Goal: Task Accomplishment & Management: Complete application form

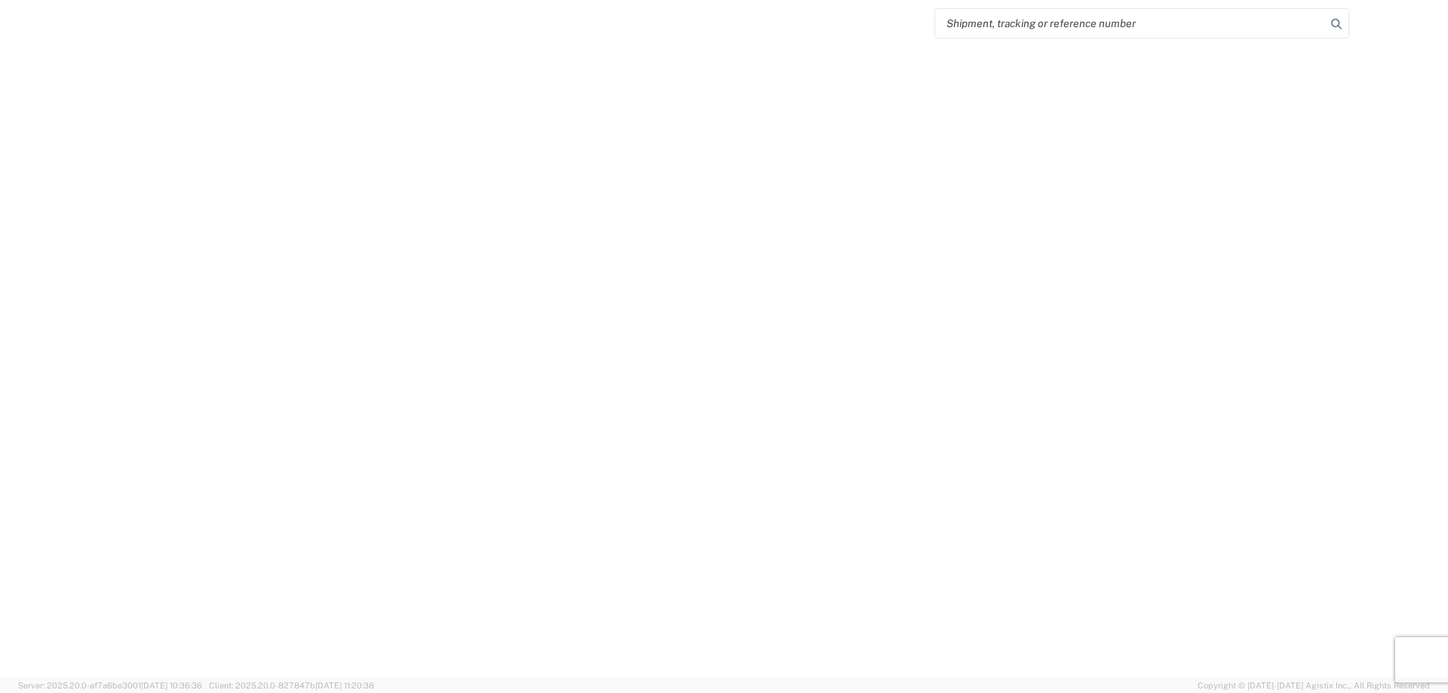
select select "FULL"
select select "LBS"
select select "IN"
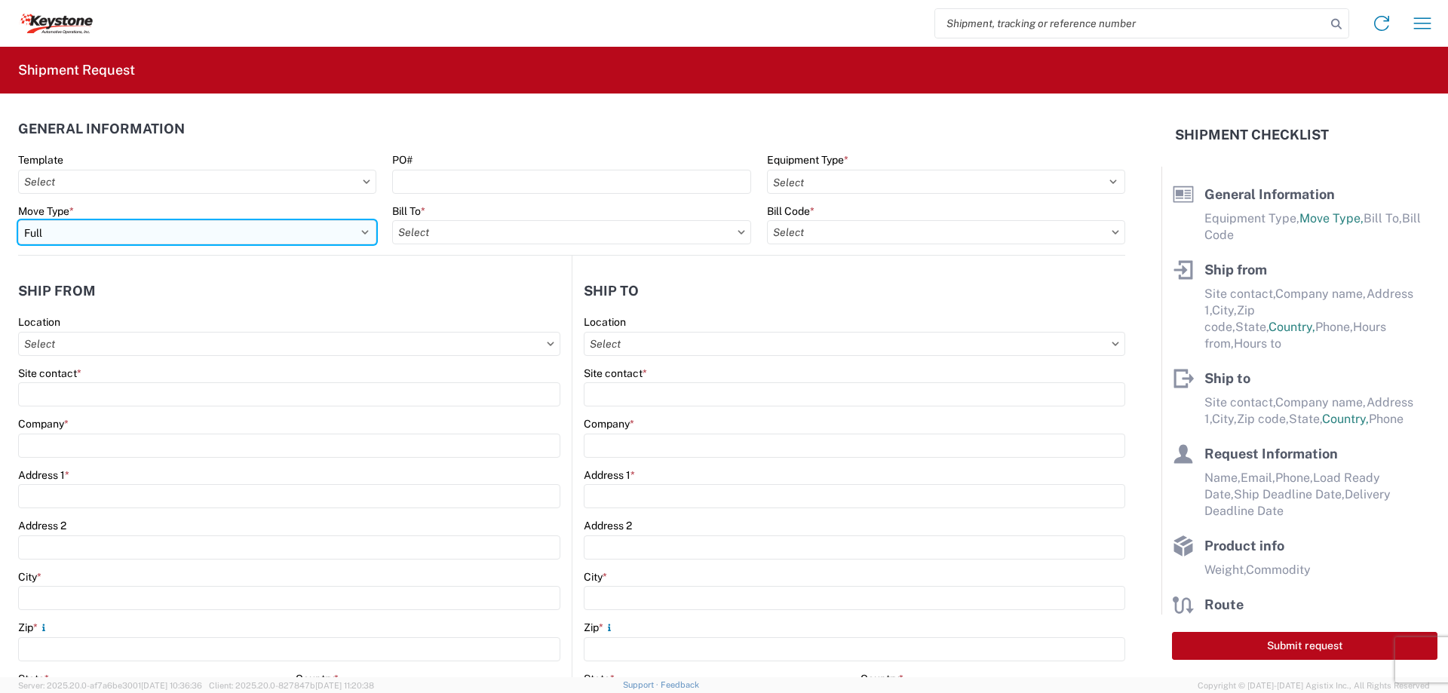
drag, startPoint x: 363, startPoint y: 228, endPoint x: 271, endPoint y: 236, distance: 91.6
click at [363, 228] on select "Select Full Partial TL" at bounding box center [197, 232] width 358 height 24
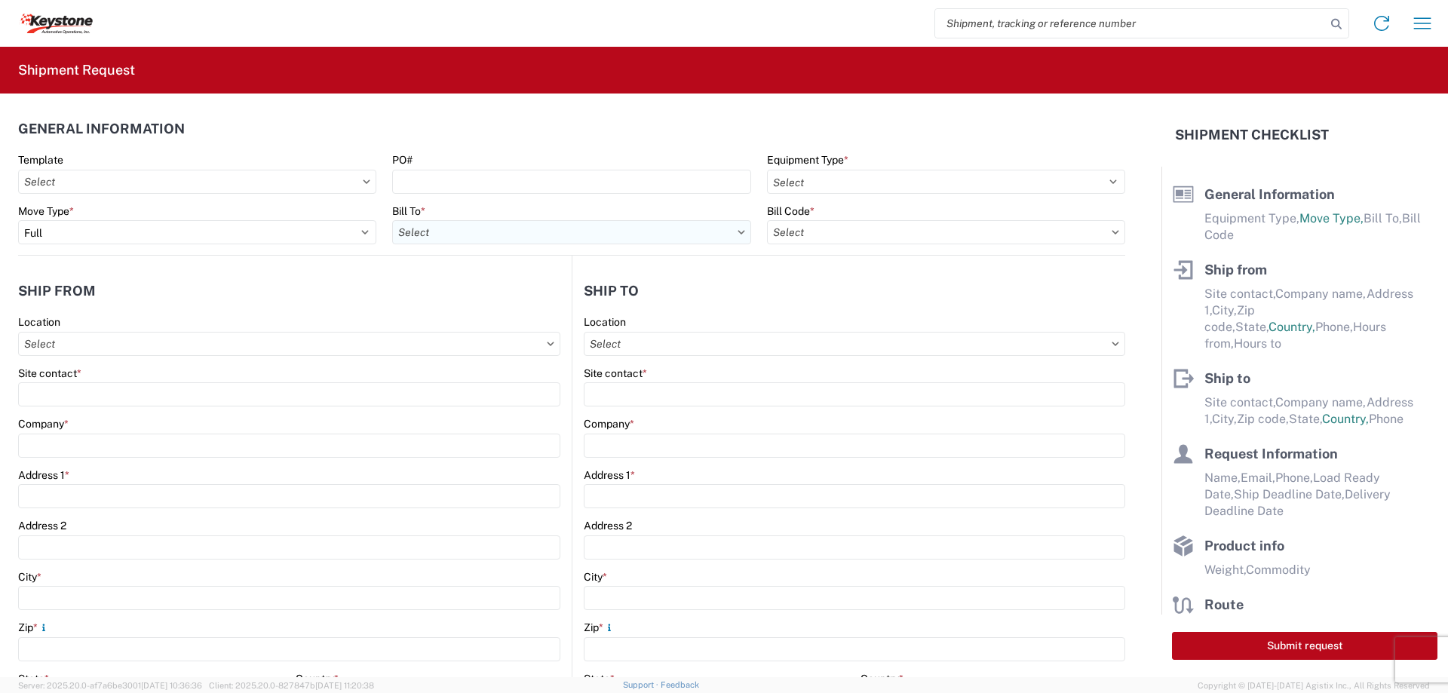
click at [561, 225] on input "text" at bounding box center [571, 232] width 358 height 24
type input "8607"
click at [477, 308] on div "8607 - [GEOGRAPHIC_DATA], [GEOGRAPHIC_DATA] – KAO Warehouse" at bounding box center [567, 299] width 351 height 24
type input "8607 - [GEOGRAPHIC_DATA], [GEOGRAPHIC_DATA] – KAO Warehouse"
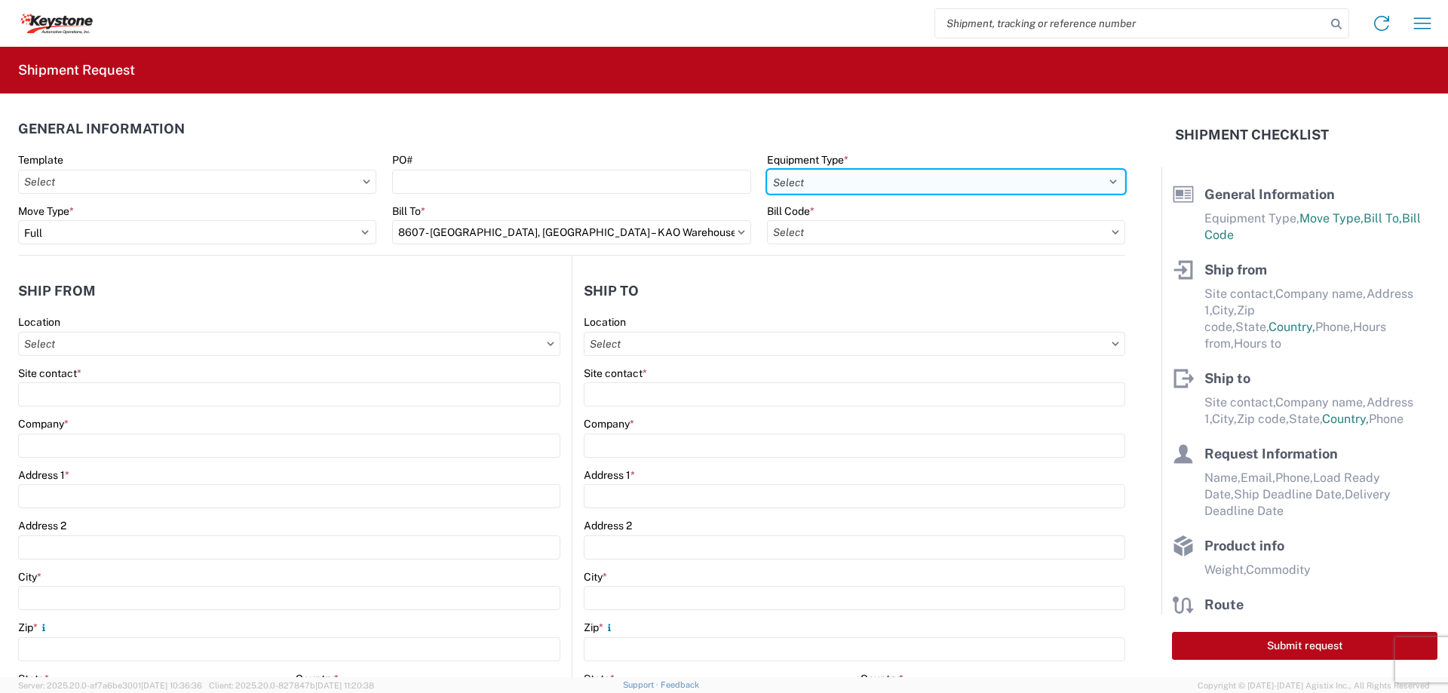
click at [869, 176] on select "Select 53’ Dry Van Flatbed Dropdeck (van) Lowboy (flatbed) Rail" at bounding box center [946, 182] width 358 height 24
select select "STDV"
click at [767, 170] on select "Select 53’ Dry Van Flatbed Dropdeck (van) Lowboy (flatbed) Rail" at bounding box center [946, 182] width 358 height 24
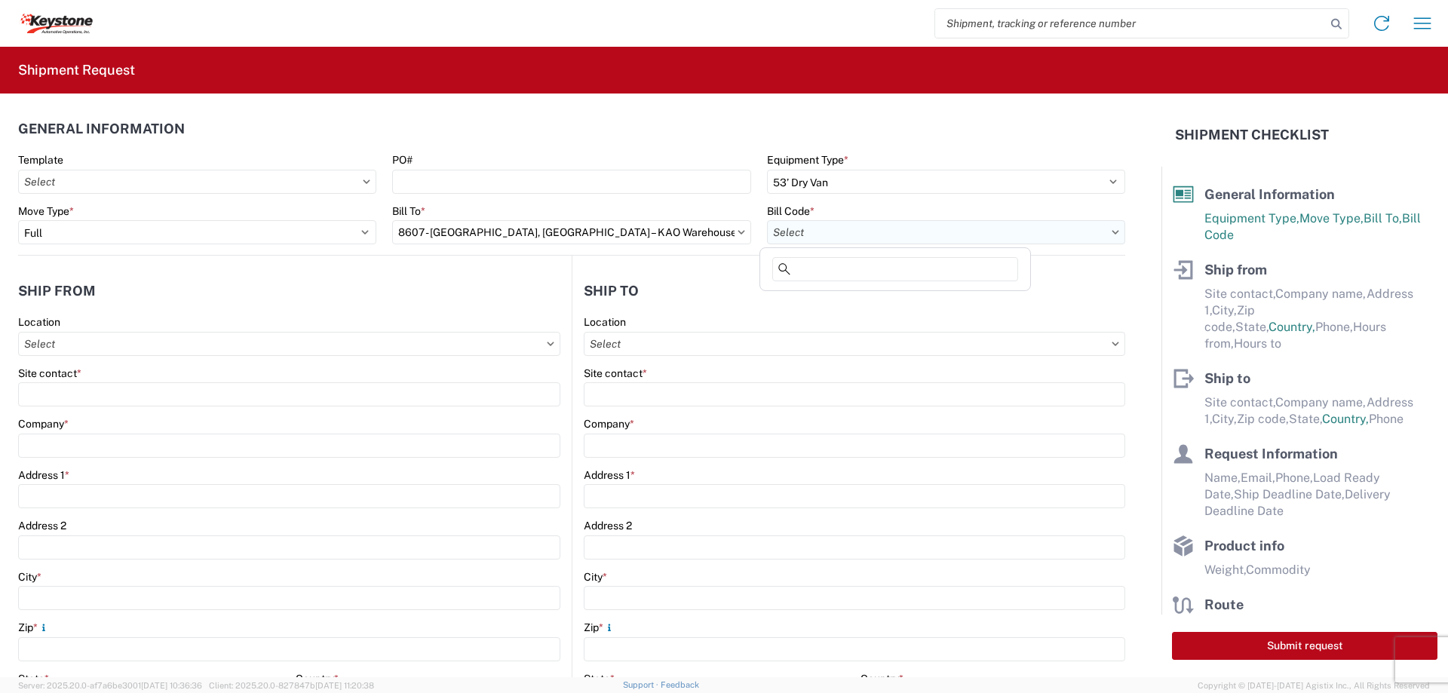
click at [780, 238] on input "text" at bounding box center [946, 232] width 358 height 24
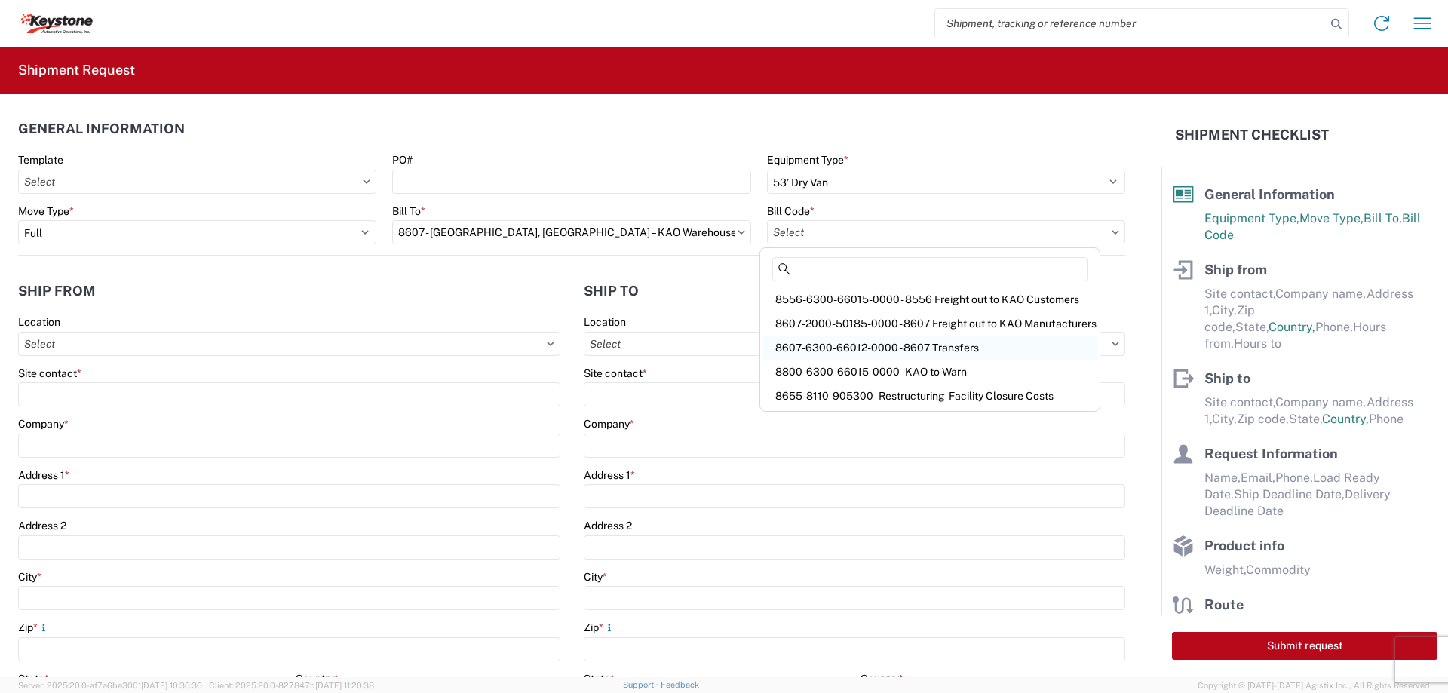
click at [822, 345] on div "8607-6300-66012-0000 - 8607 Transfers" at bounding box center [929, 348] width 333 height 24
type input "8607-6300-66012-0000 - 8607 Transfers, 8607-6300-66012-0000 - 8607 Transfers"
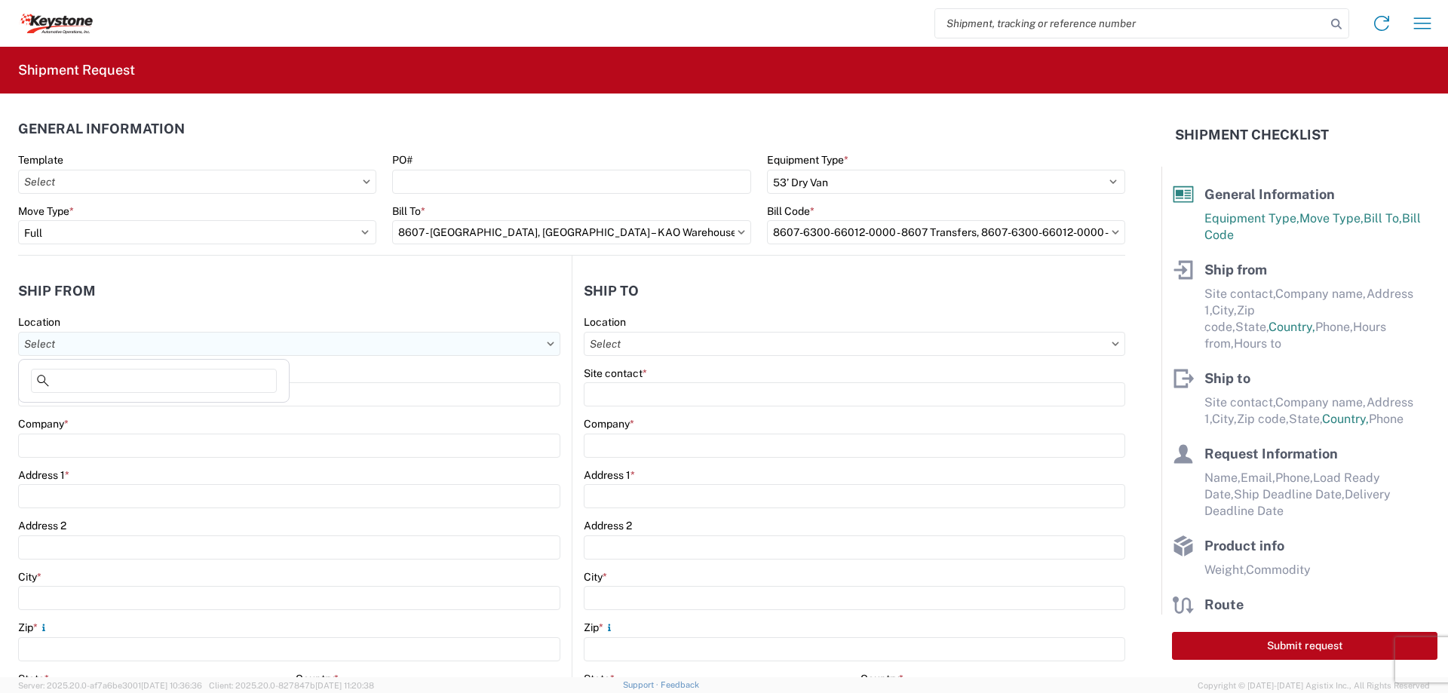
click at [85, 338] on input "text" at bounding box center [289, 344] width 542 height 24
type input "8607"
click at [76, 409] on div "8607 - [GEOGRAPHIC_DATA], [GEOGRAPHIC_DATA] – KAO Warehouse" at bounding box center [197, 411] width 351 height 24
type input "8607 - [GEOGRAPHIC_DATA], [GEOGRAPHIC_DATA] – KAO Warehouse"
type input "KAO"
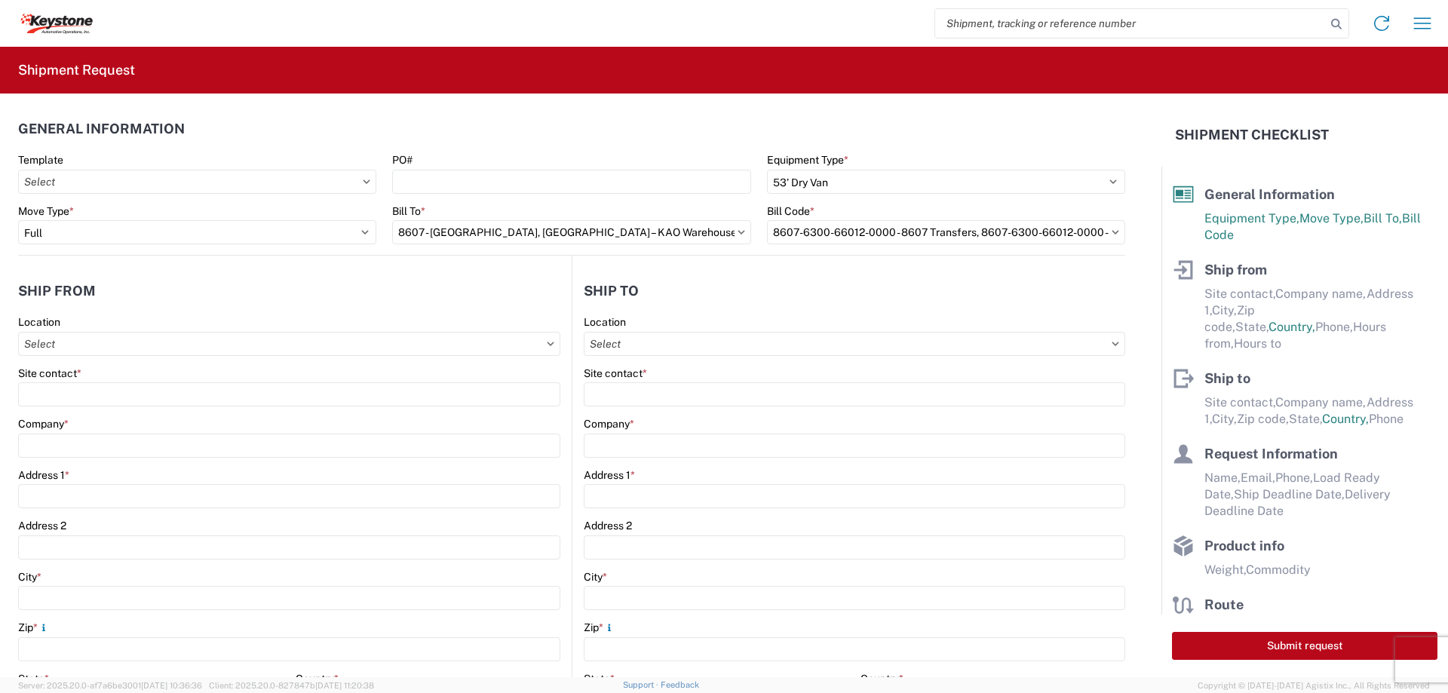
type input "[STREET_ADDRESS][PERSON_NAME]"
type input "[GEOGRAPHIC_DATA]"
type input "48193"
select select "MI"
select select "US"
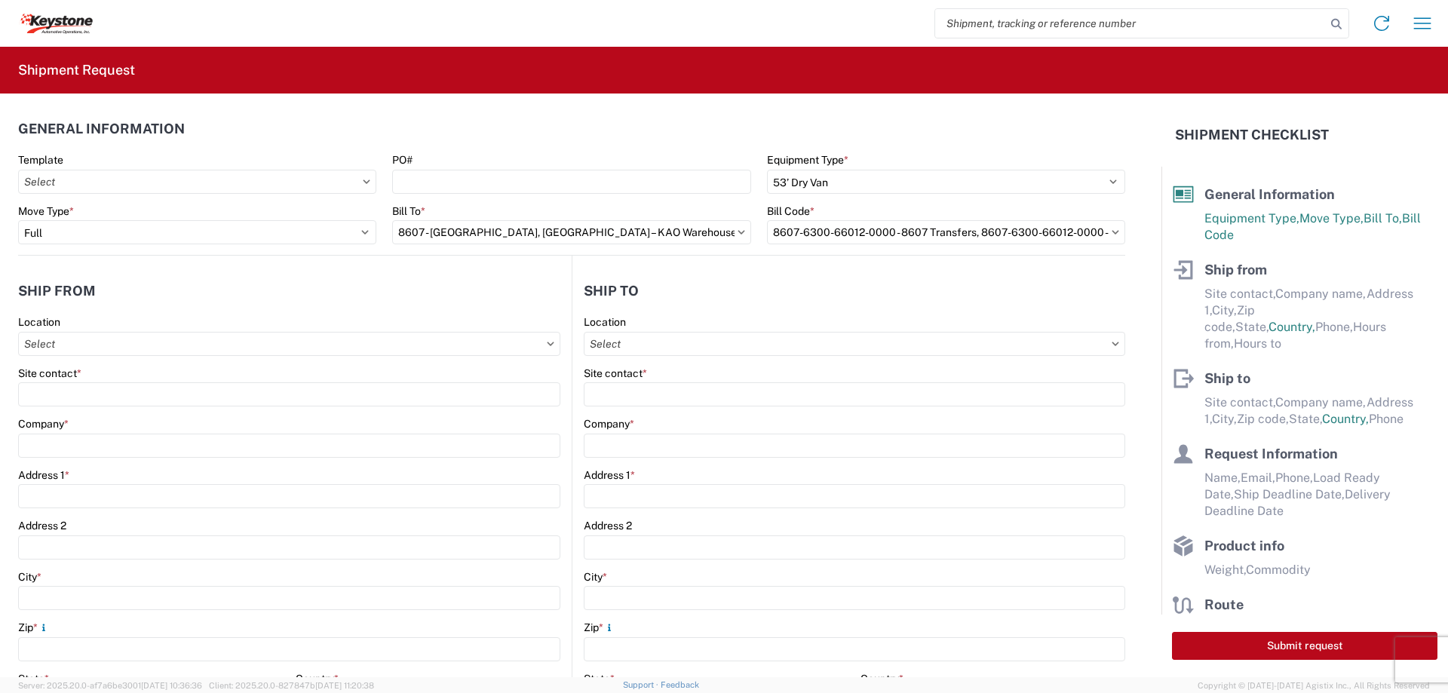
type input "07:00"
type input "17:00"
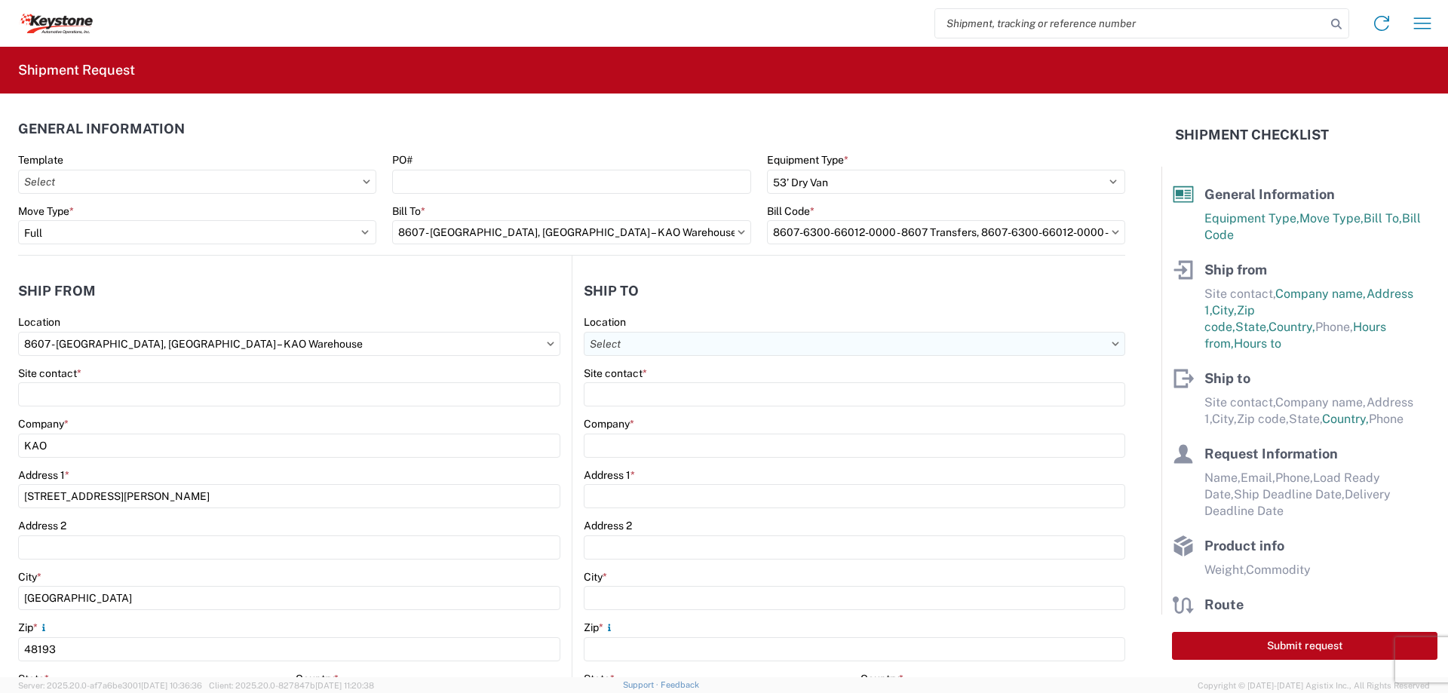
click at [670, 342] on input "text" at bounding box center [854, 344] width 541 height 24
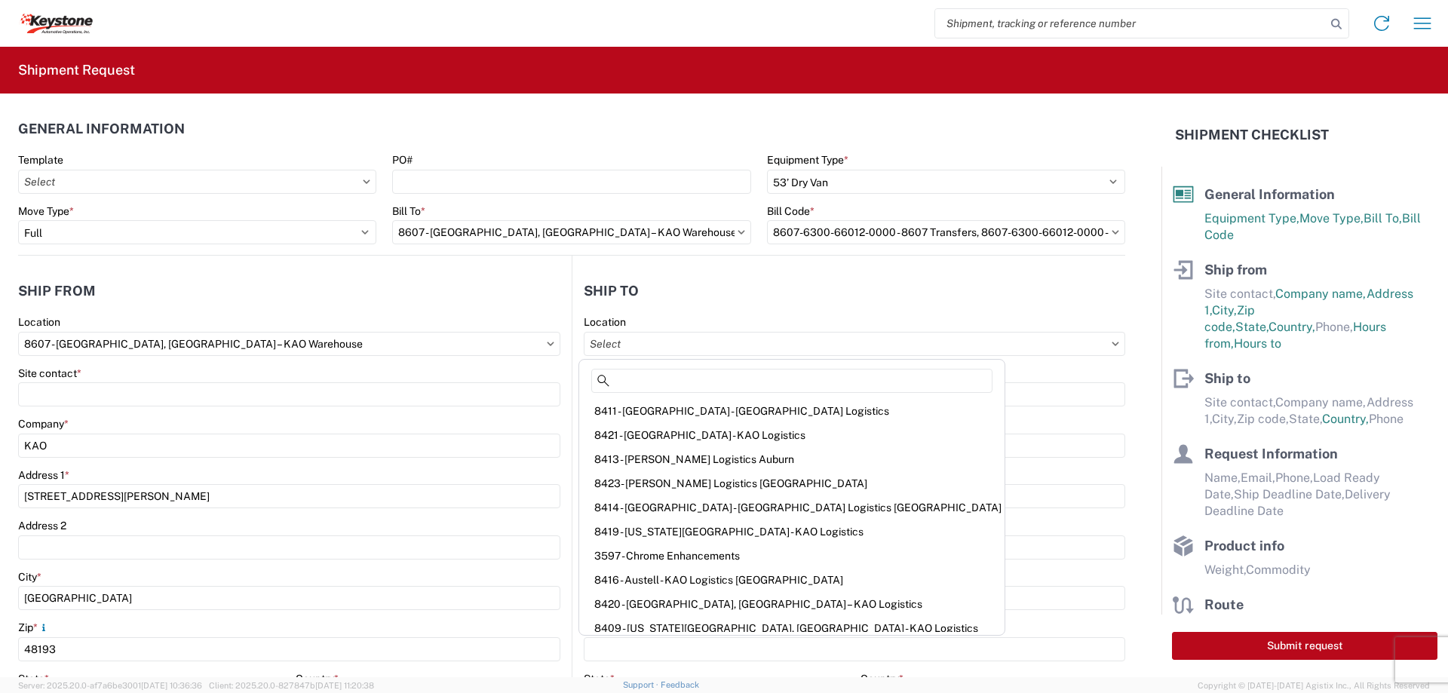
click at [706, 296] on header "Ship to" at bounding box center [848, 291] width 553 height 34
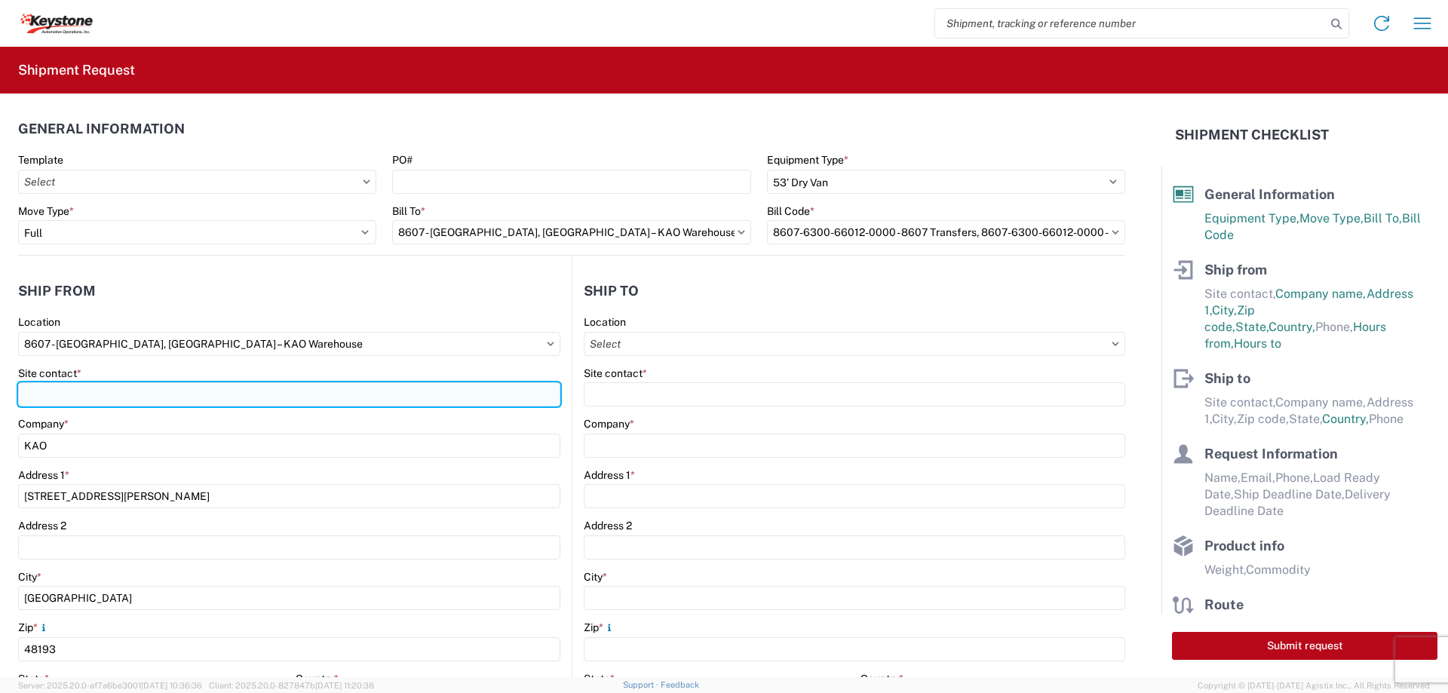
click at [79, 395] on input "Site contact *" at bounding box center [289, 394] width 542 height 24
type input "[PERSON_NAME]"
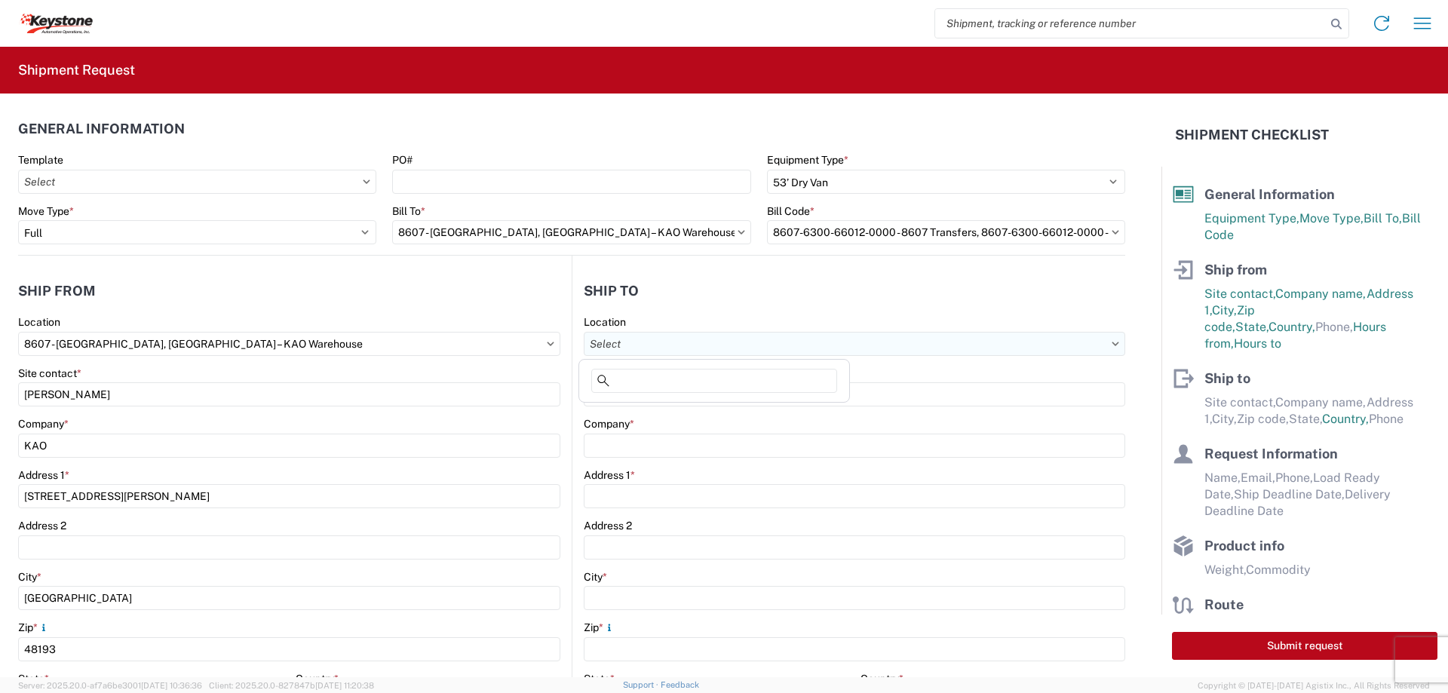
click at [619, 345] on input "text" at bounding box center [854, 344] width 541 height 24
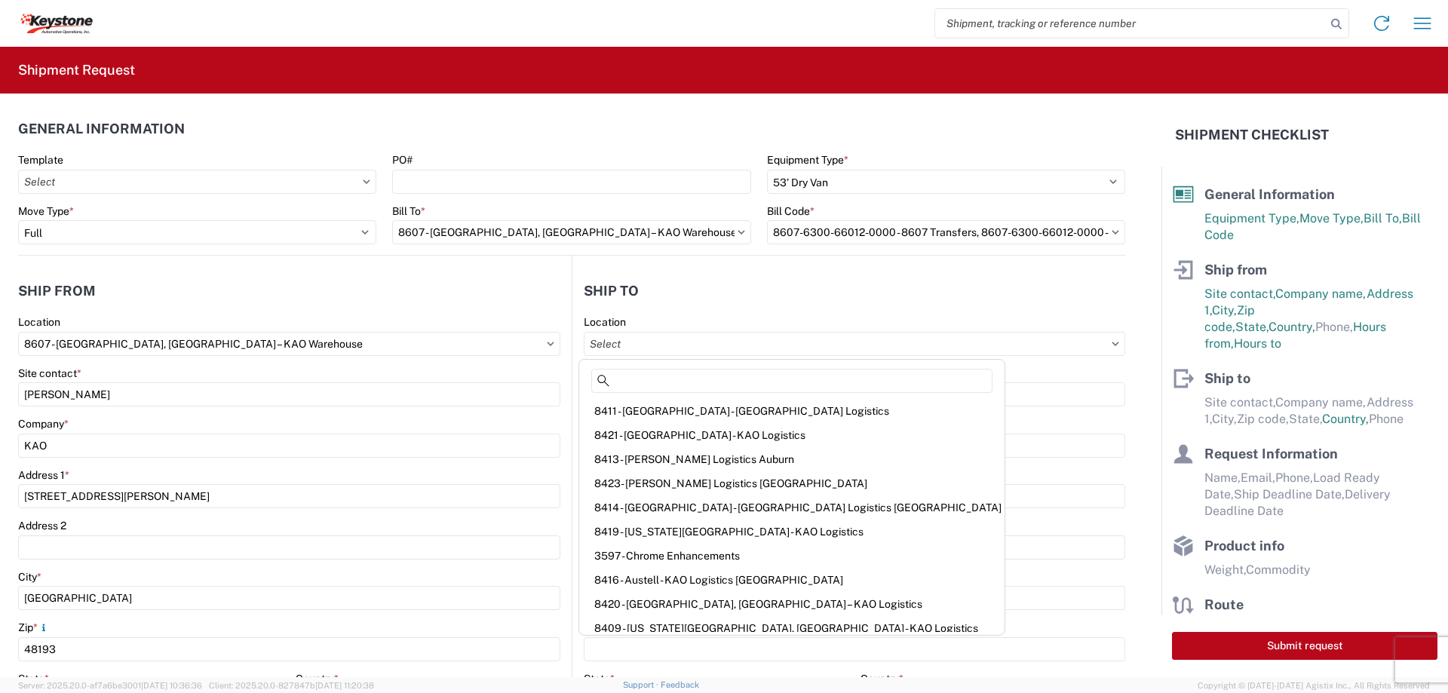
click at [713, 281] on header "Ship to" at bounding box center [848, 291] width 553 height 34
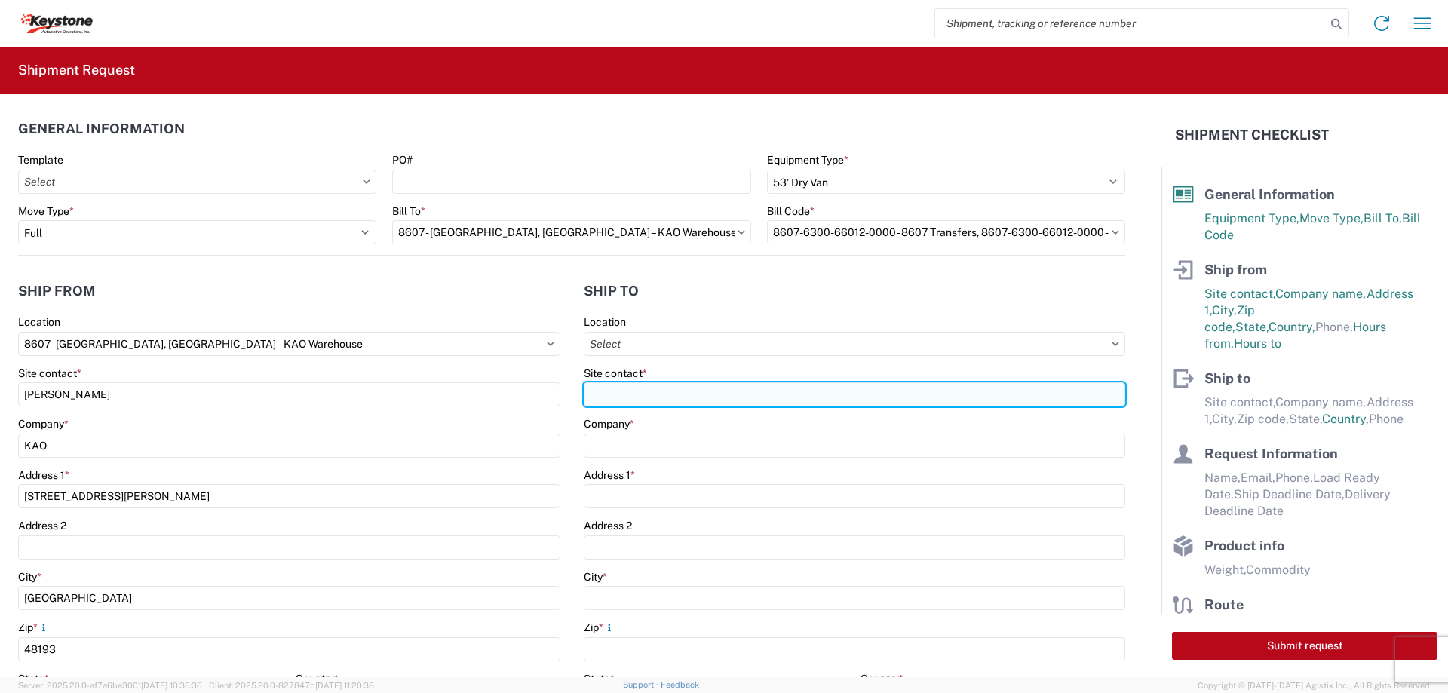
click at [611, 391] on input "Site contact *" at bounding box center [854, 394] width 541 height 24
type input "Guard Shack"
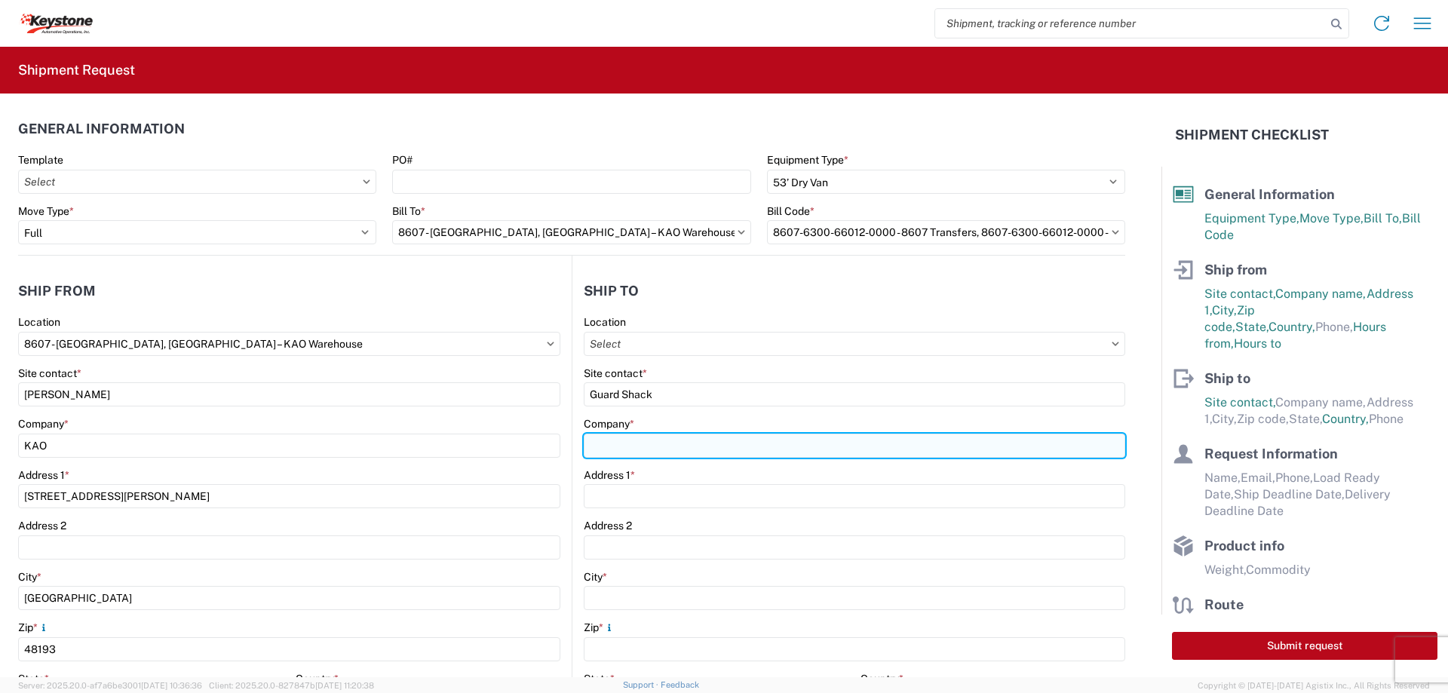
click at [610, 438] on input "Company *" at bounding box center [854, 446] width 541 height 24
type input "Amazon - MQJ1"
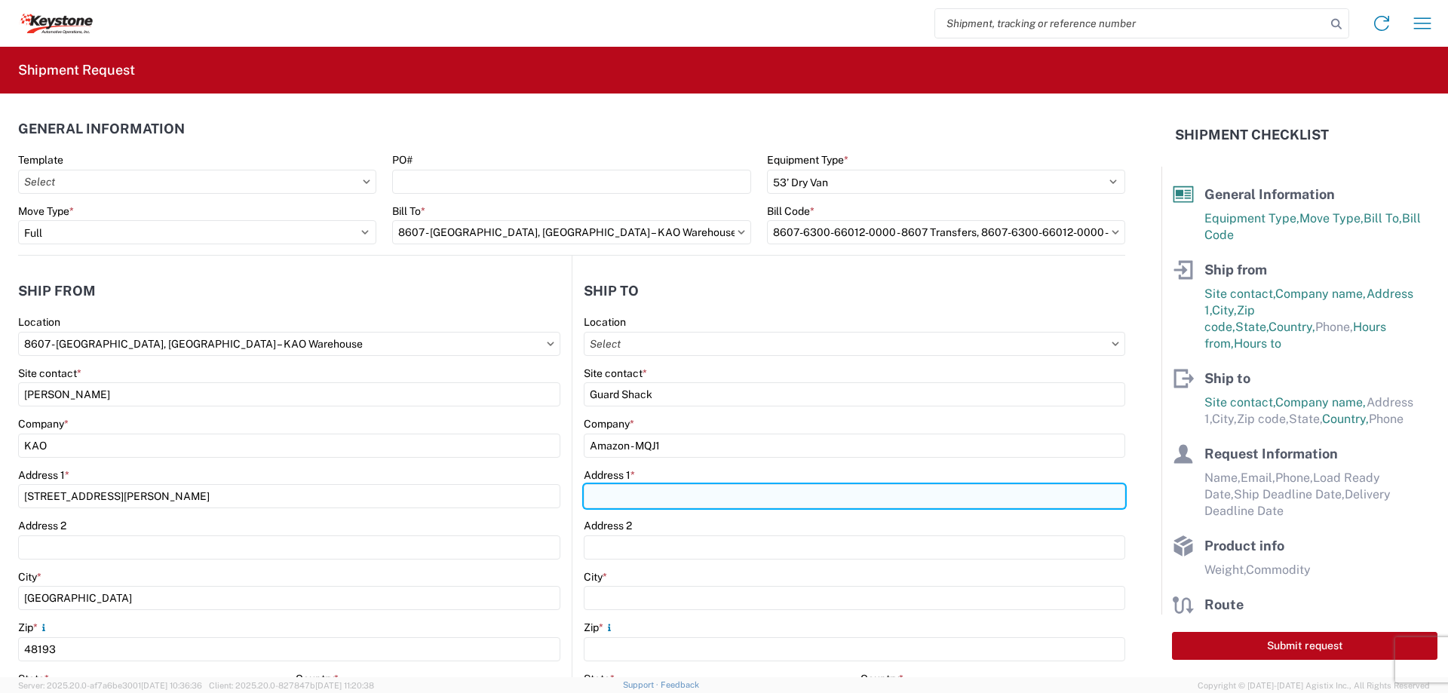
click at [614, 494] on input "Address 1 *" at bounding box center [854, 496] width 541 height 24
type input "4498 W. 300 North"
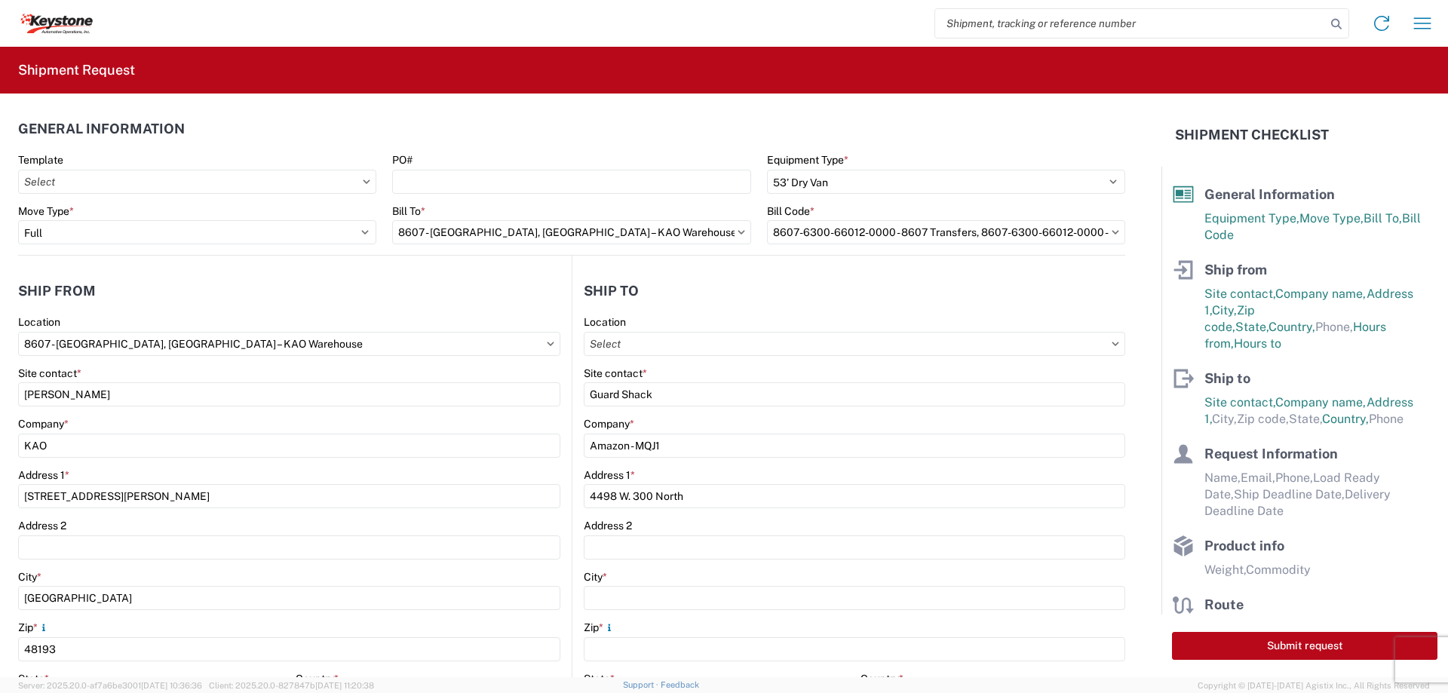
click at [630, 584] on div "City *" at bounding box center [854, 590] width 541 height 41
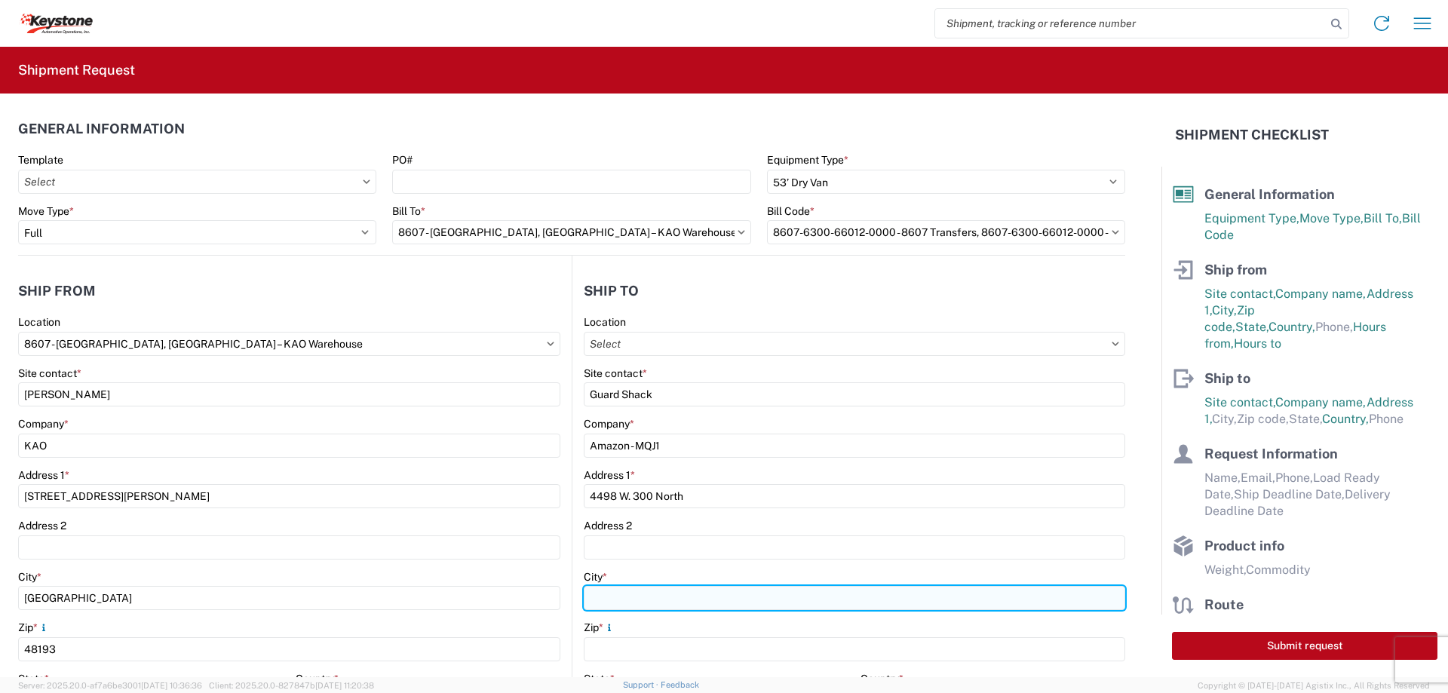
click at [633, 596] on input "City *" at bounding box center [854, 598] width 541 height 24
type input "Greenfield"
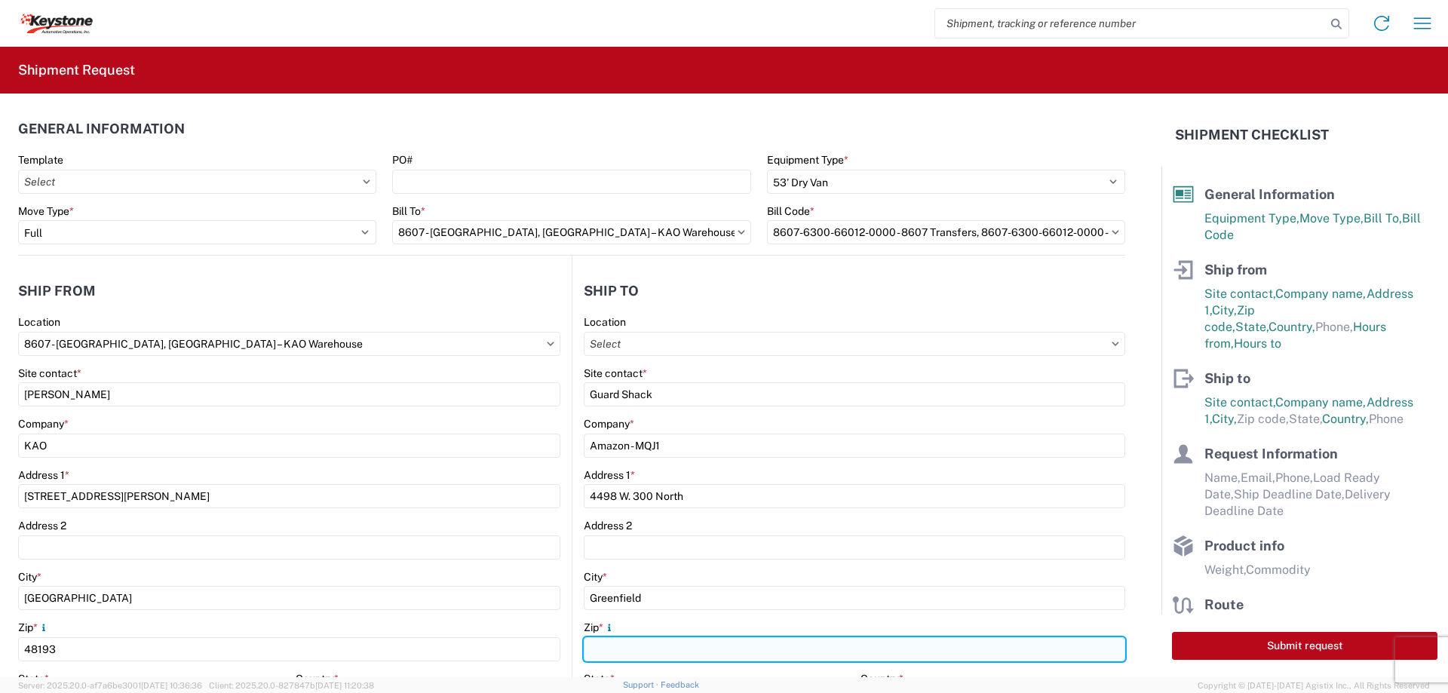
click at [594, 649] on input "Zip *" at bounding box center [854, 649] width 541 height 24
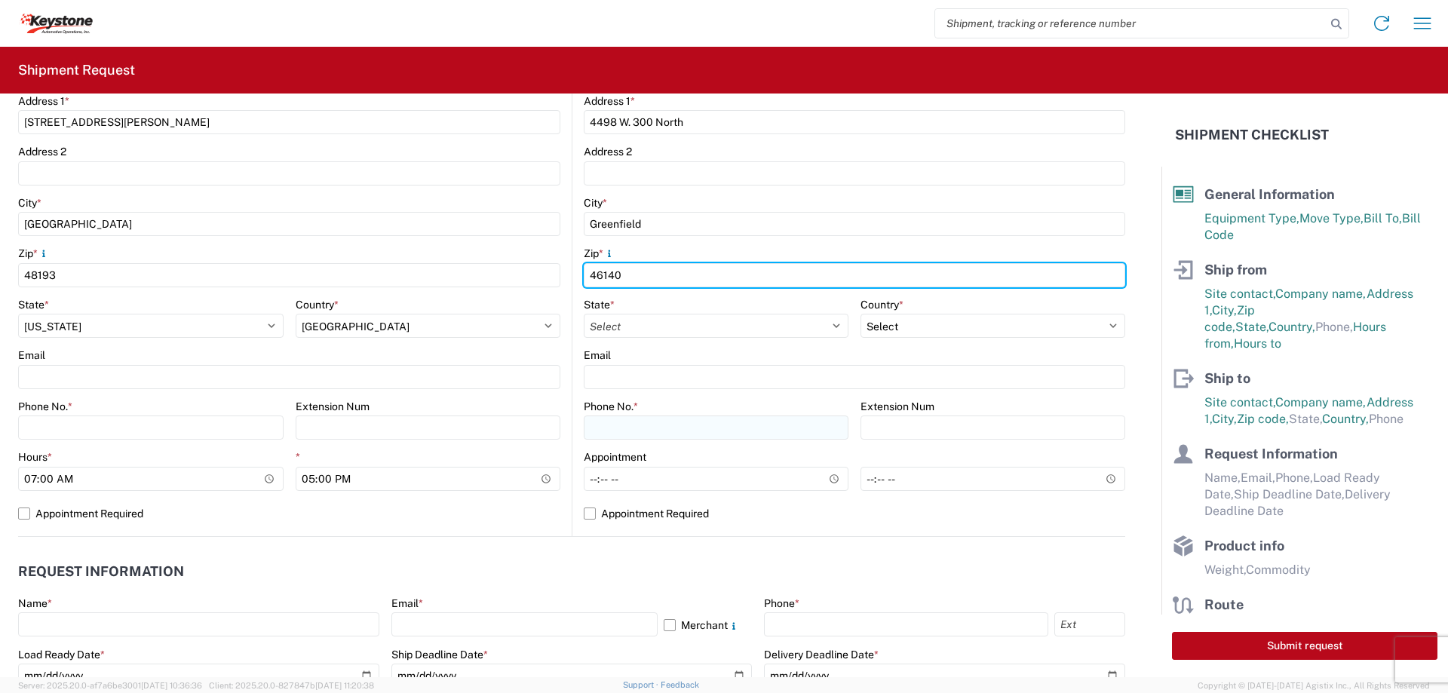
scroll to position [377, 0]
type input "46140"
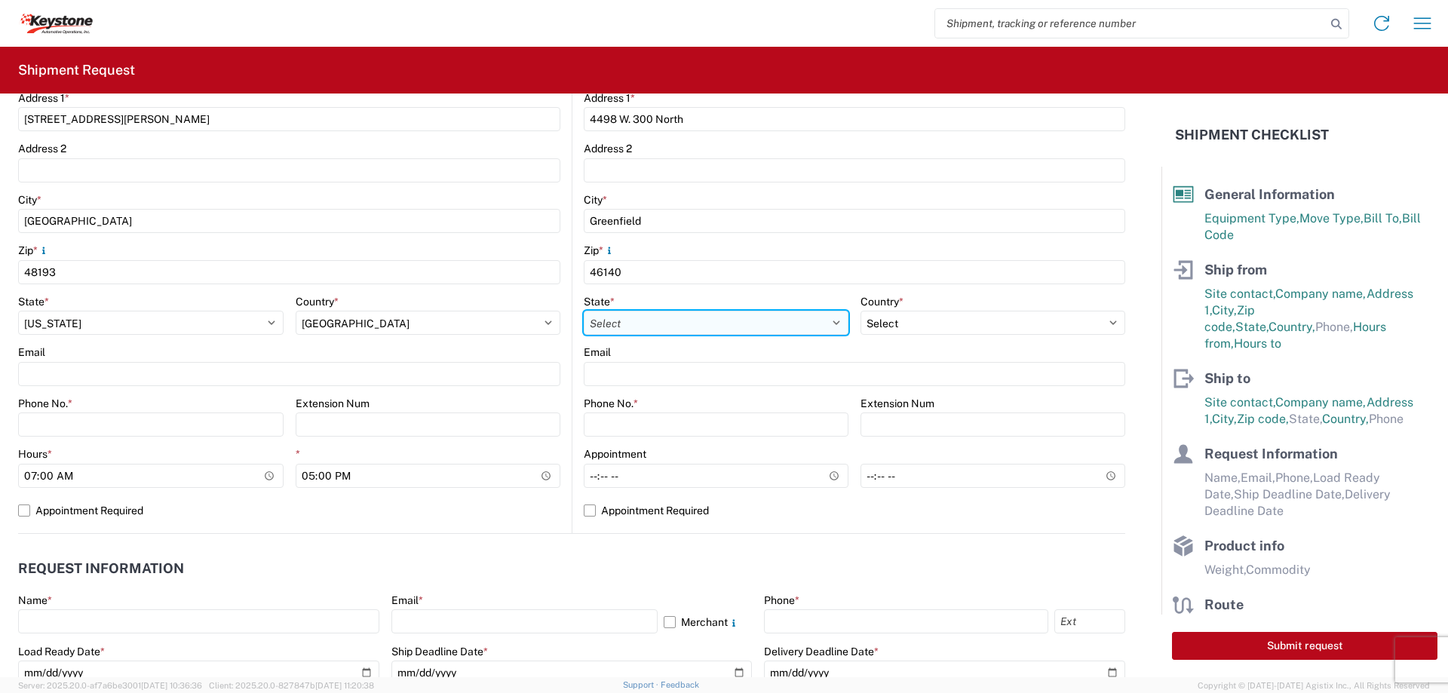
click at [642, 323] on select "Select [US_STATE] [US_STATE] [US_STATE] [US_STATE] Armed Forces Americas Armed …" at bounding box center [716, 323] width 265 height 24
select select "IN"
click at [584, 311] on select "Select [US_STATE] [US_STATE] [US_STATE] [US_STATE] Armed Forces Americas Armed …" at bounding box center [716, 323] width 265 height 24
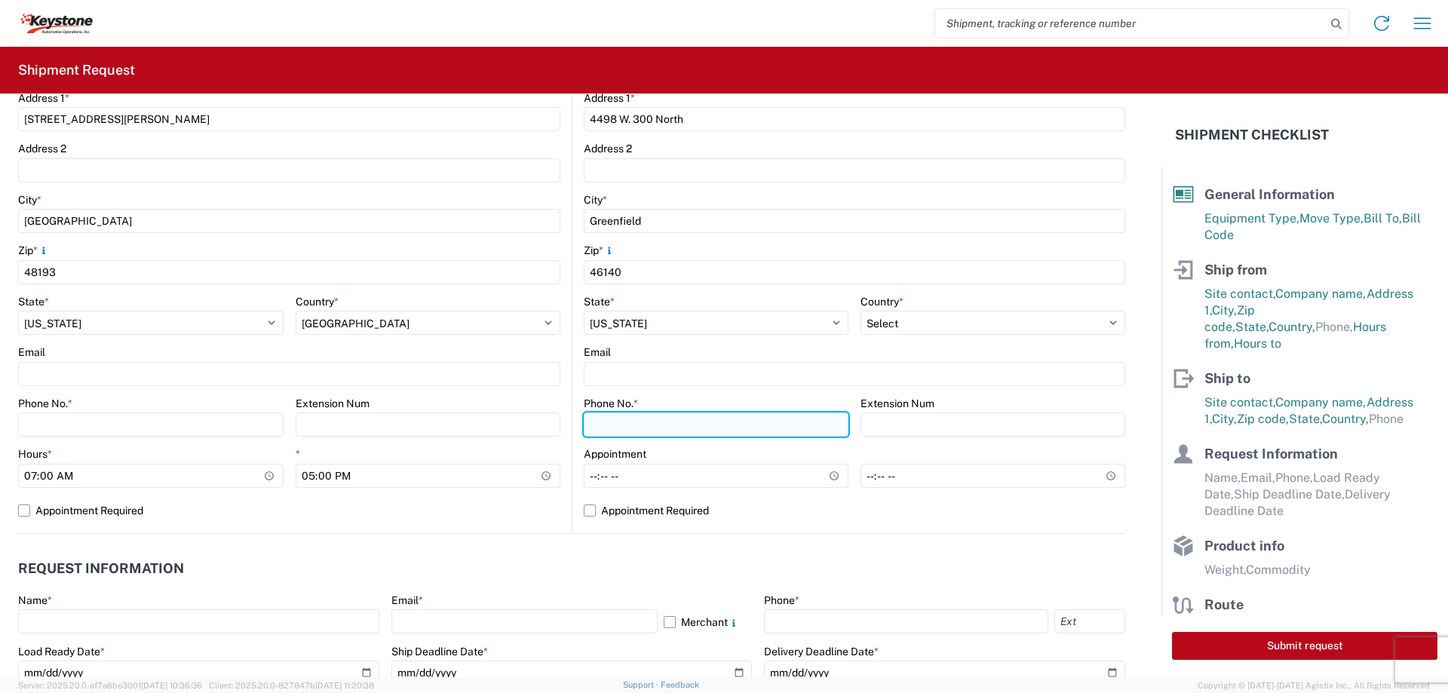
click at [604, 415] on input "Phone No. *" at bounding box center [716, 424] width 265 height 24
type input "[PHONE_NUMBER]"
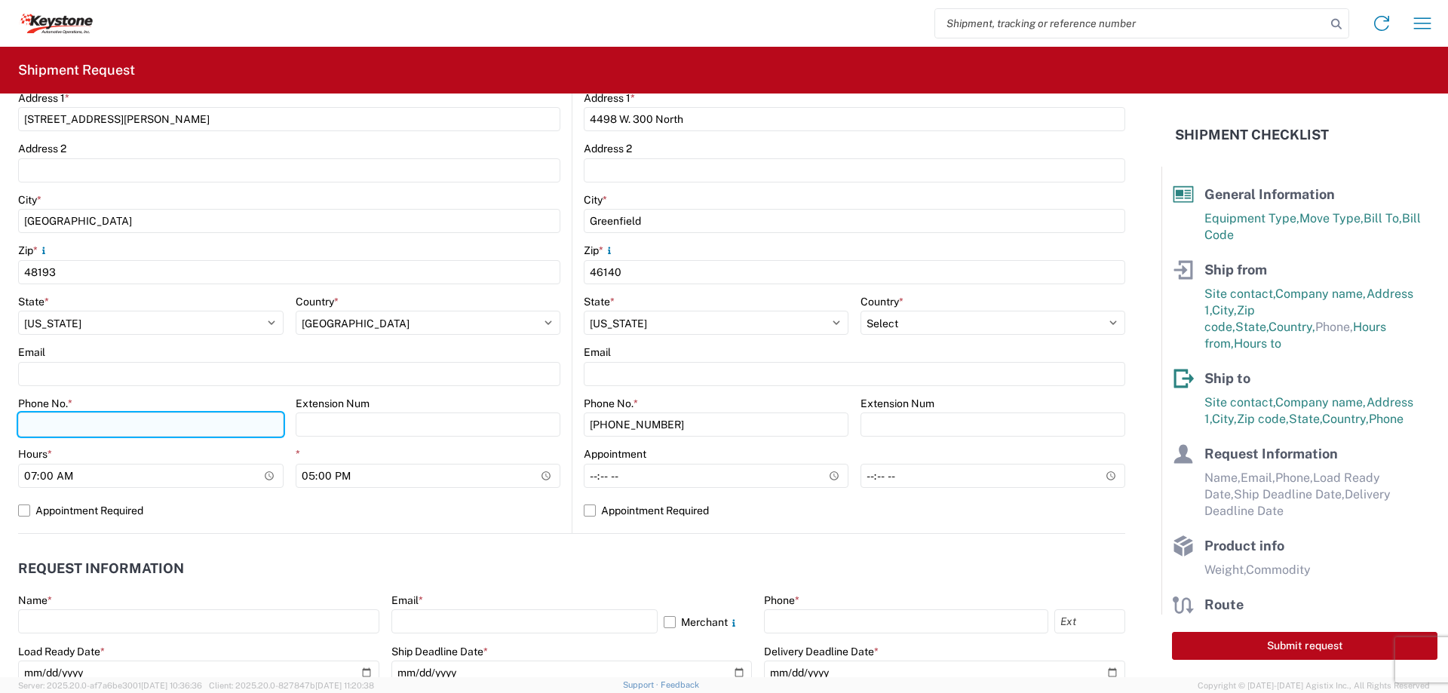
click at [43, 420] on input "Phone No. *" at bounding box center [150, 424] width 265 height 24
type input "[PHONE_NUMBER]"
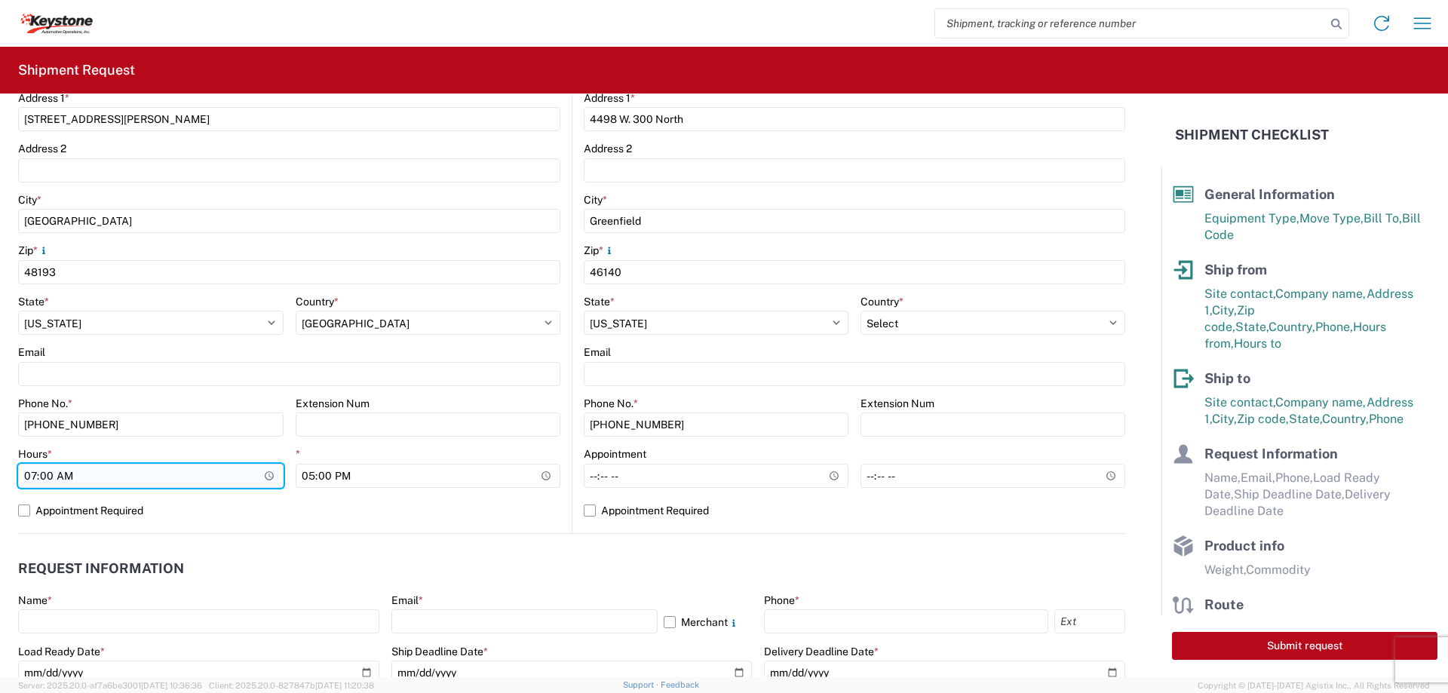
click at [29, 474] on input "07:00" at bounding box center [150, 476] width 265 height 24
type input "22:00"
click at [18, 511] on label "Appointment Required" at bounding box center [289, 510] width 542 height 24
click at [0, 0] on input "Appointment Required" at bounding box center [0, 0] width 0 height 0
select select "MI"
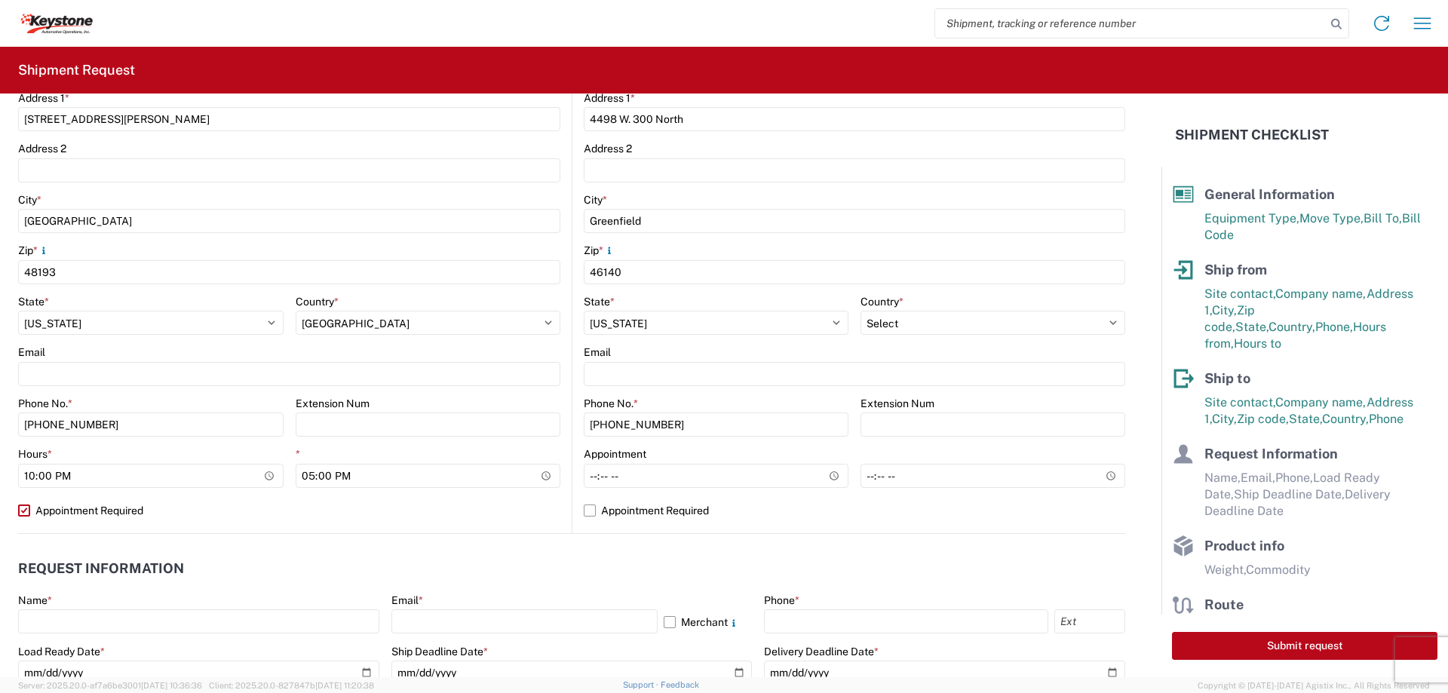
select select "US"
click at [586, 475] on input "Hours *" at bounding box center [716, 476] width 265 height 24
type input "09:00"
click at [584, 508] on label "Appointment Required" at bounding box center [854, 510] width 541 height 24
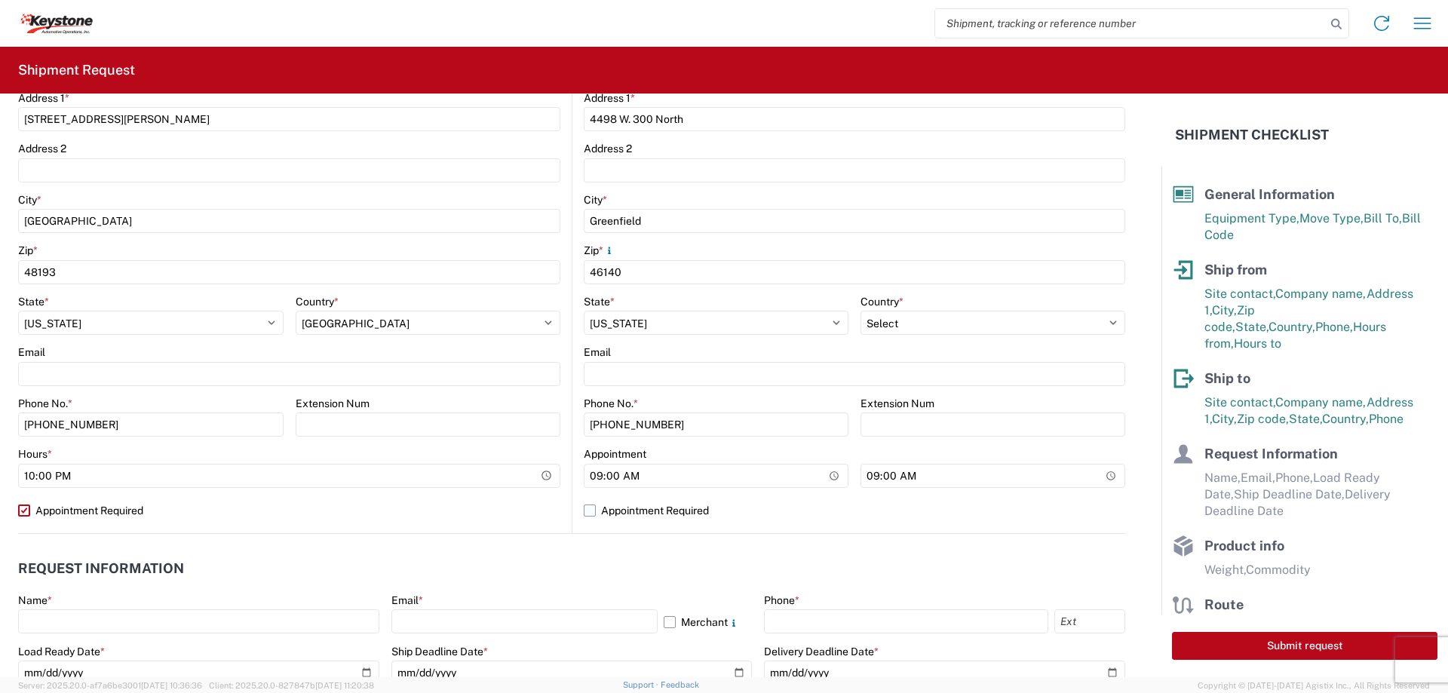
click at [0, 0] on input "Appointment Required" at bounding box center [0, 0] width 0 height 0
select select "IN"
select select "US"
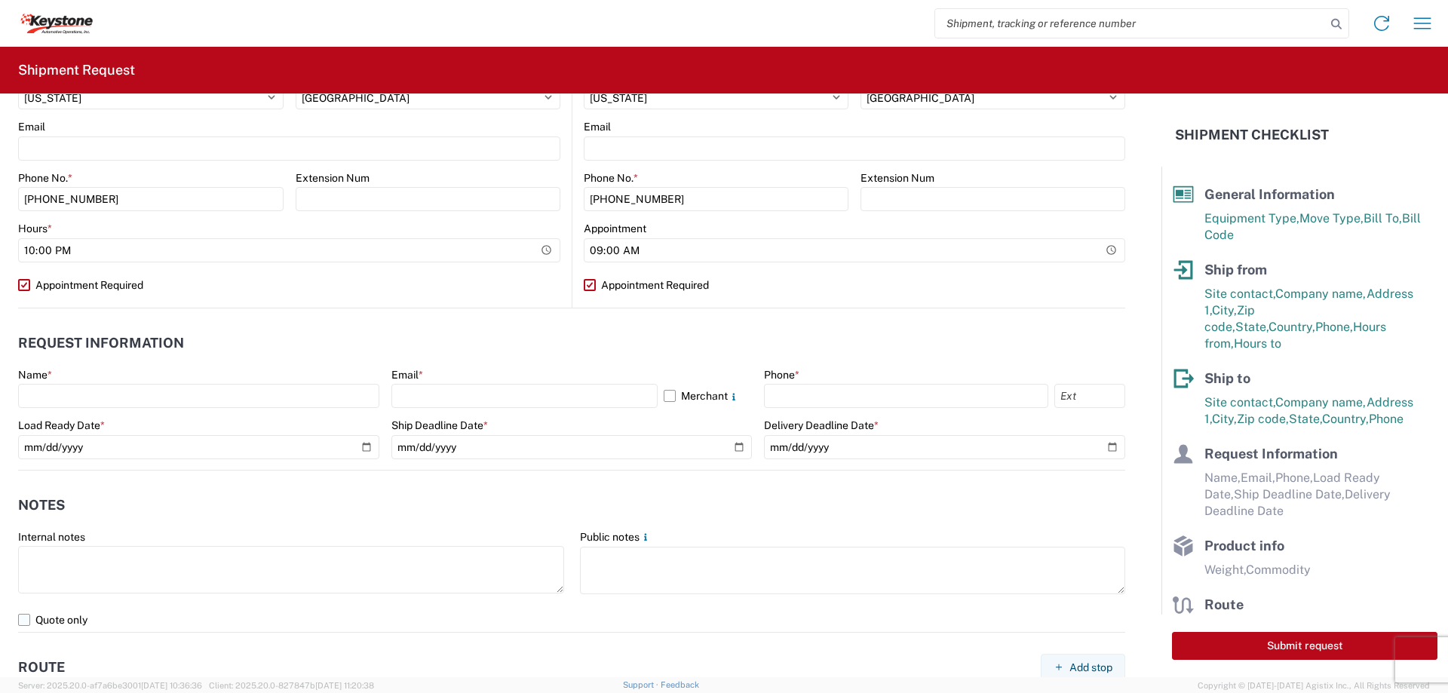
scroll to position [754, 0]
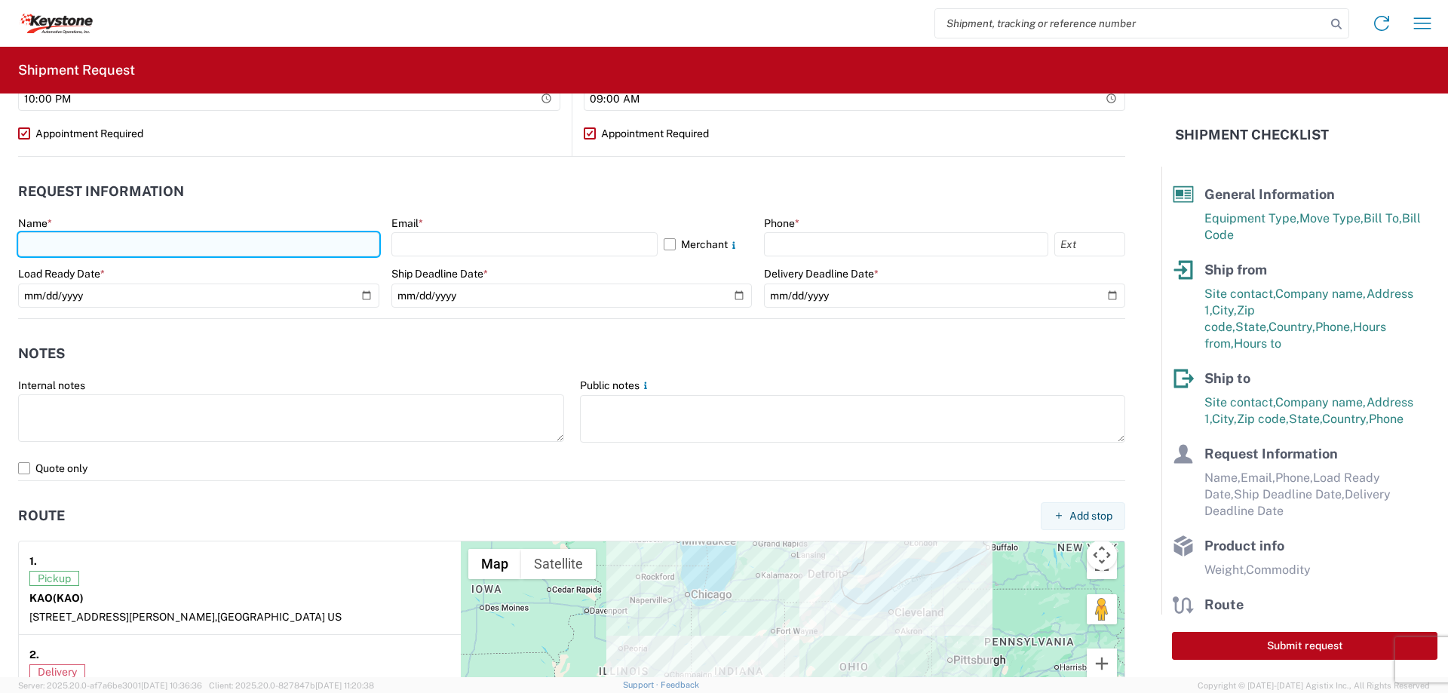
click at [90, 250] on input "text" at bounding box center [198, 244] width 361 height 24
type input "[PERSON_NAME]"
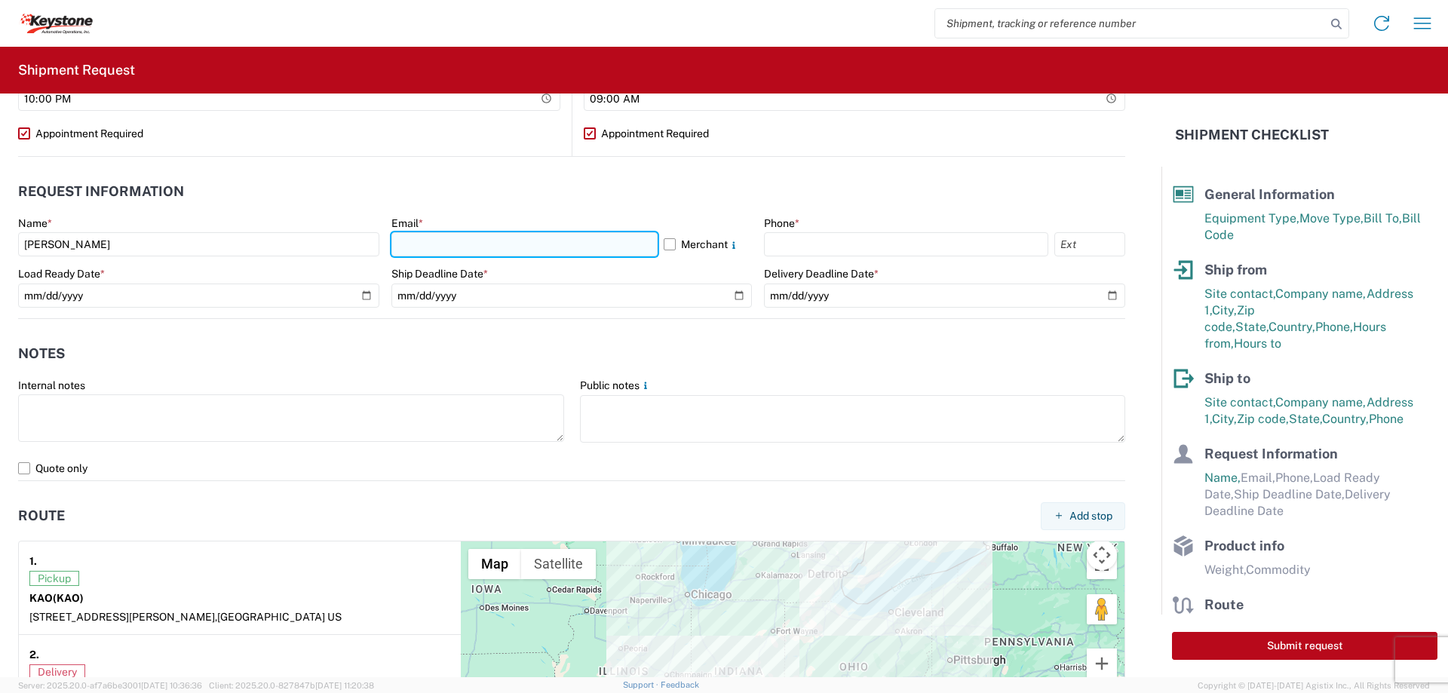
click at [421, 244] on input "text" at bounding box center [524, 244] width 266 height 24
type input "[EMAIL_ADDRESS][DOMAIN_NAME]"
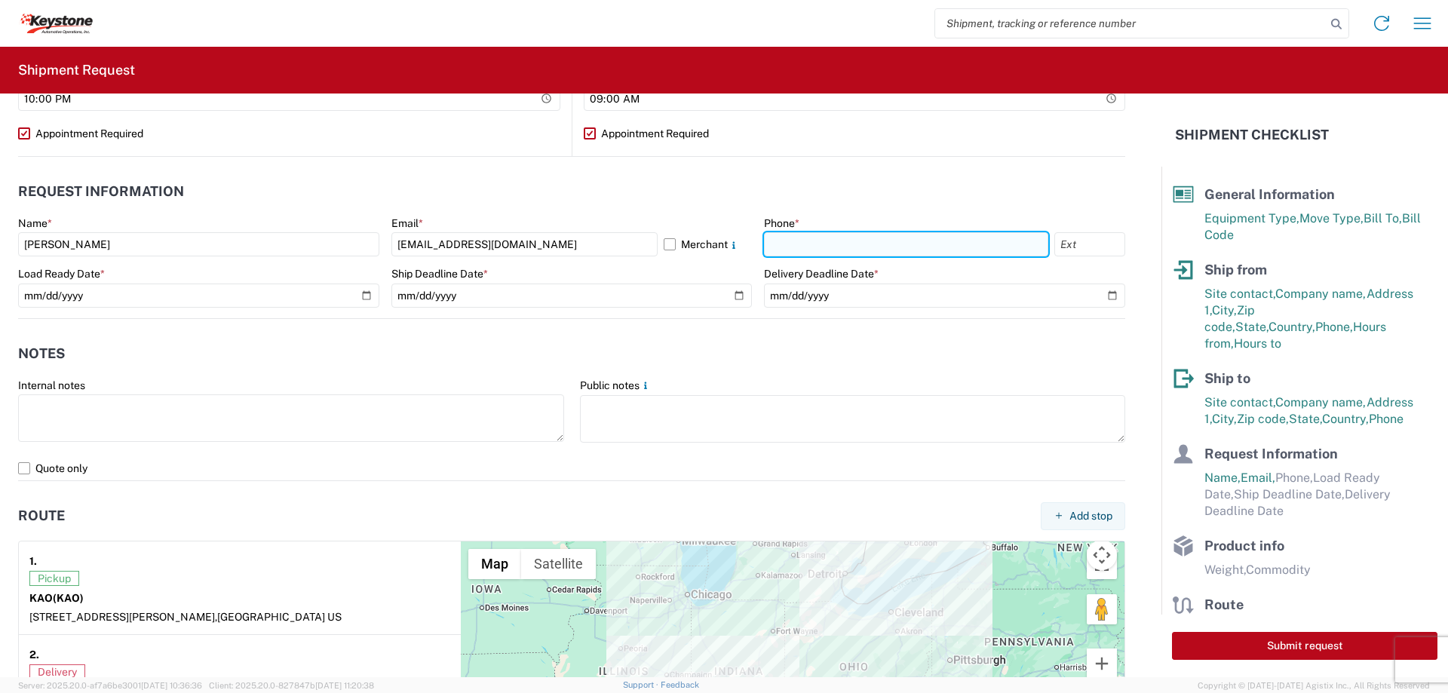
click at [780, 238] on input "text" at bounding box center [906, 244] width 284 height 24
type input "[PHONE_NUMBER]"
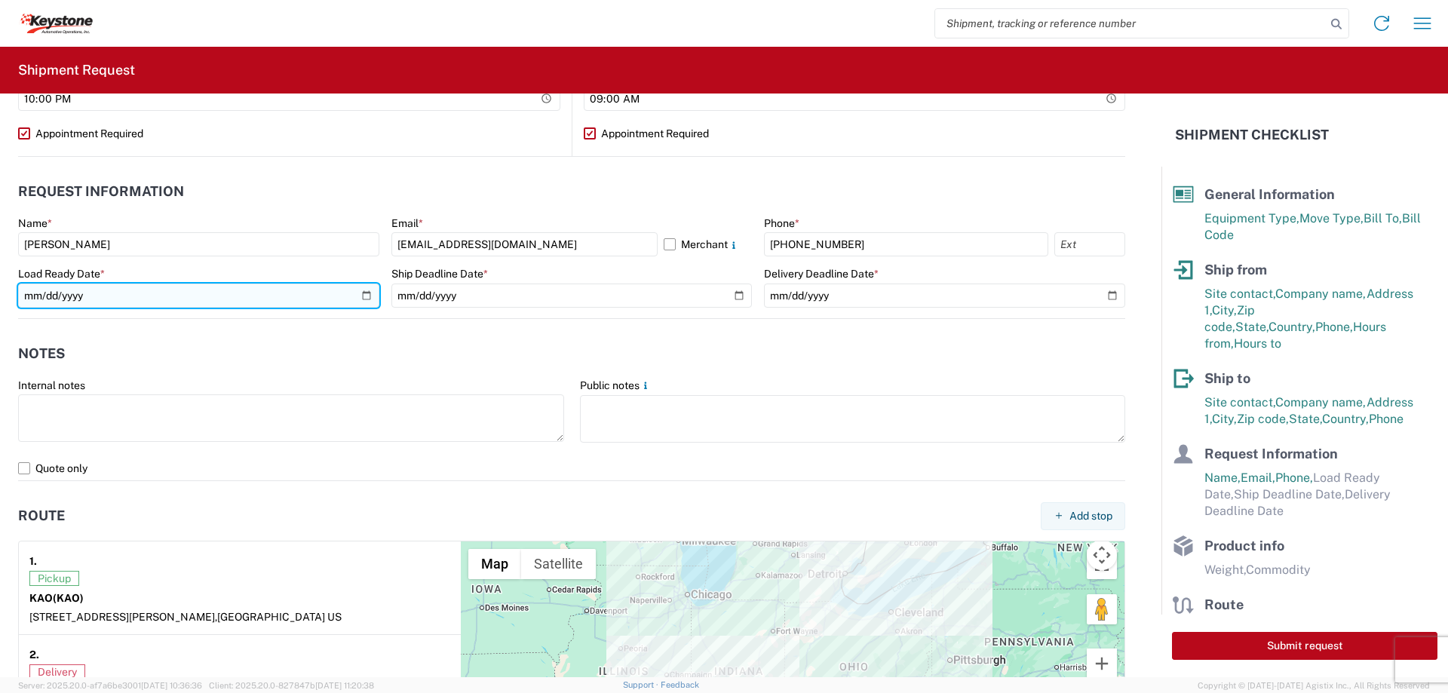
click at [360, 289] on input "date" at bounding box center [198, 296] width 361 height 24
type input "[DATE]"
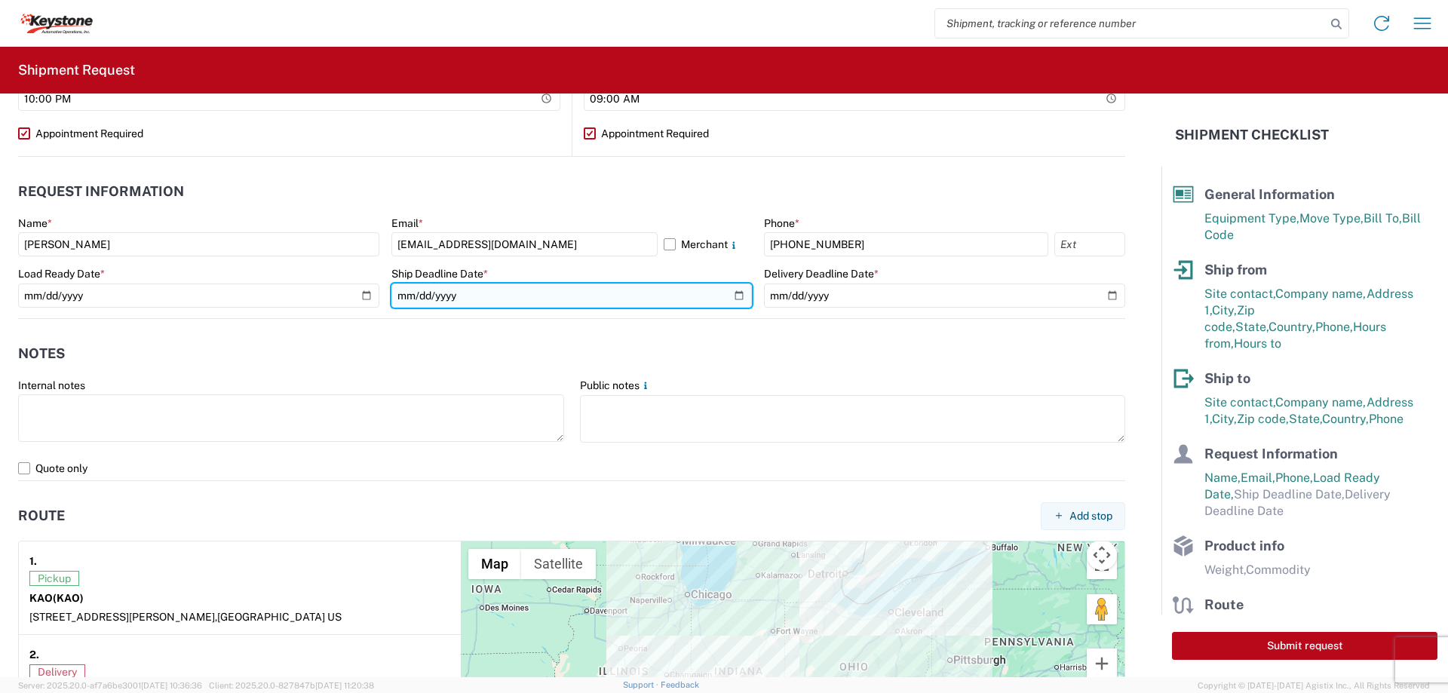
click at [495, 293] on input "date" at bounding box center [571, 296] width 361 height 24
click at [737, 290] on input "date" at bounding box center [571, 296] width 361 height 24
type input "[DATE]"
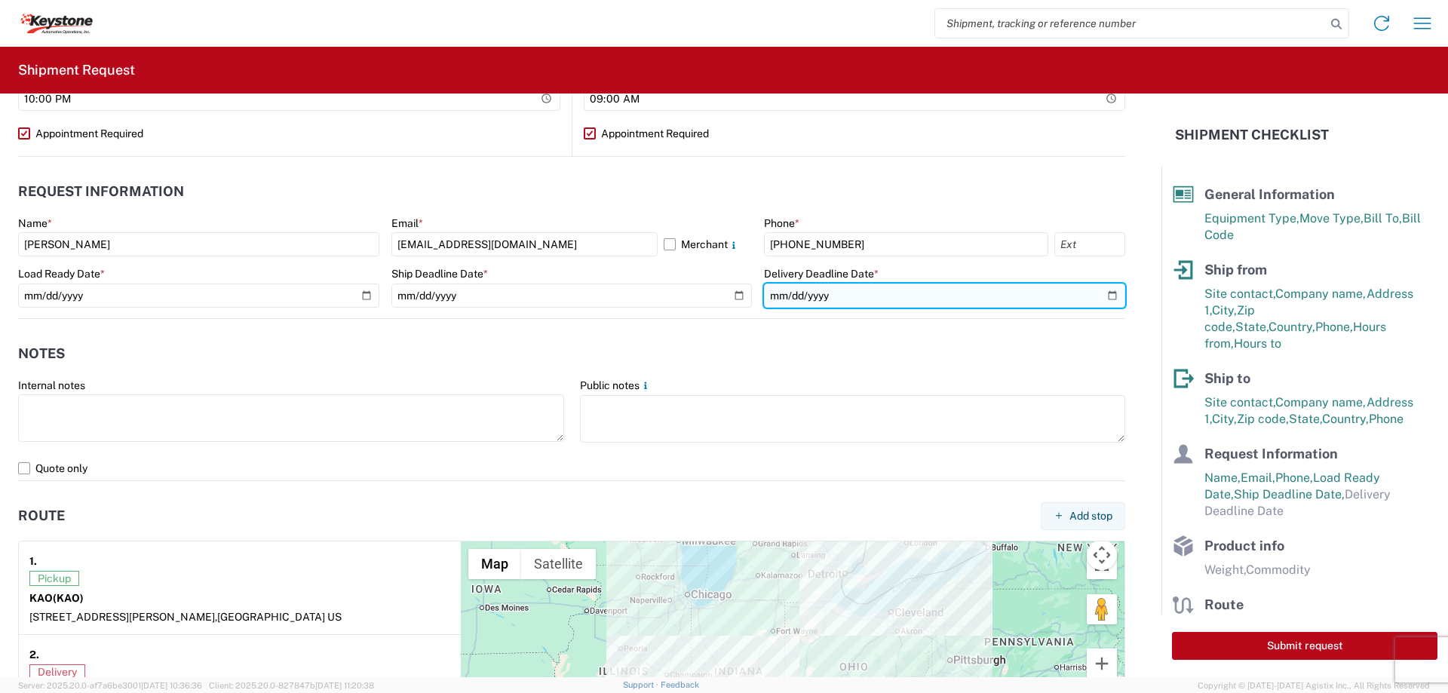
click at [1108, 296] on input "date" at bounding box center [944, 296] width 361 height 24
click at [1100, 295] on input "date" at bounding box center [944, 296] width 361 height 24
type input "[DATE]"
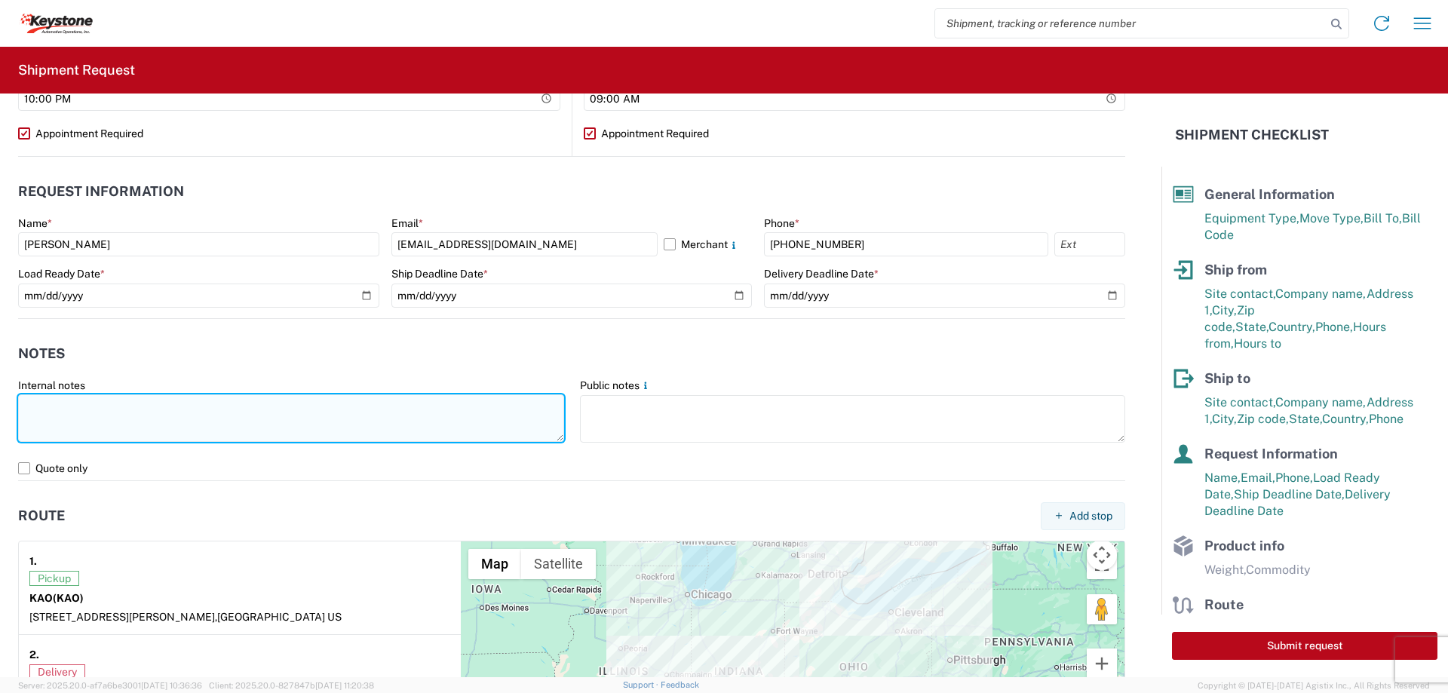
click at [123, 403] on textarea at bounding box center [291, 418] width 546 height 48
click at [133, 403] on textarea "Preplanned w/ R+L" at bounding box center [291, 418] width 546 height 48
paste textarea "load #2089595"
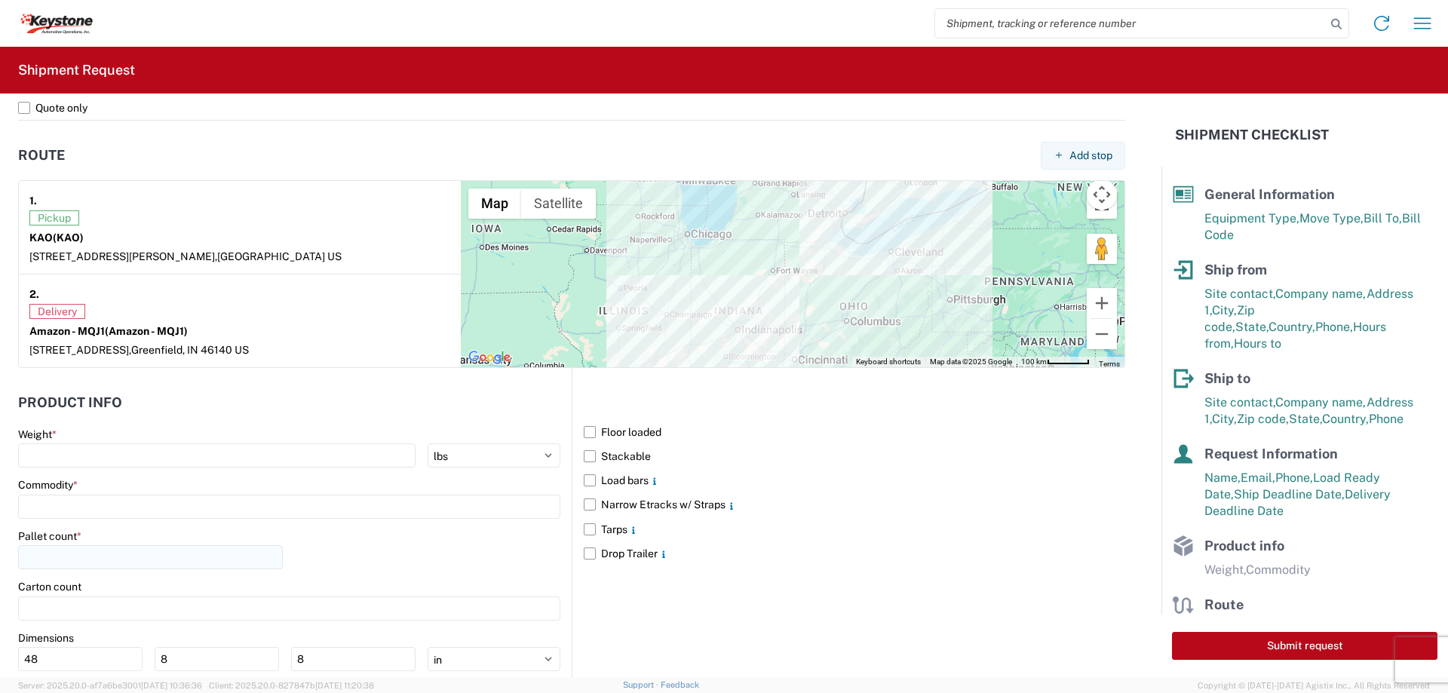
scroll to position [1206, 0]
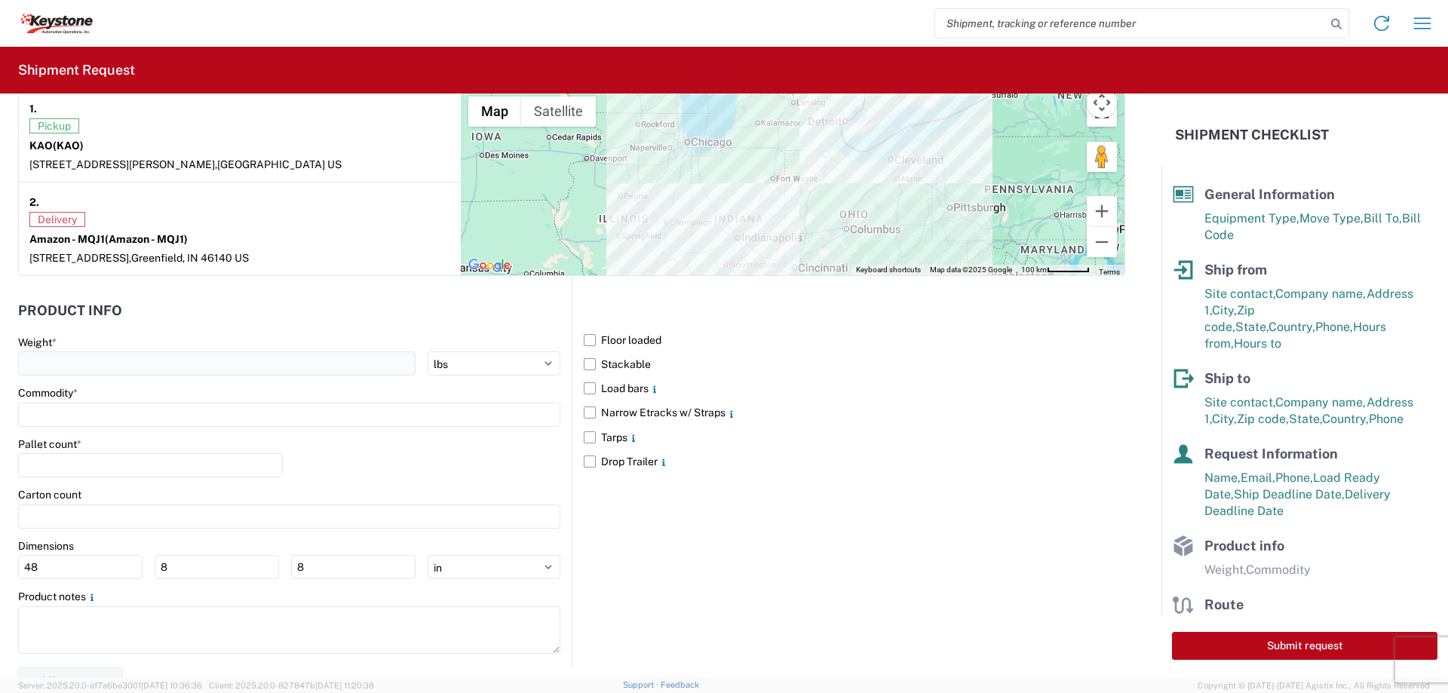
type textarea "Preplanned w/ R+L load #2089595 picked up [DATE] / Del [DATE]"
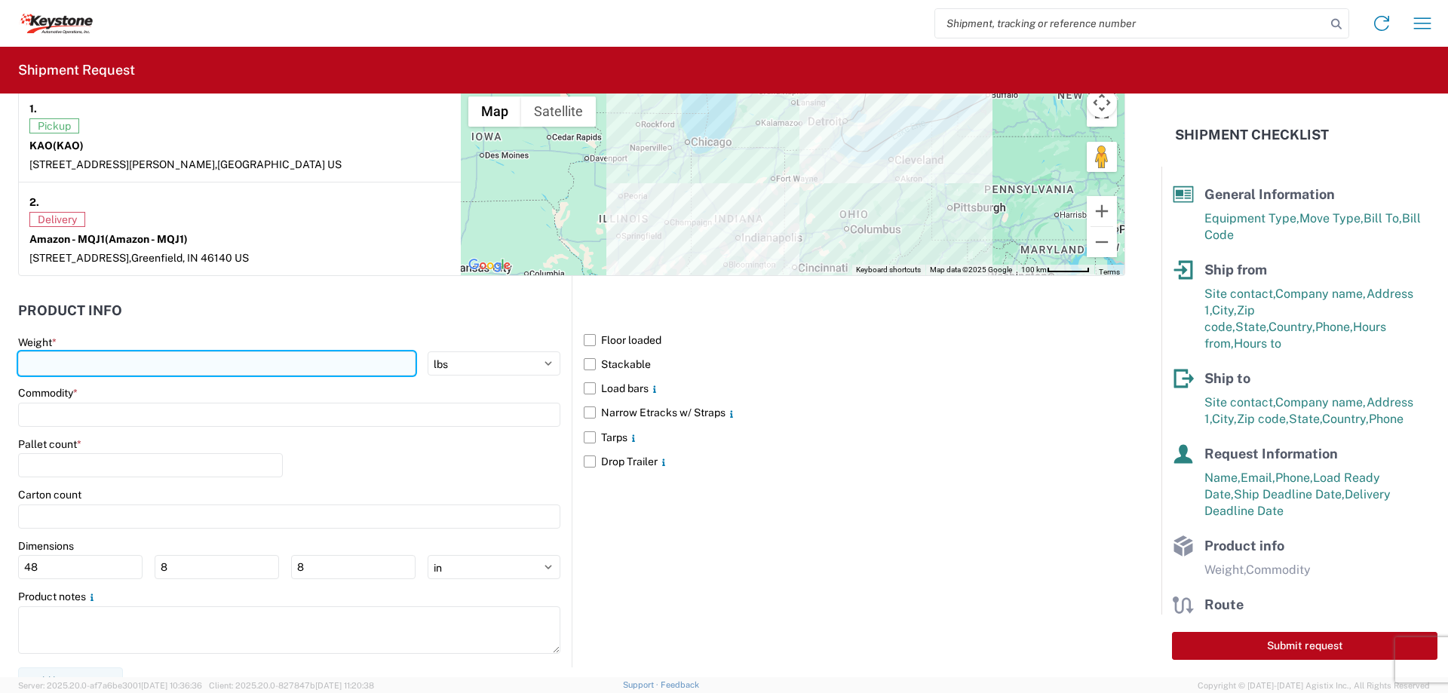
click at [74, 363] on input "number" at bounding box center [216, 363] width 397 height 24
type input "20000"
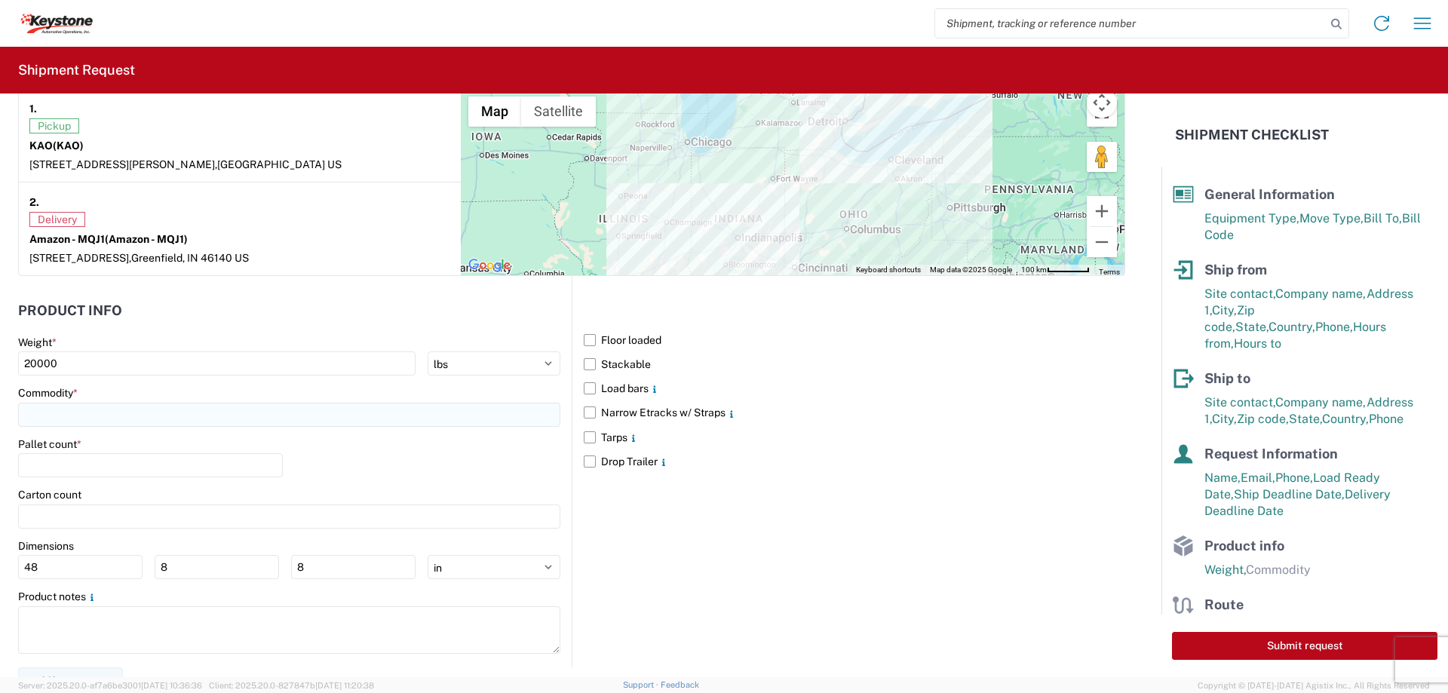
click at [44, 407] on input at bounding box center [289, 415] width 542 height 24
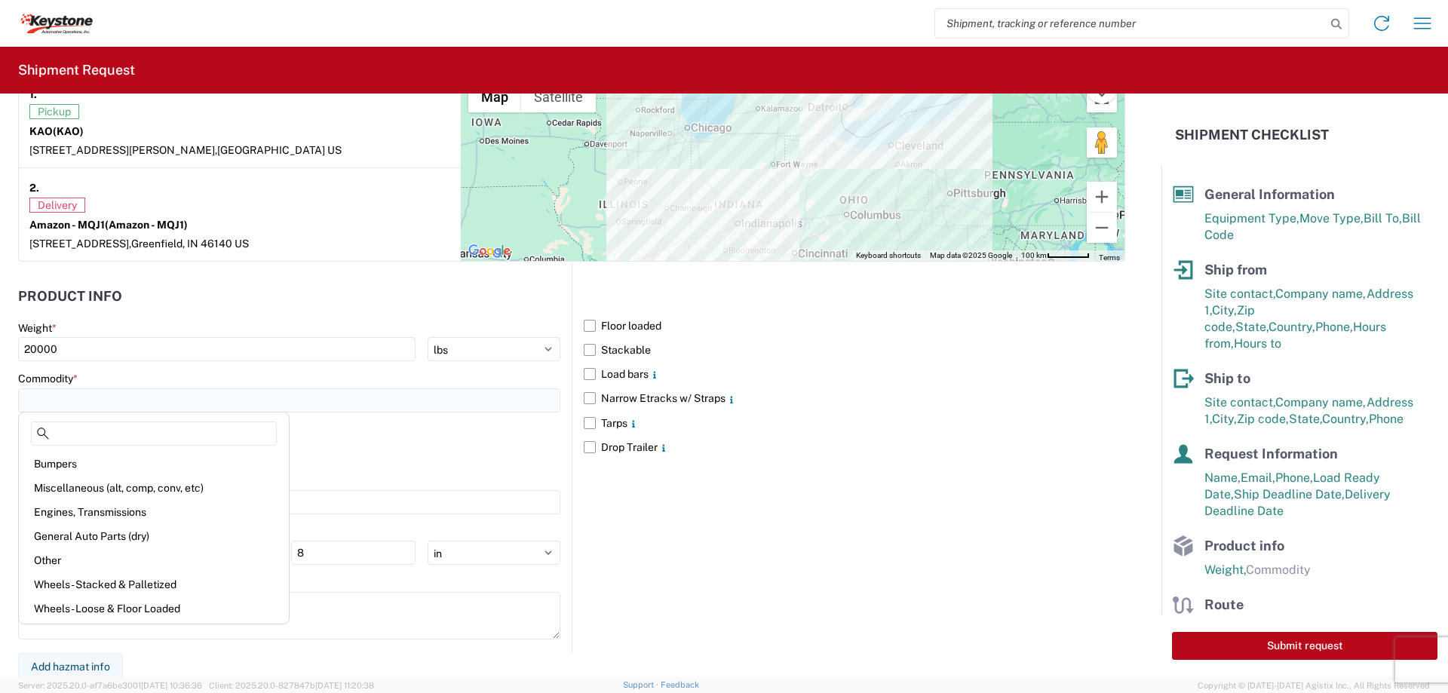
scroll to position [1225, 0]
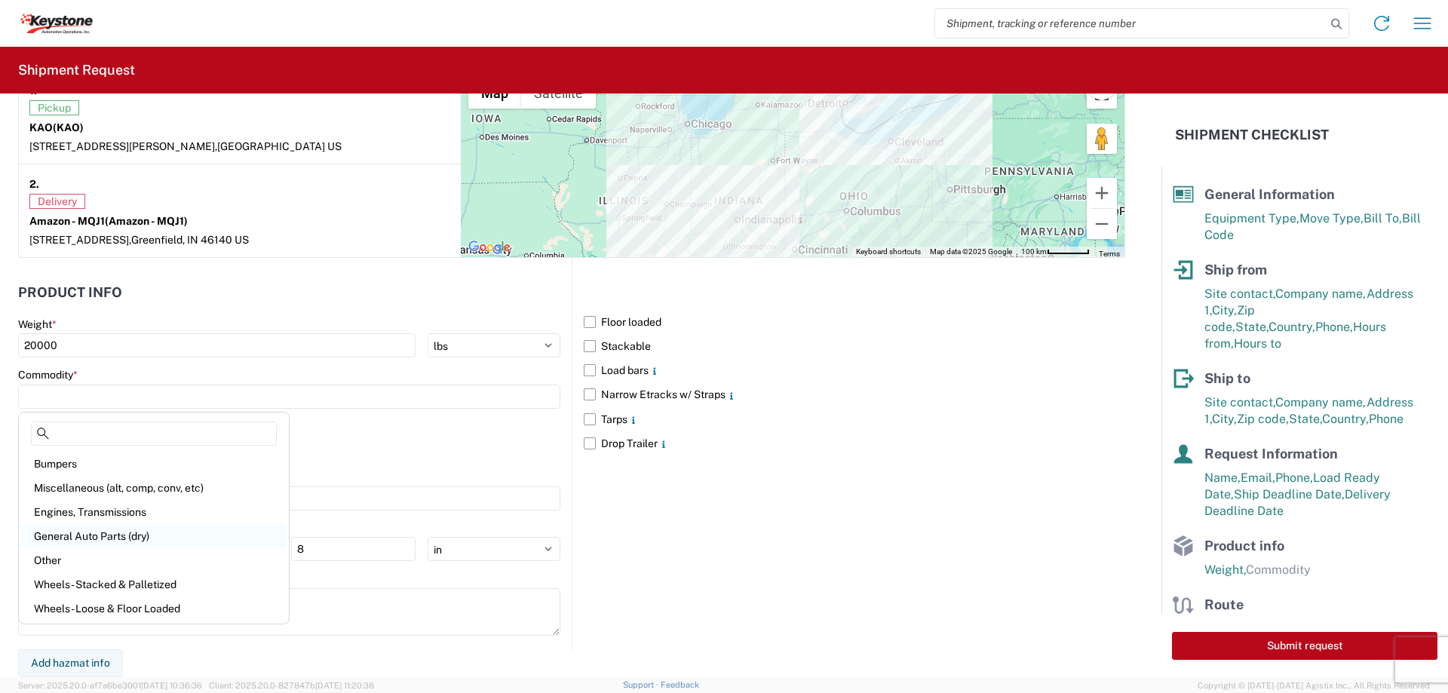
click at [68, 529] on div "General Auto Parts (dry)" at bounding box center [154, 536] width 264 height 24
type input "General Auto Parts (dry)"
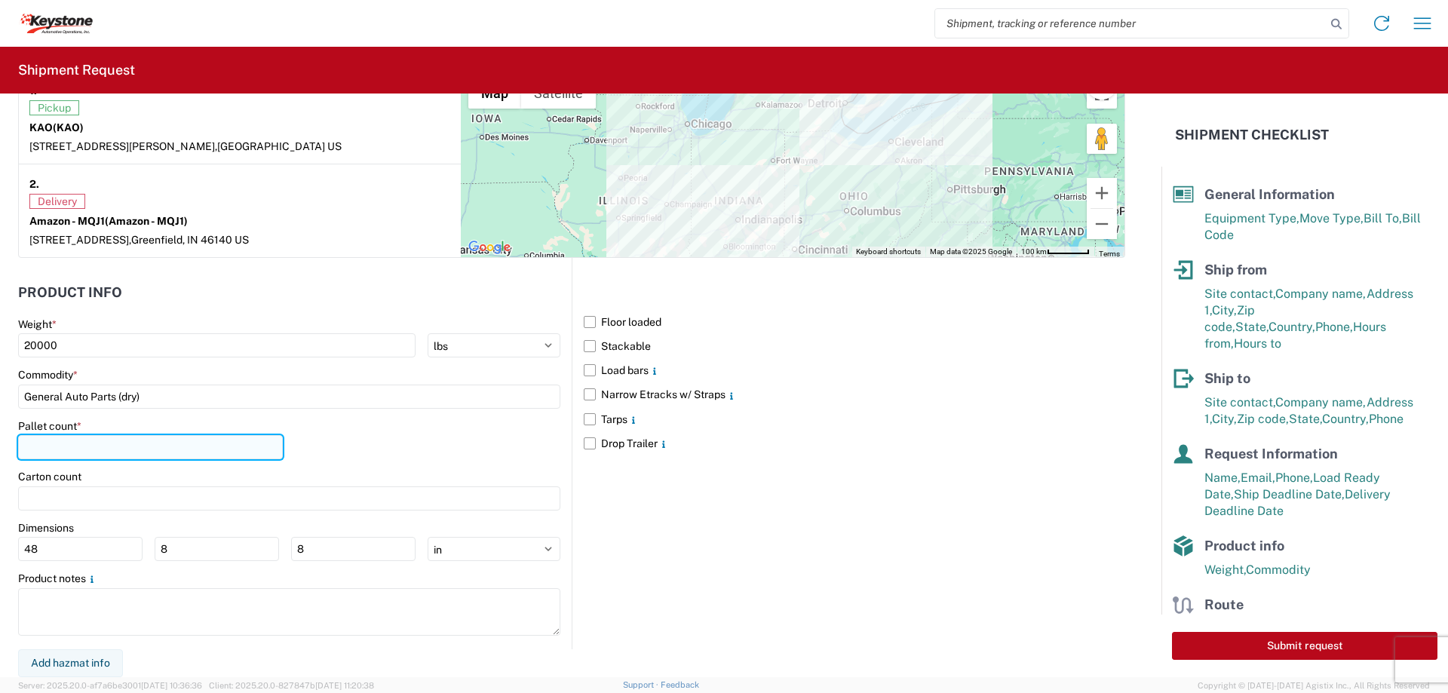
click at [58, 446] on input "number" at bounding box center [150, 447] width 265 height 24
type input "20"
click at [587, 393] on label "Narrow Etracks w/ Straps" at bounding box center [854, 394] width 541 height 24
click at [0, 0] on input "Narrow Etracks w/ Straps" at bounding box center [0, 0] width 0 height 0
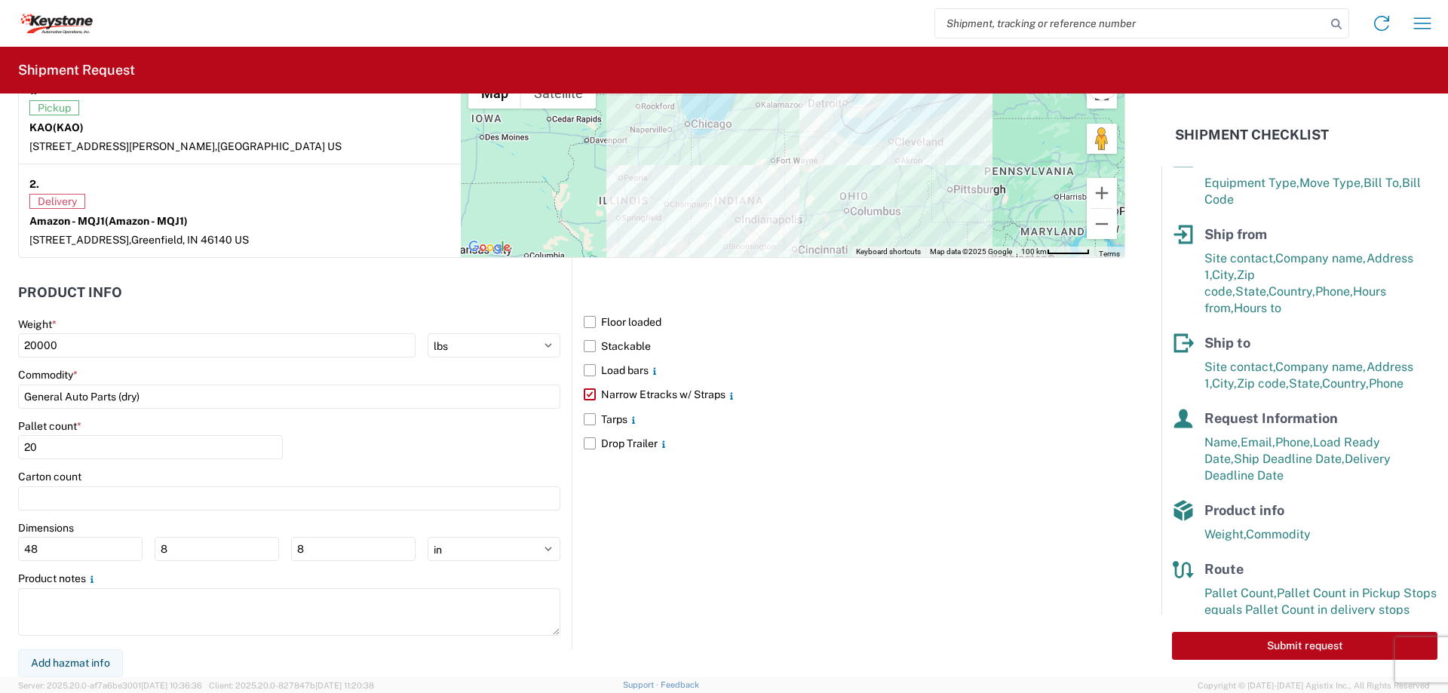
scroll to position [55, 0]
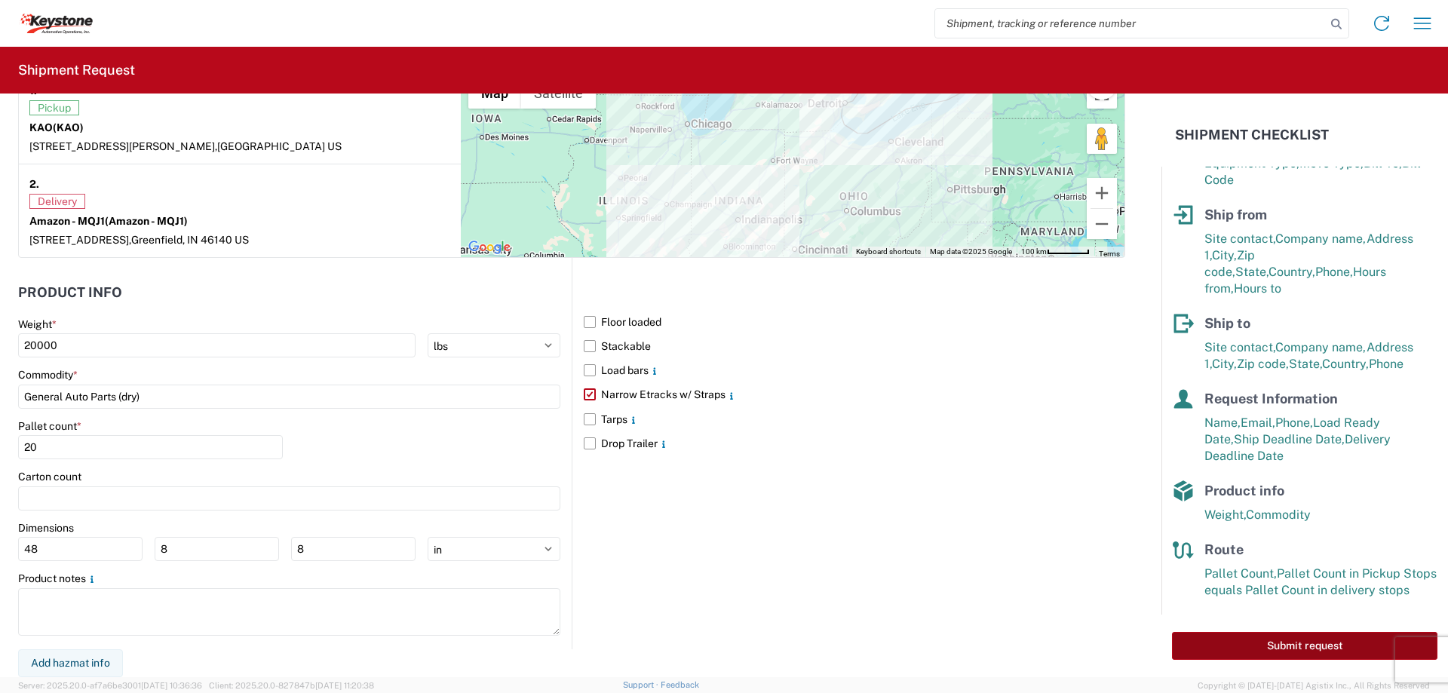
click at [1287, 642] on button "Submit request" at bounding box center [1304, 646] width 265 height 28
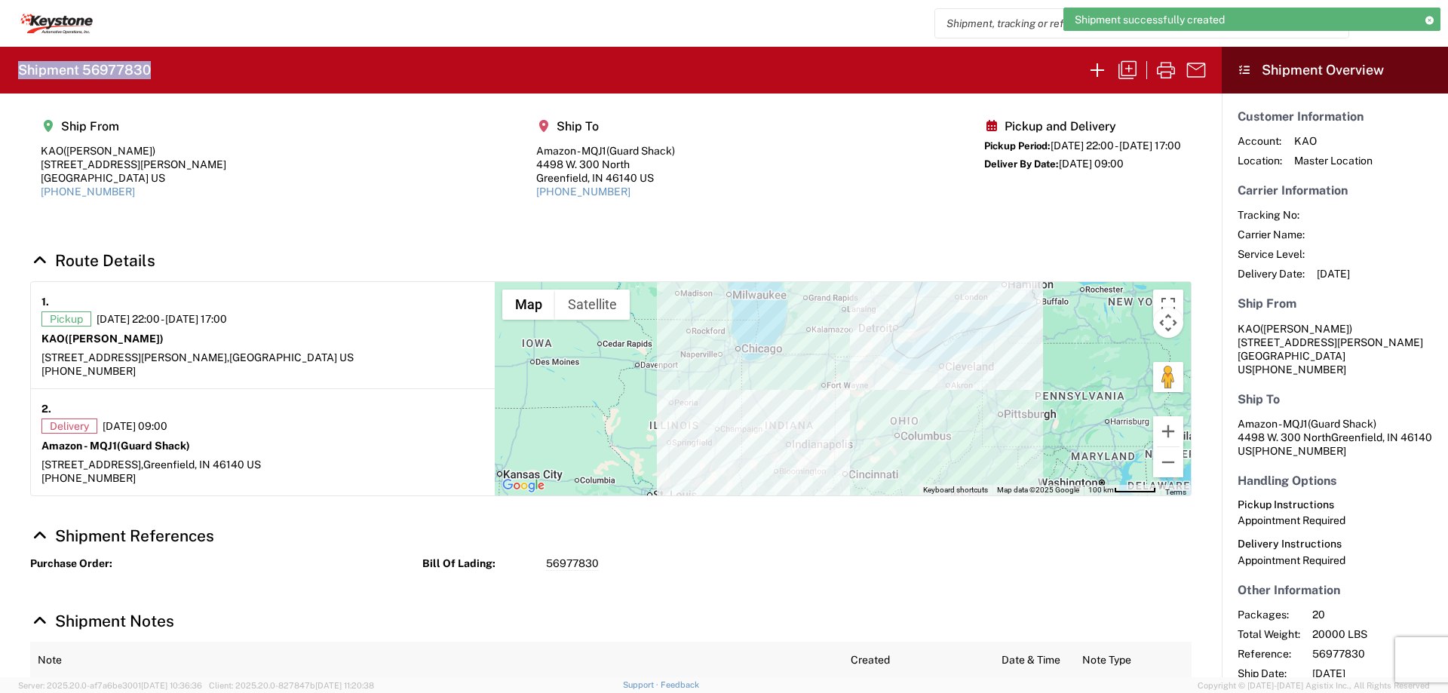
drag, startPoint x: 152, startPoint y: 66, endPoint x: 20, endPoint y: 73, distance: 132.2
click at [20, 73] on agx-form-header "Shipment 56977830" at bounding box center [611, 70] width 1222 height 47
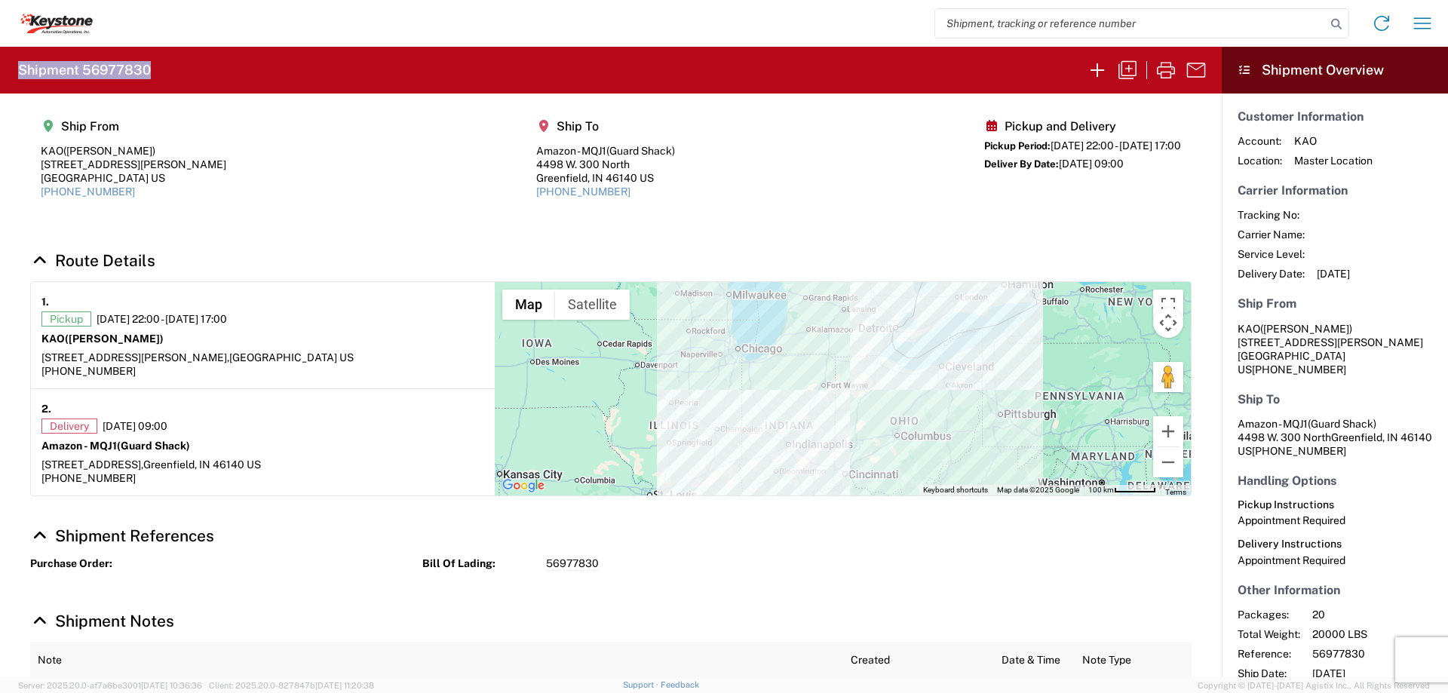
copy h2 "Shipment 56977830"
click at [1100, 67] on icon "button" at bounding box center [1097, 70] width 24 height 24
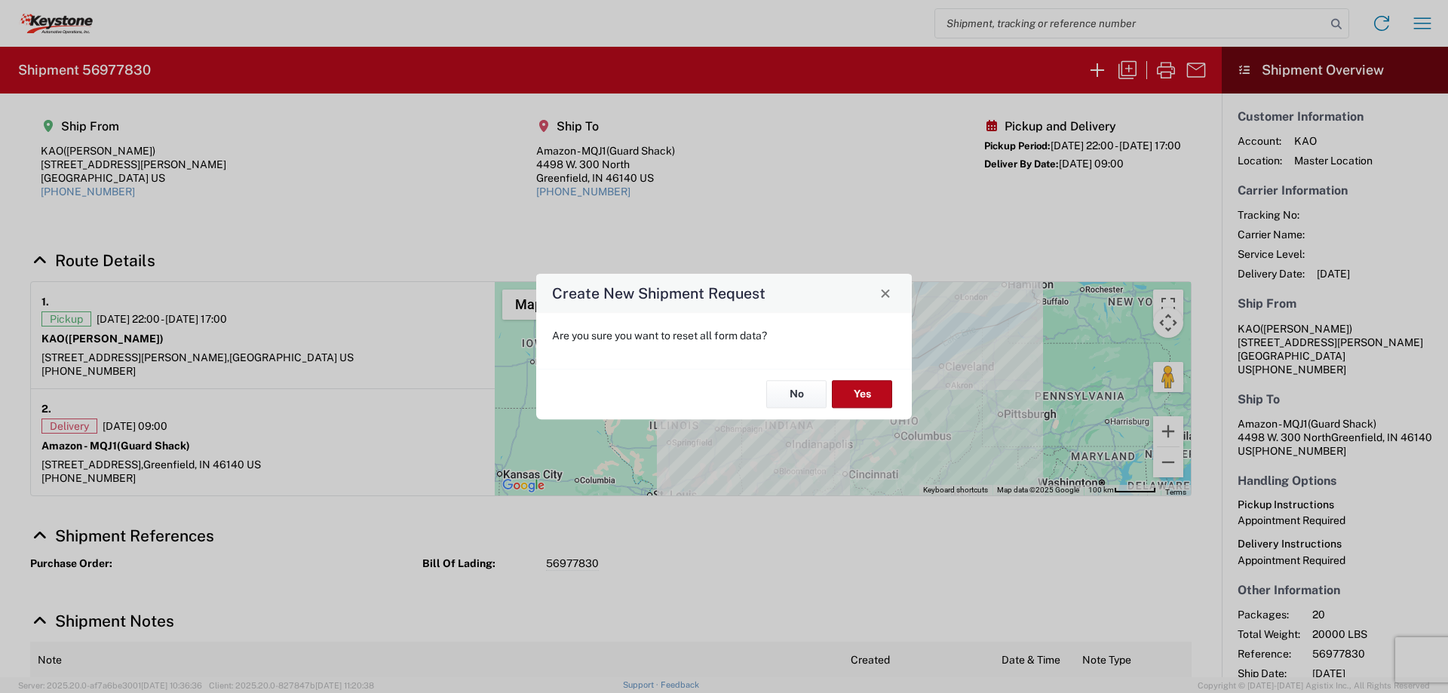
click at [865, 377] on div "No Yes" at bounding box center [724, 394] width 376 height 51
click at [870, 382] on button "Yes" at bounding box center [862, 395] width 60 height 28
select select "FULL"
select select "US"
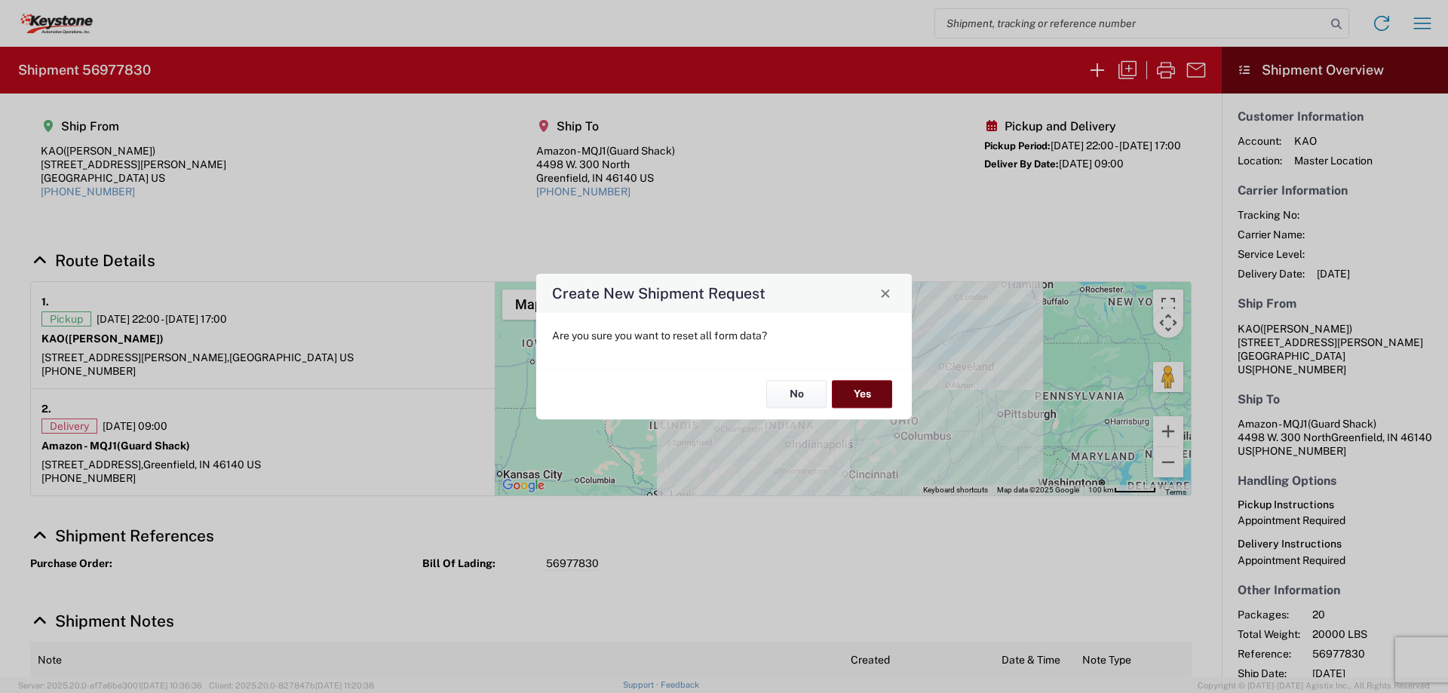
select select "LBS"
select select "IN"
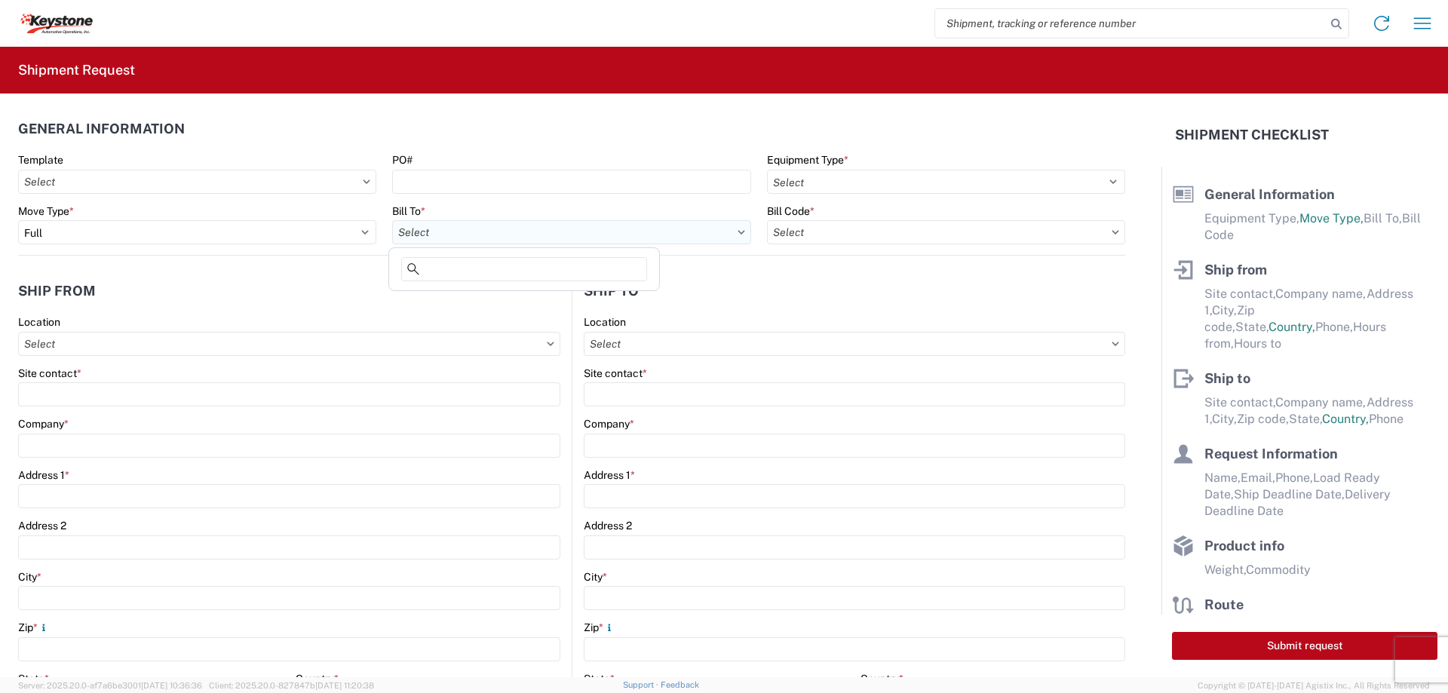
click at [452, 229] on input "text" at bounding box center [571, 232] width 358 height 24
type input "8427"
click at [464, 299] on div "8427 - KAO Logistics - [GEOGRAPHIC_DATA], [GEOGRAPHIC_DATA]" at bounding box center [560, 299] width 337 height 24
type input "8427 - KAO Logistics - [GEOGRAPHIC_DATA], [GEOGRAPHIC_DATA]"
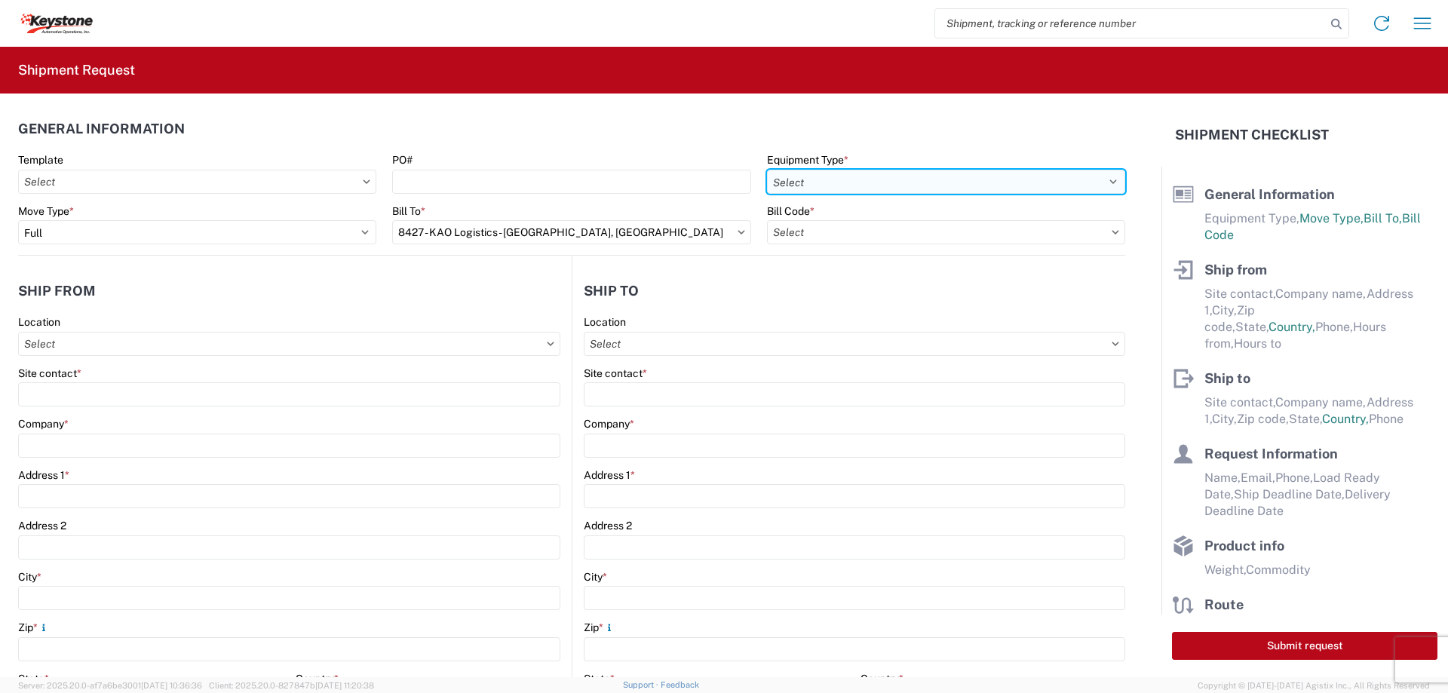
click at [797, 184] on select "Select 53’ Dry Van Flatbed Dropdeck (van) Lowboy (flatbed) Rail" at bounding box center [946, 182] width 358 height 24
select select "STDV"
click at [767, 170] on select "Select 53’ Dry Van Flatbed Dropdeck (van) Lowboy (flatbed) Rail" at bounding box center [946, 182] width 358 height 24
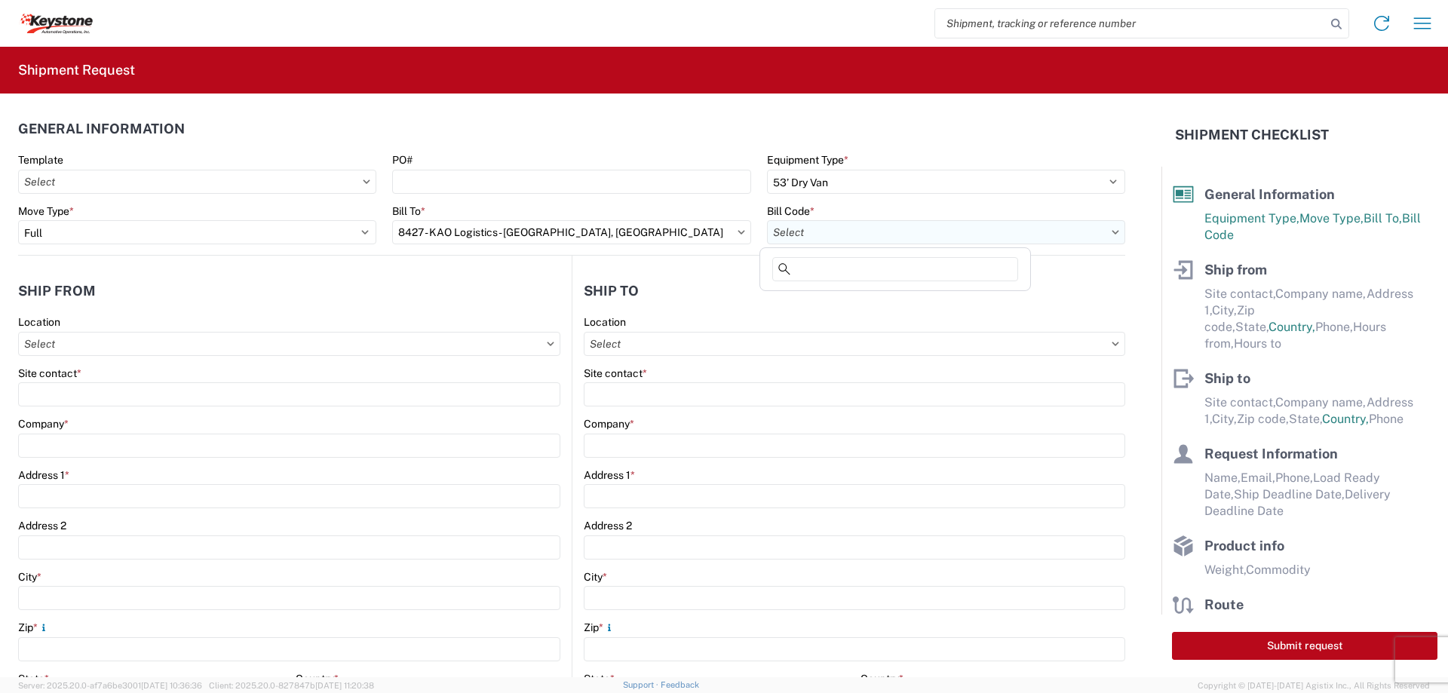
click at [807, 238] on input "text" at bounding box center [946, 232] width 358 height 24
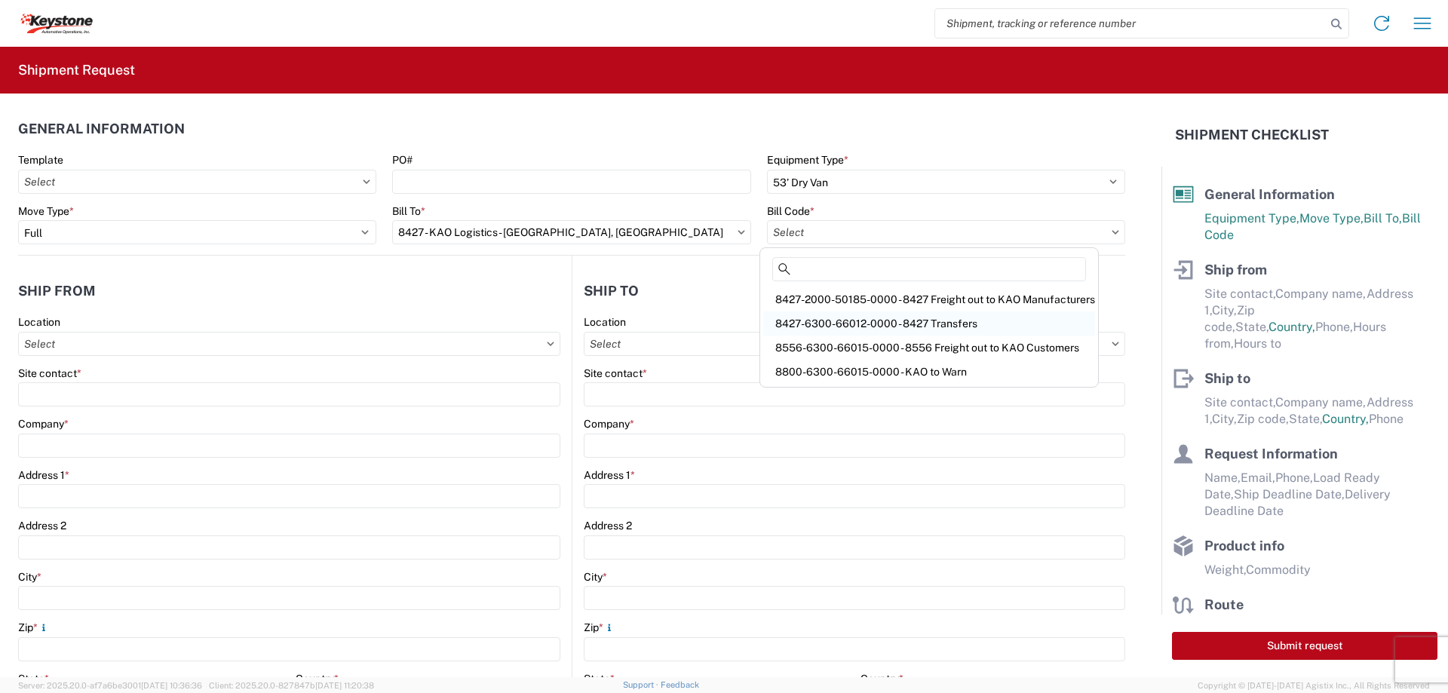
click at [805, 324] on div "8427-6300-66012-0000 - 8427 Transfers" at bounding box center [929, 323] width 332 height 24
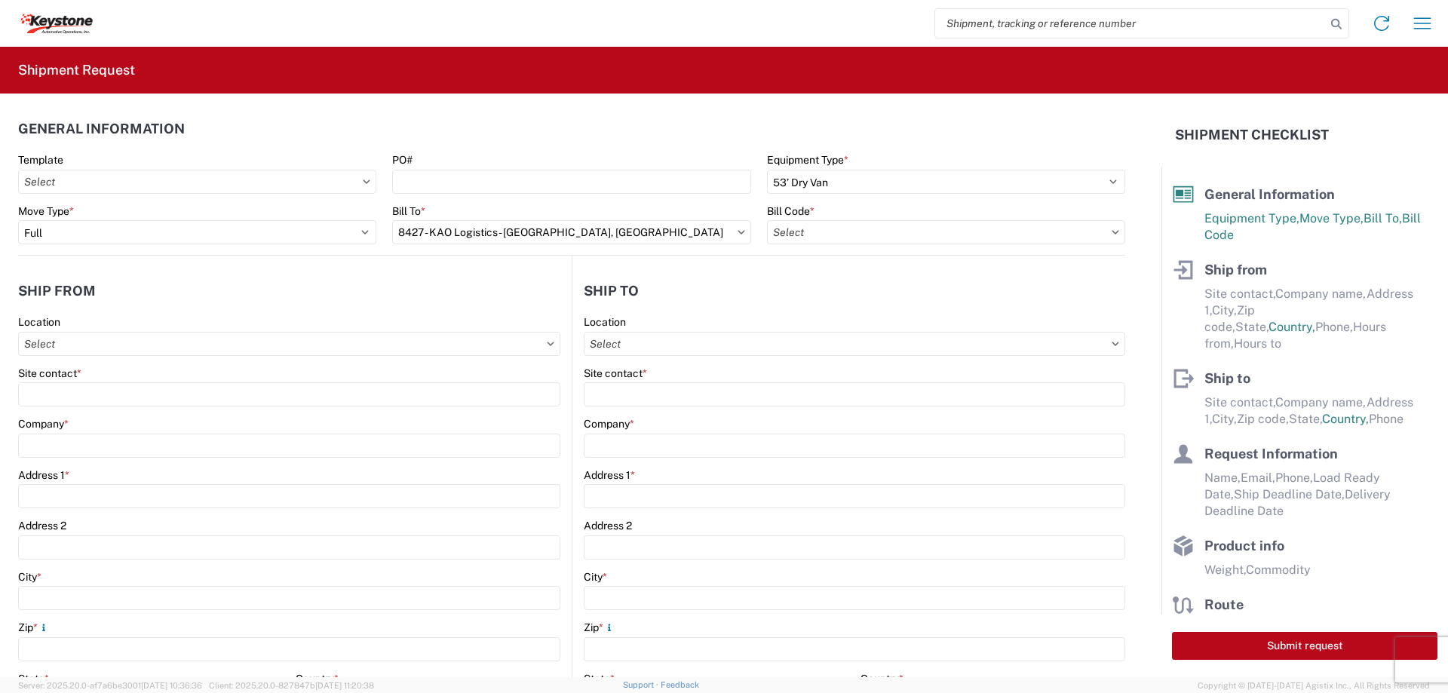
type input "8427-6300-66012-0000 - 8427 Transfers, 8427-6300-66012-0000 - 8427 Transfers"
click at [133, 351] on input "text" at bounding box center [289, 344] width 542 height 24
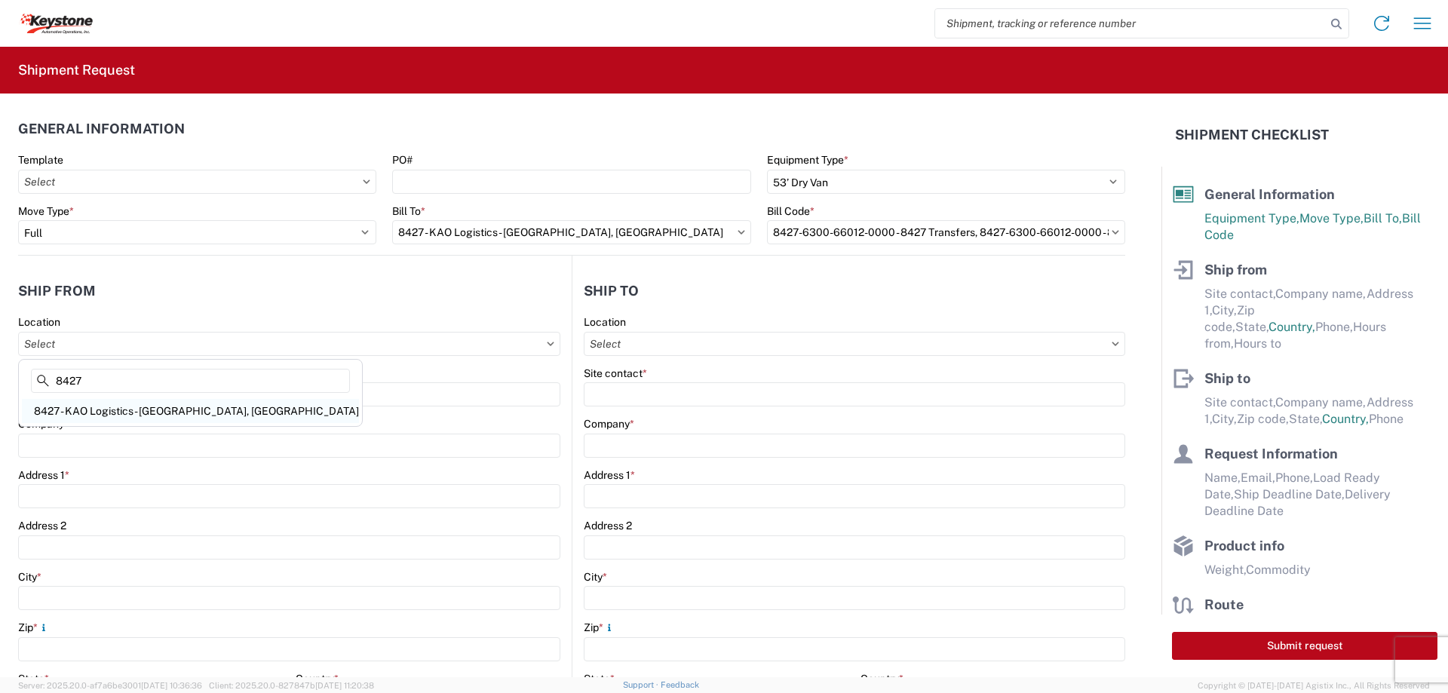
type input "8427"
click at [106, 403] on div "8427 - KAO Logistics - [GEOGRAPHIC_DATA], [GEOGRAPHIC_DATA]" at bounding box center [190, 411] width 337 height 24
type input "8427 - KAO Logistics - [GEOGRAPHIC_DATA], [GEOGRAPHIC_DATA]"
type input "KAO"
type input "[STREET_ADDRESS][PERSON_NAME]"
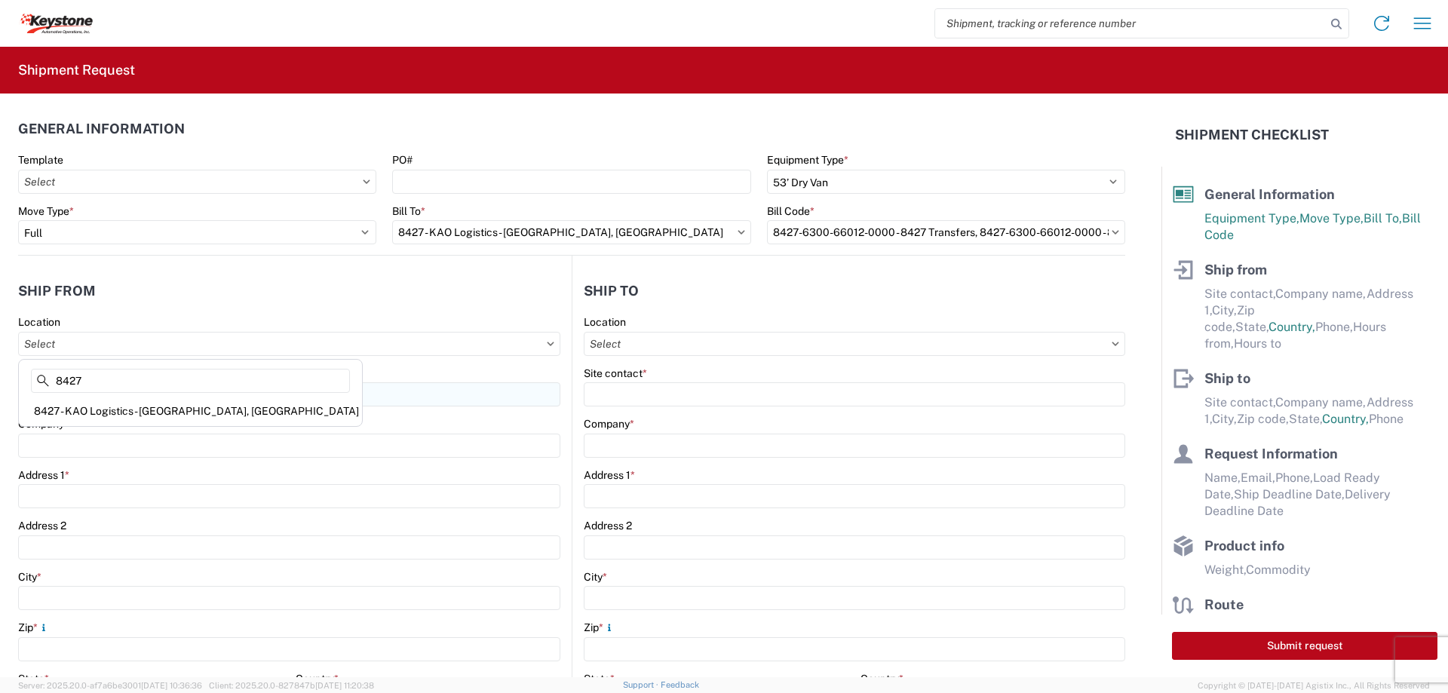
type input "[GEOGRAPHIC_DATA]"
type input "48193"
select select "MI"
type input "07:00"
type input "17:00"
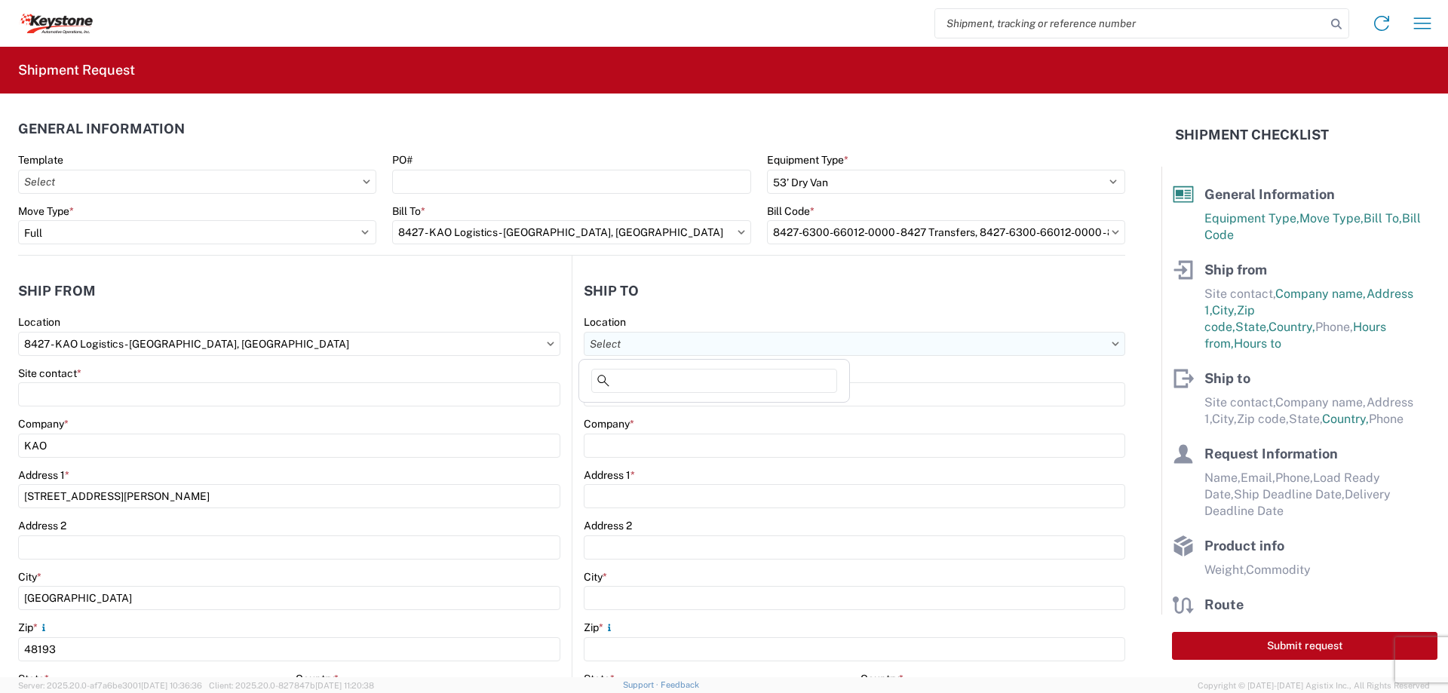
click at [624, 339] on input "text" at bounding box center [854, 344] width 541 height 24
type input "8424"
click at [638, 411] on div "8424 - [GEOGRAPHIC_DATA][PERSON_NAME] Logistics" at bounding box center [724, 411] width 284 height 24
type input "8424 - [GEOGRAPHIC_DATA][PERSON_NAME] Logistics"
type input "KAO"
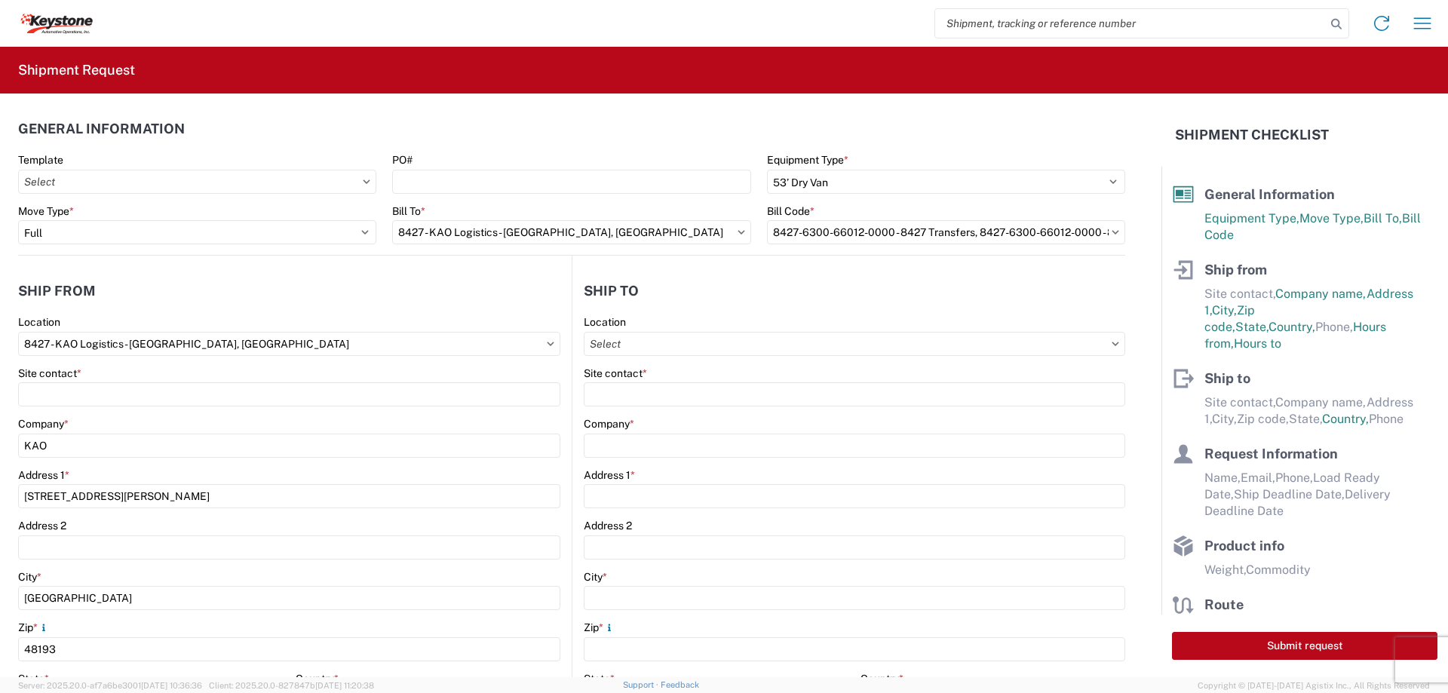
type input "[STREET_ADDRESS]"
type input "[GEOGRAPHIC_DATA]"
type input "47374"
select select "IN"
select select "US"
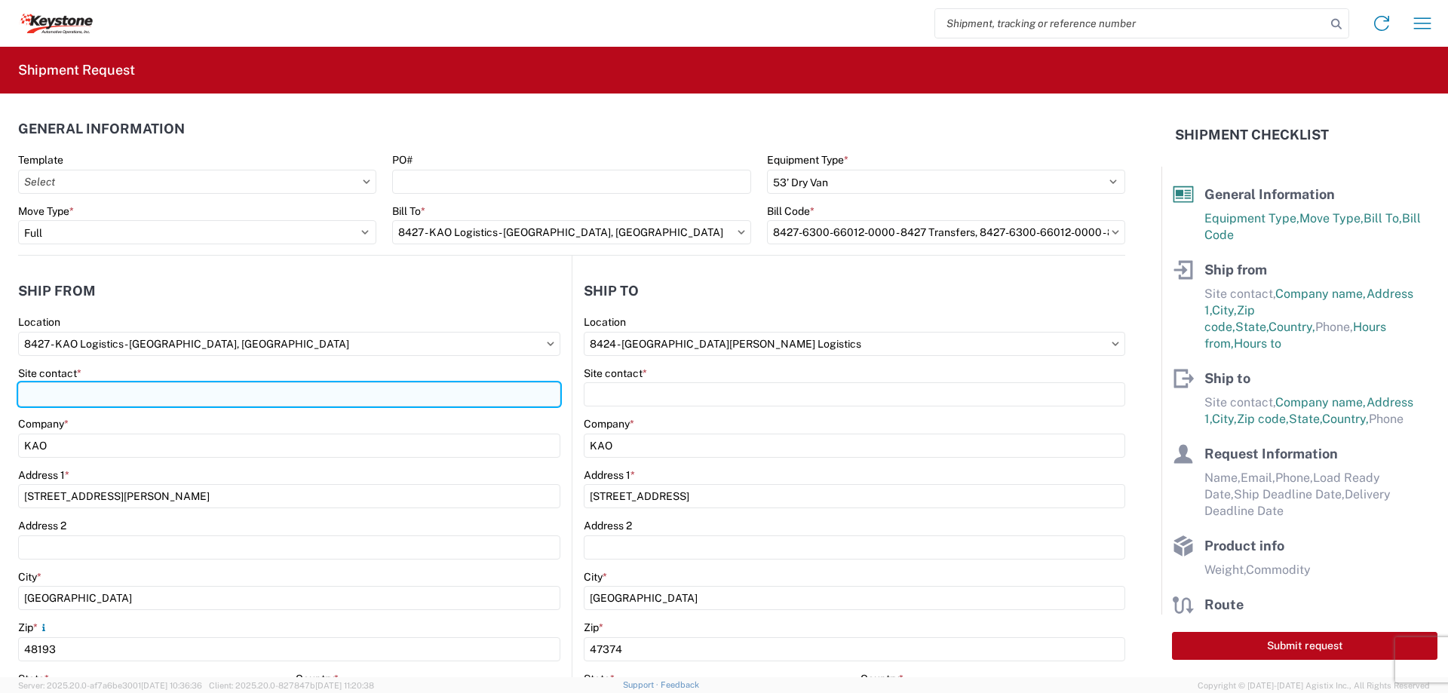
click at [132, 389] on input "Site contact *" at bounding box center [289, 394] width 542 height 24
type input "[PERSON_NAME]"
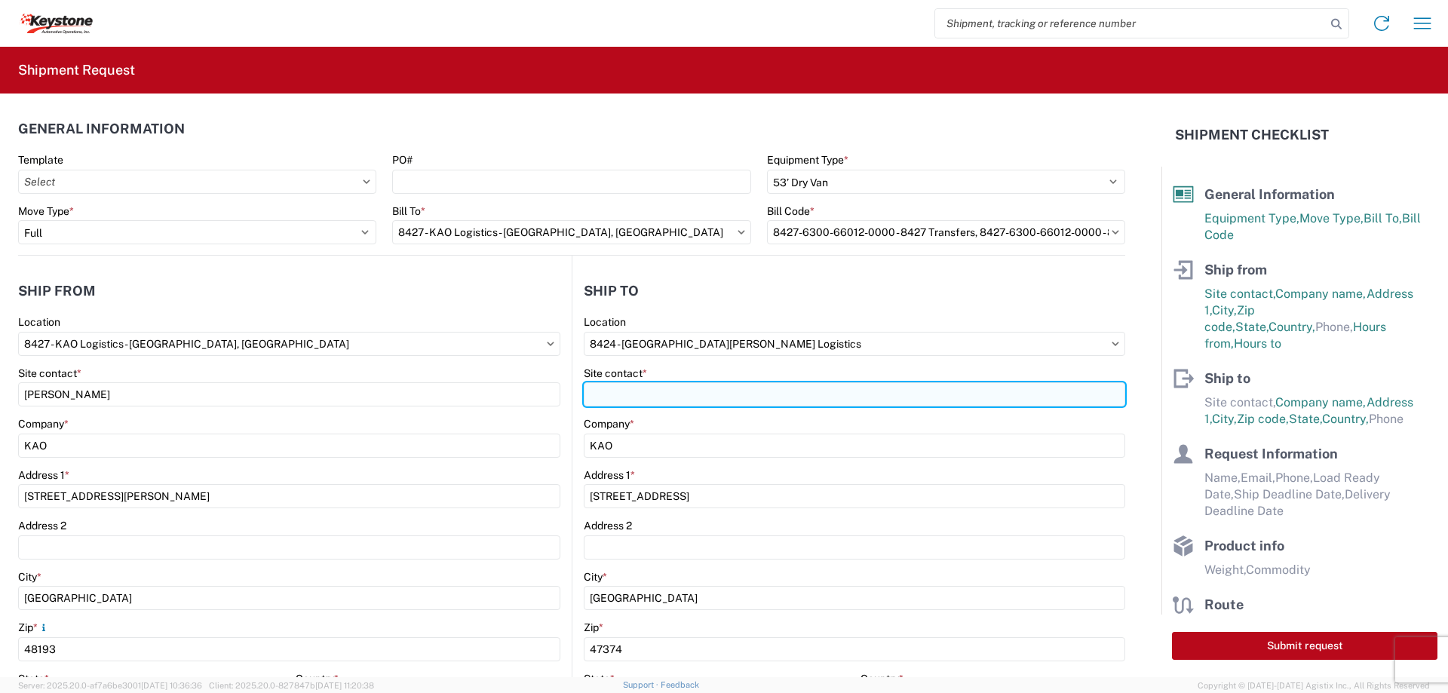
click at [628, 383] on input "Site contact *" at bounding box center [854, 394] width 541 height 24
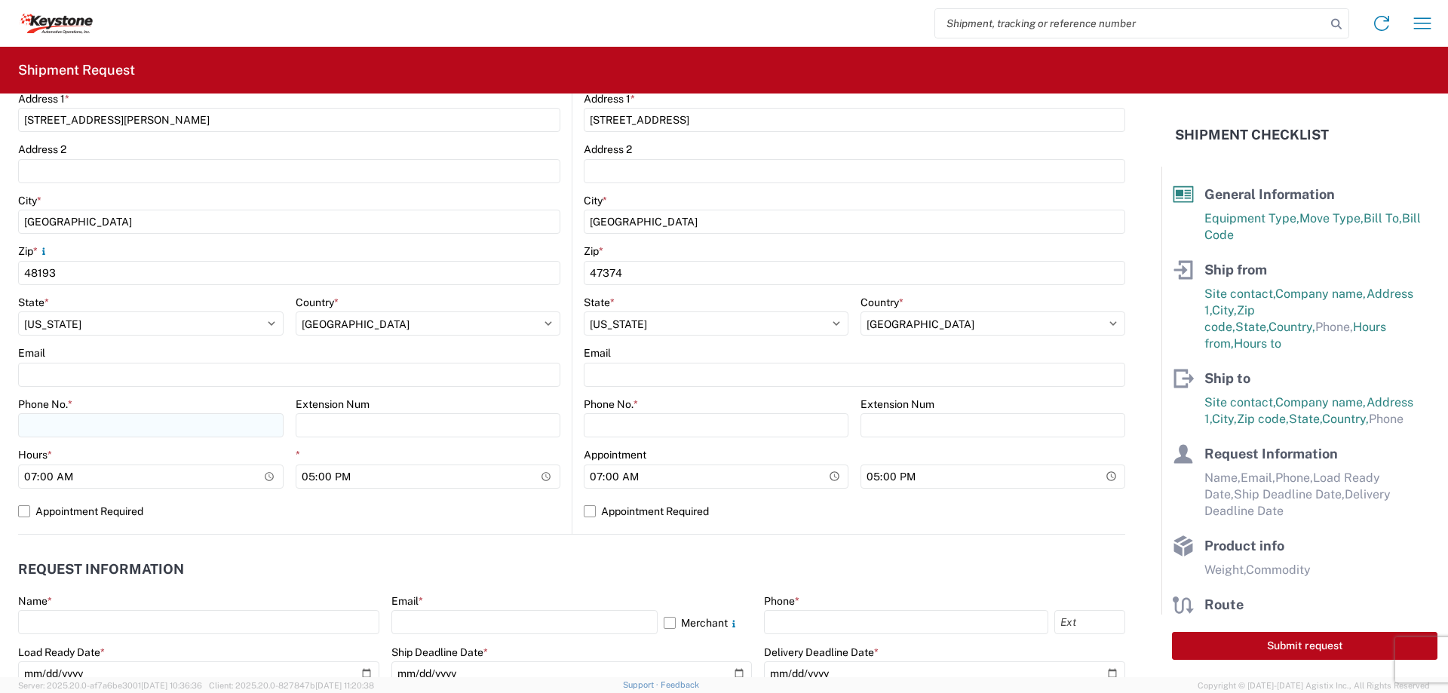
scroll to position [377, 0]
type input "[PERSON_NAME]"
click at [62, 434] on input "Phone No. *" at bounding box center [150, 424] width 265 height 24
type input "[PHONE_NUMBER]"
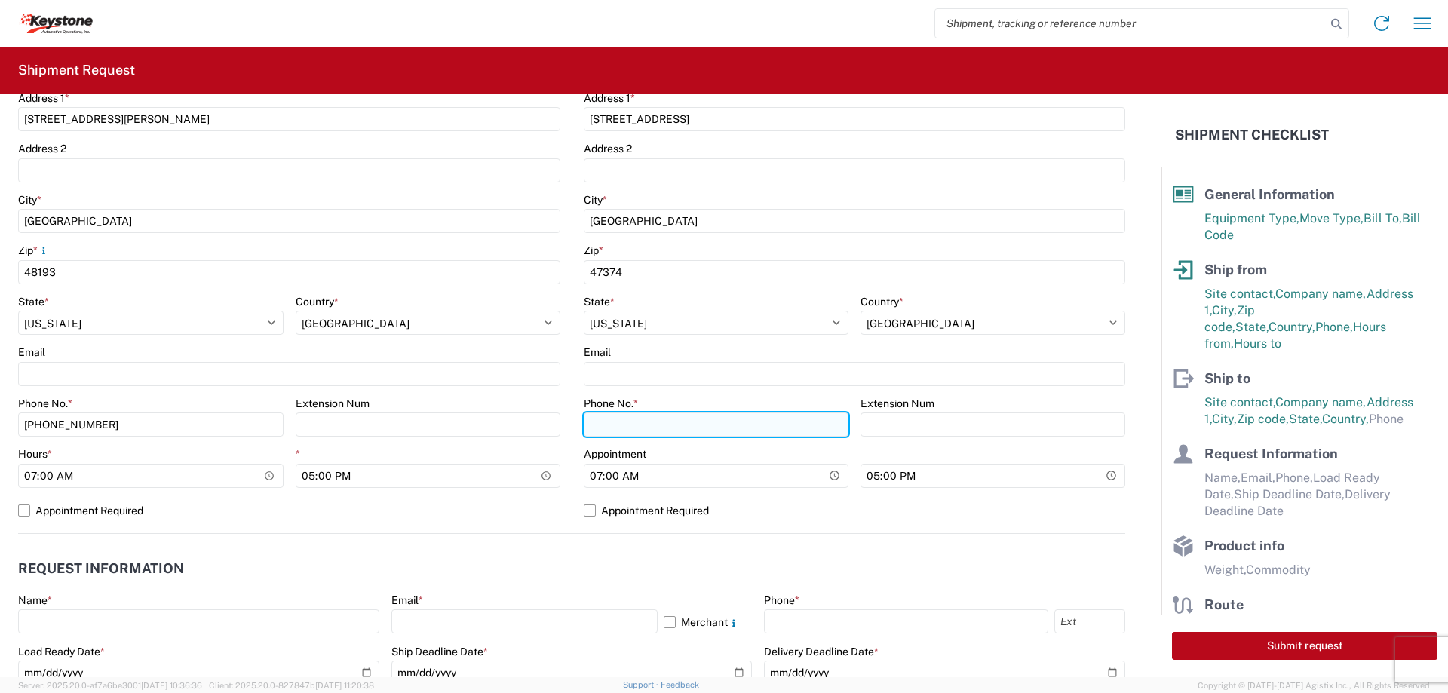
click at [615, 416] on input "Phone No. *" at bounding box center [716, 424] width 265 height 24
type input "[PHONE_NUMBER]"
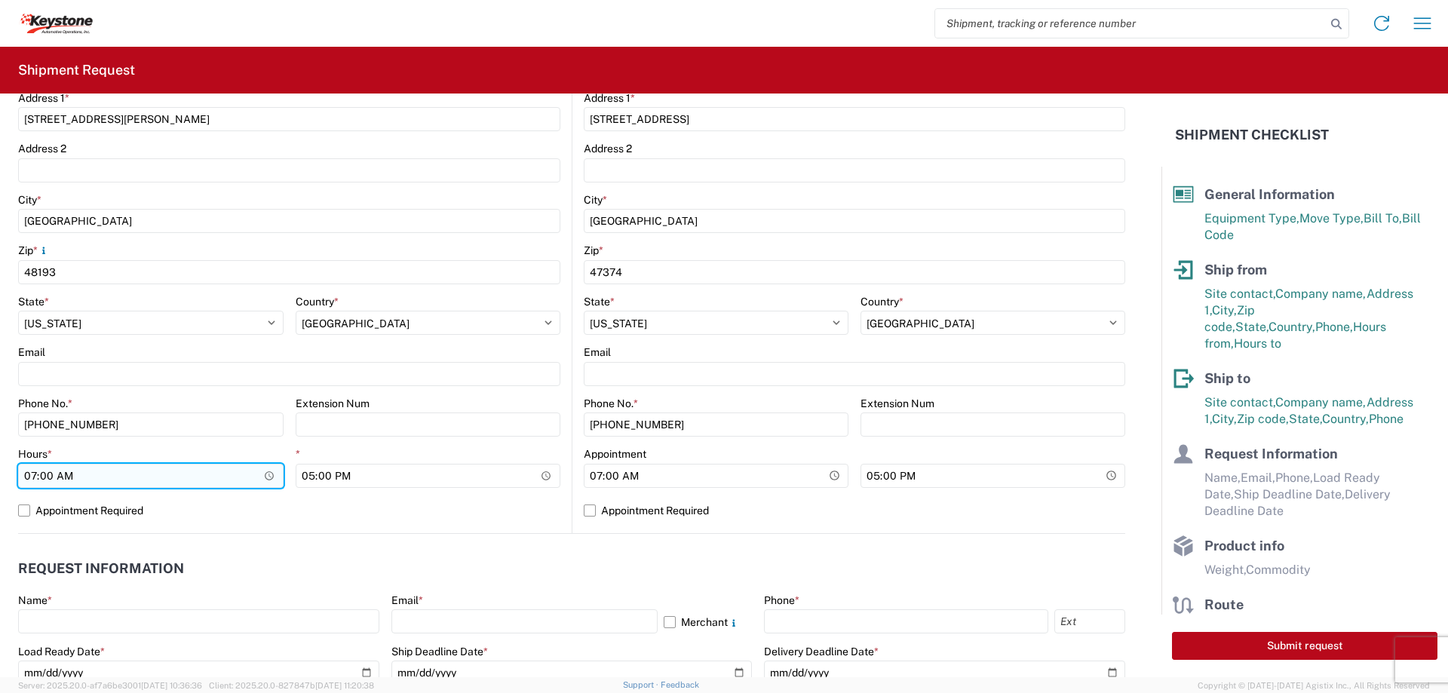
click at [35, 474] on input "07:00" at bounding box center [150, 476] width 265 height 24
type input "23:00"
click at [22, 514] on label "Appointment Required" at bounding box center [289, 510] width 542 height 24
click at [0, 0] on input "Appointment Required" at bounding box center [0, 0] width 0 height 0
select select "US"
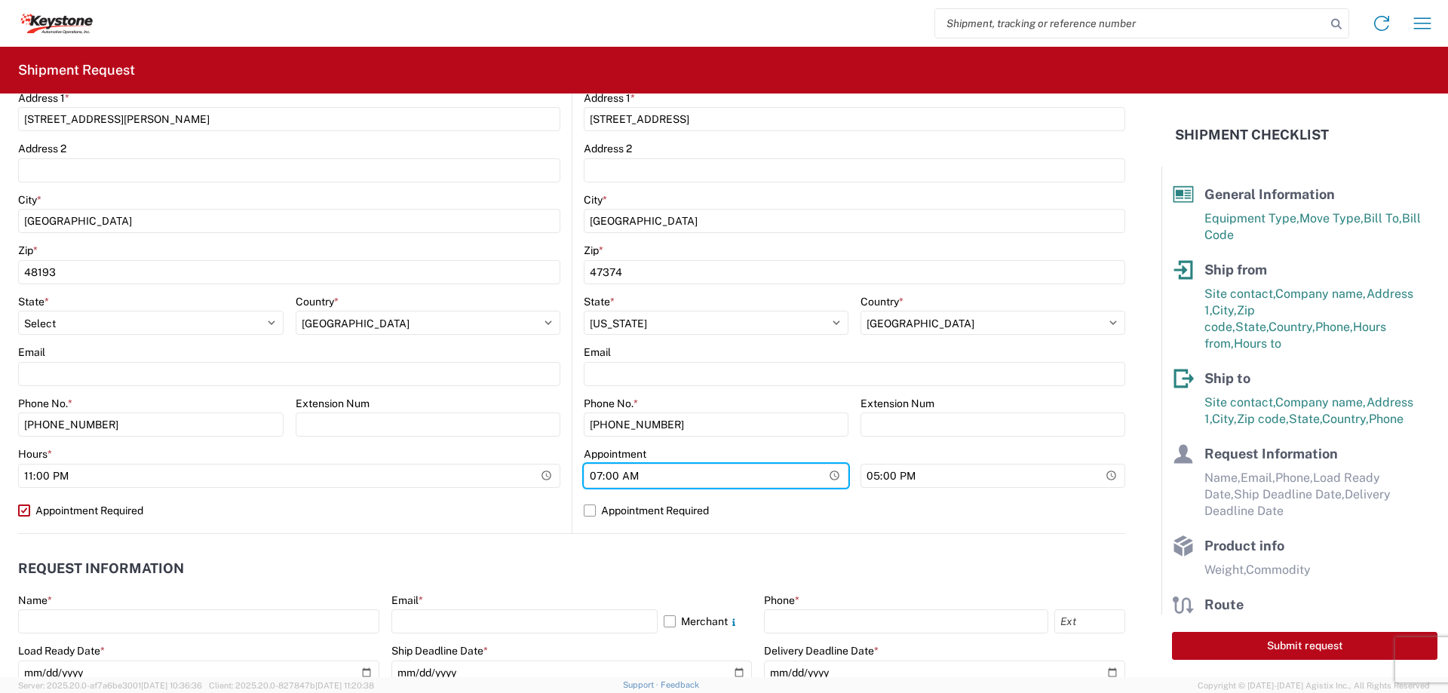
drag, startPoint x: 588, startPoint y: 474, endPoint x: 595, endPoint y: 489, distance: 16.5
click at [589, 474] on input "07:00" at bounding box center [716, 476] width 265 height 24
type input "04:30"
click at [586, 514] on label "Appointment Required" at bounding box center [854, 510] width 541 height 24
click at [0, 0] on input "Appointment Required" at bounding box center [0, 0] width 0 height 0
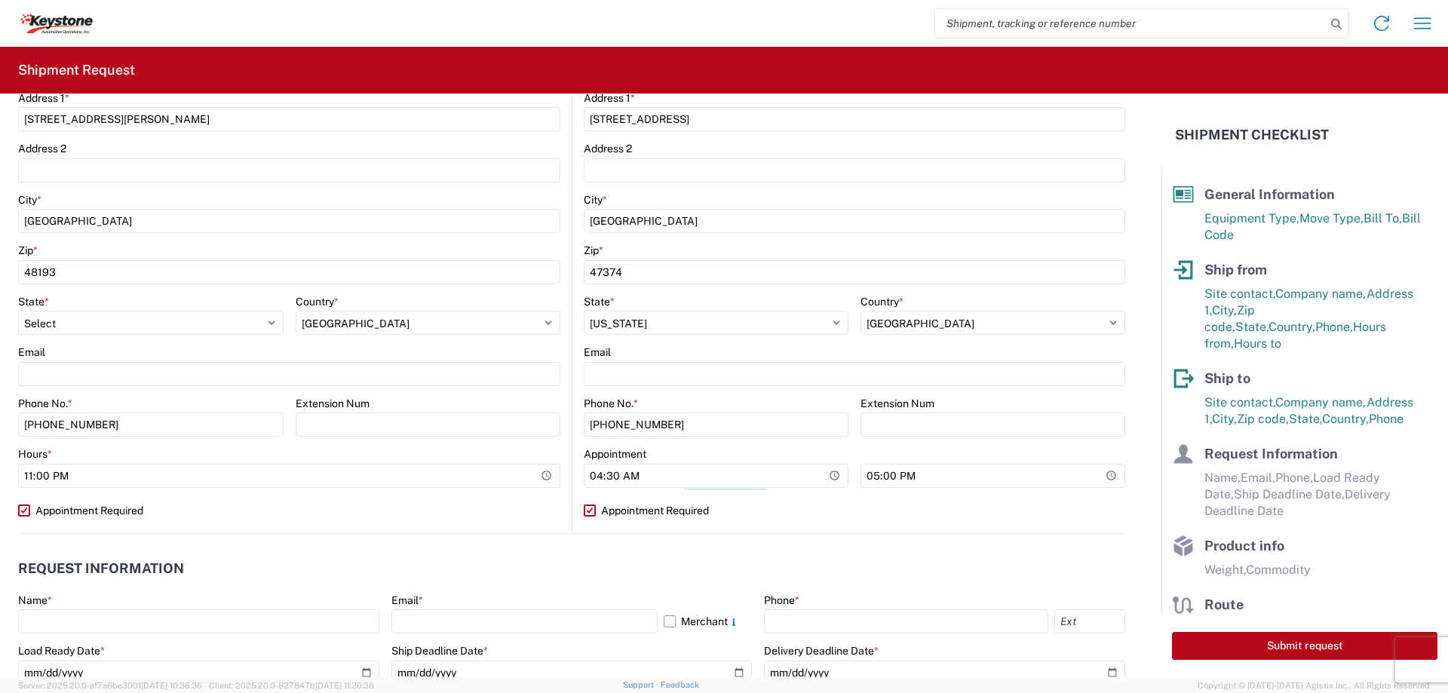
select select "US"
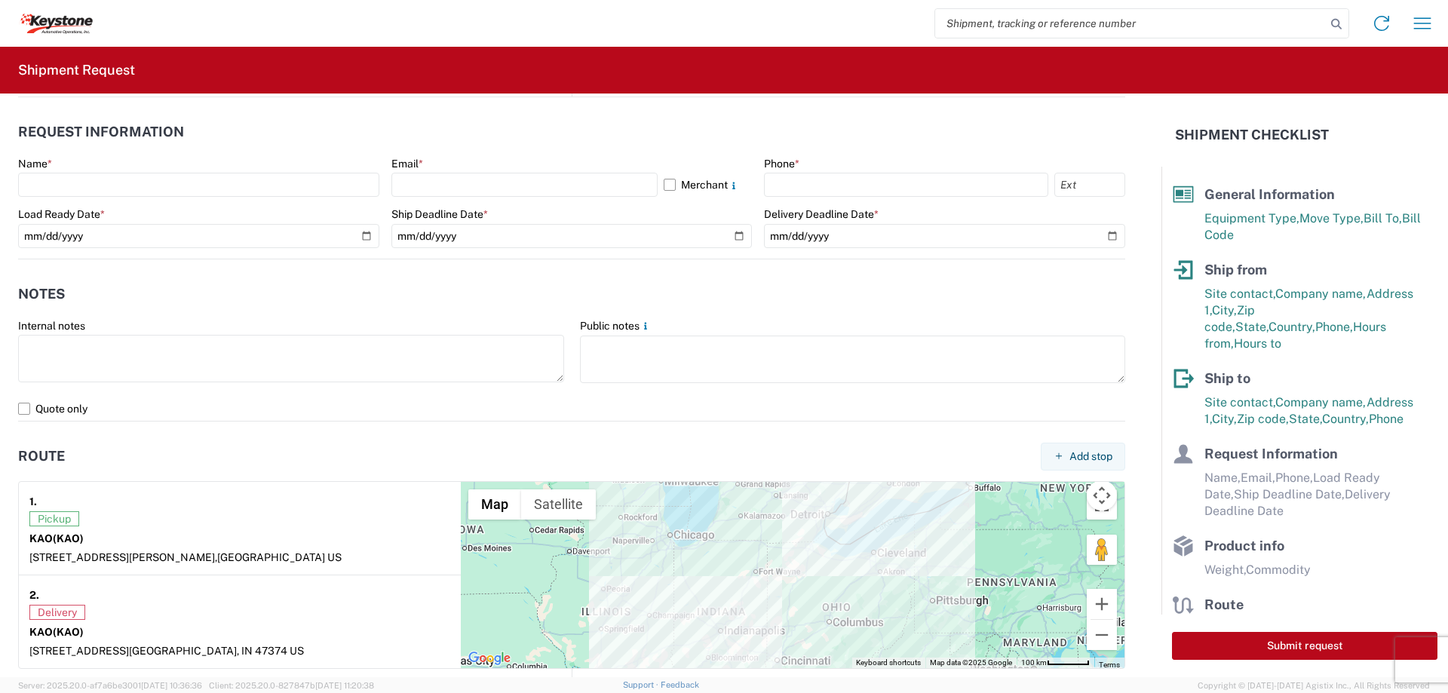
scroll to position [829, 0]
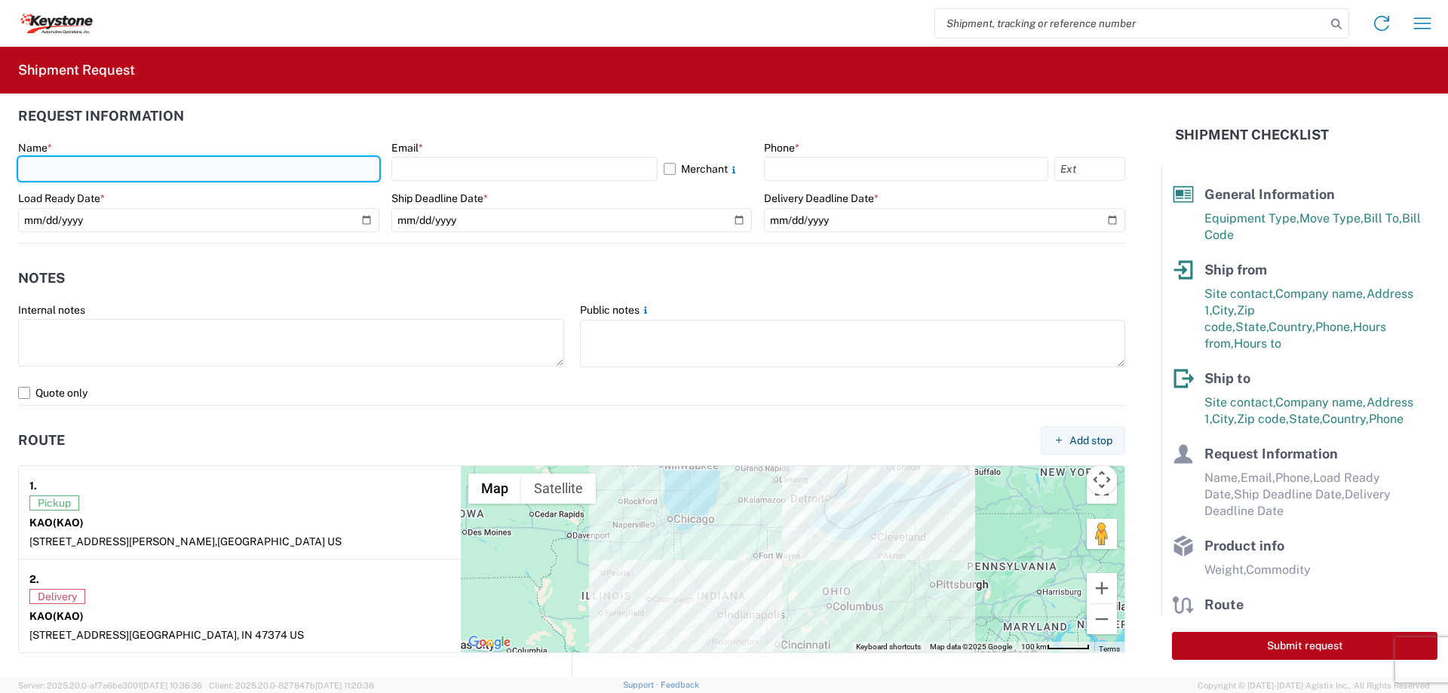
click at [100, 173] on input "text" at bounding box center [198, 169] width 361 height 24
type input "[PERSON_NAME]"
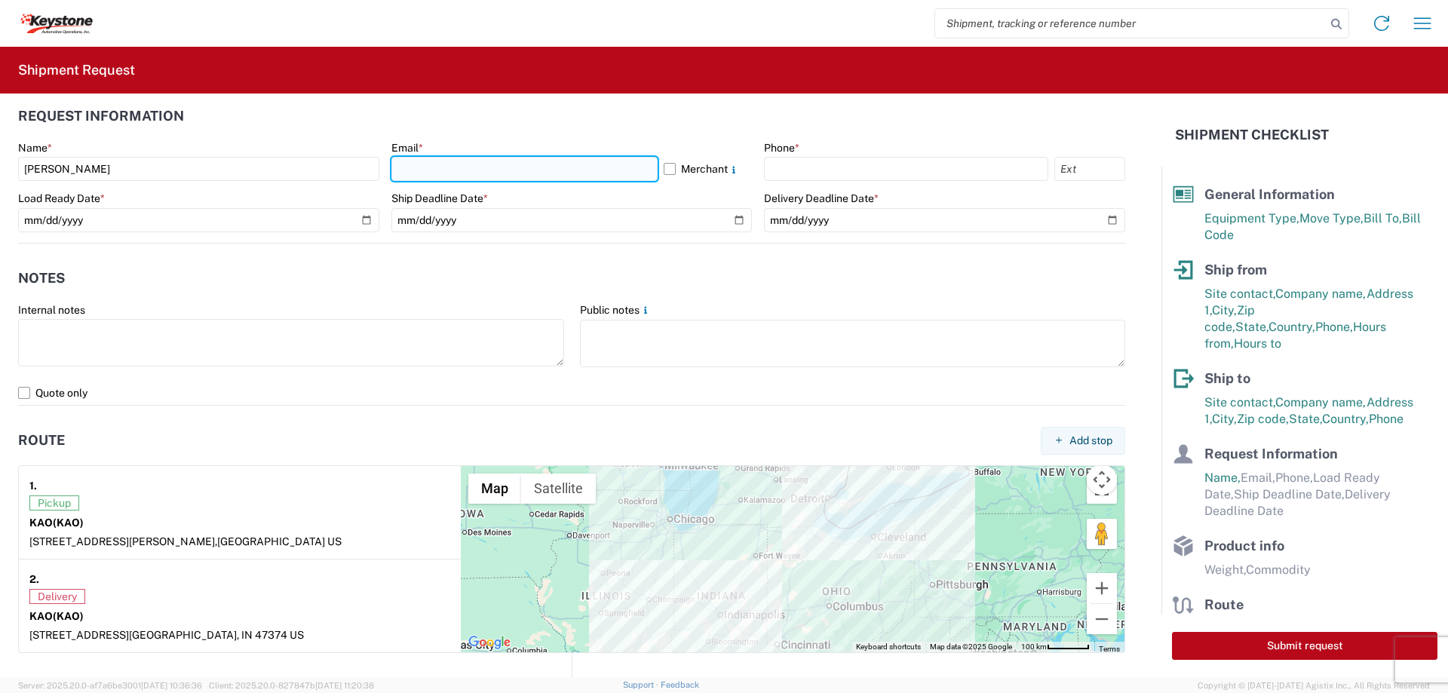
click at [400, 169] on input "text" at bounding box center [524, 169] width 266 height 24
type input "[EMAIL_ADDRESS][DOMAIN_NAME]"
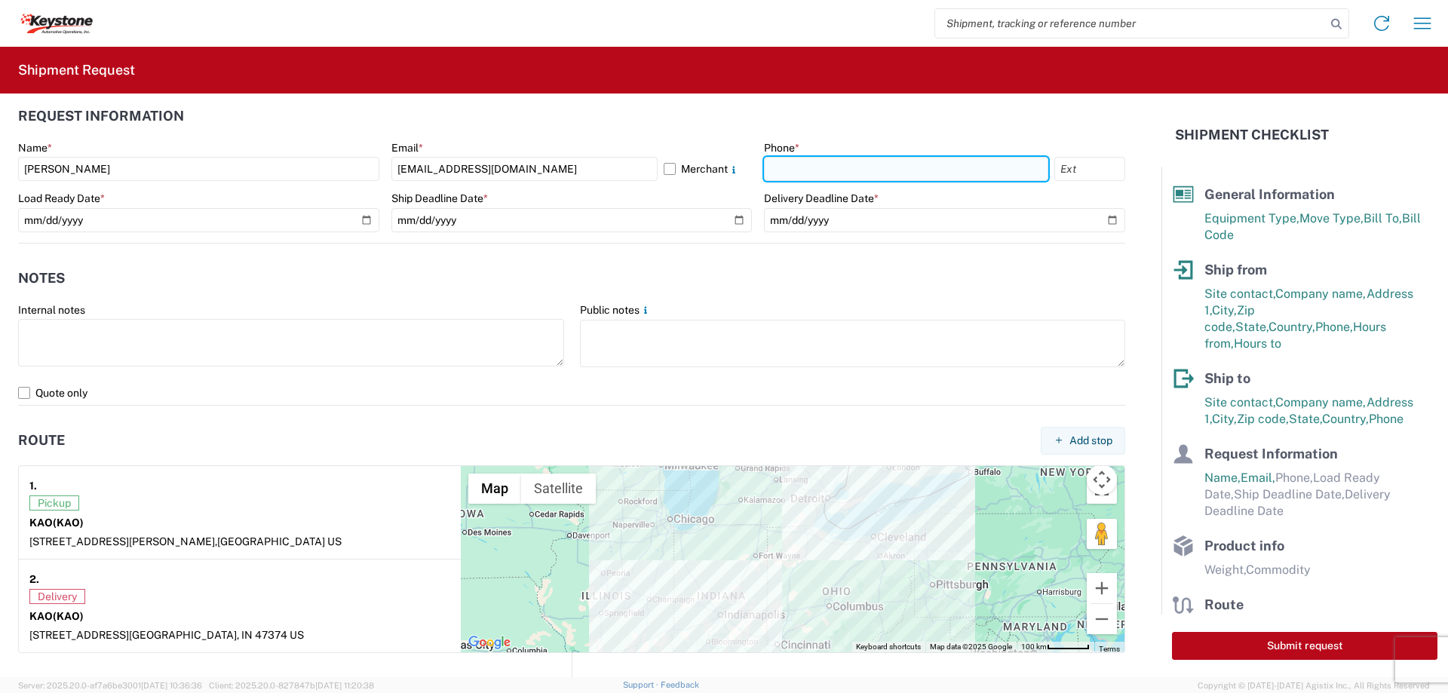
click at [781, 170] on input "text" at bounding box center [906, 169] width 284 height 24
type input "[PHONE_NUMBER]"
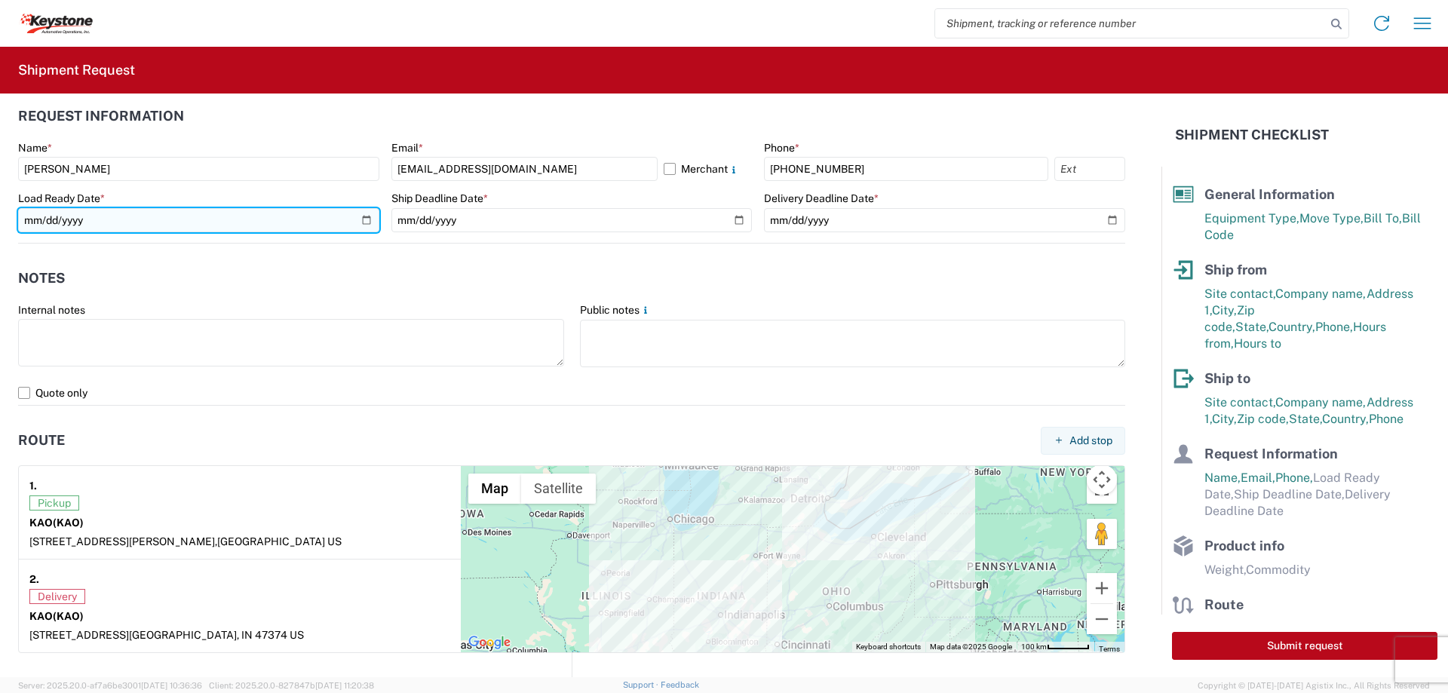
click at [368, 219] on input "date" at bounding box center [198, 220] width 361 height 24
type input "[DATE]"
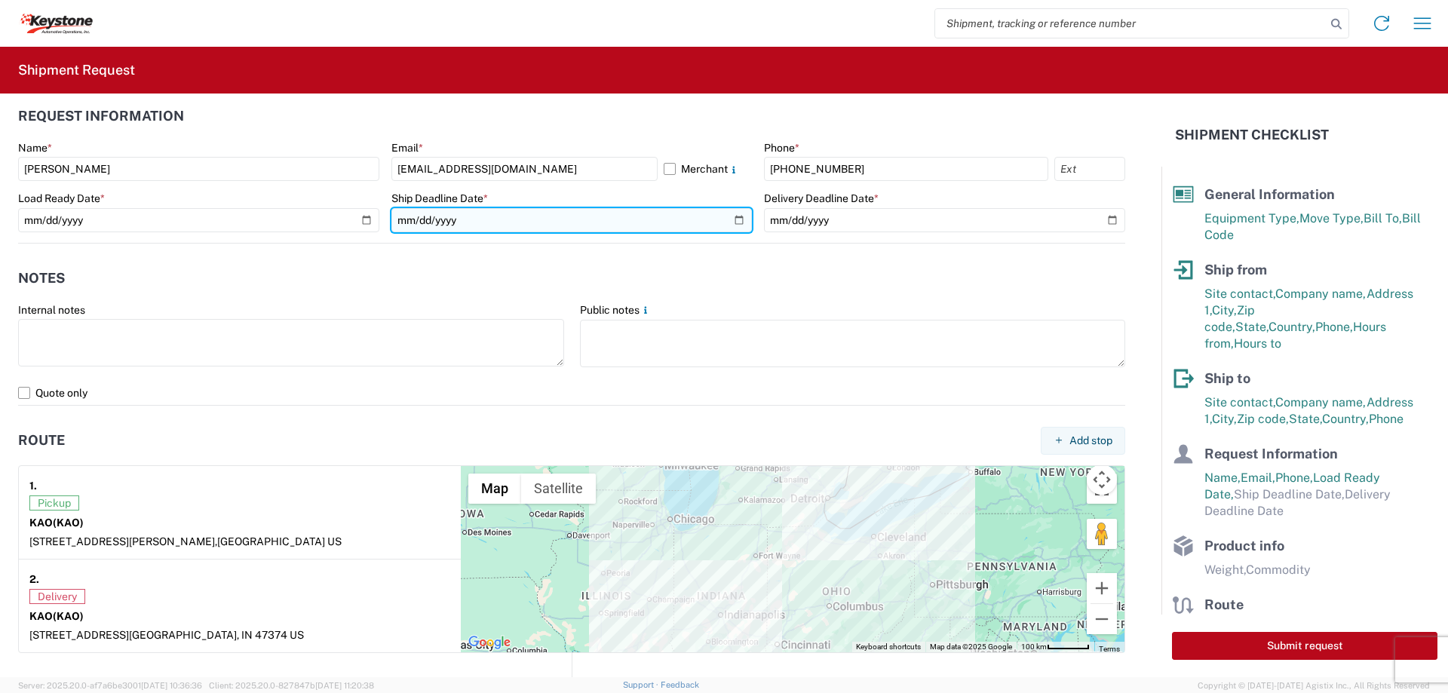
click at [728, 213] on input "date" at bounding box center [571, 220] width 361 height 24
type input "[DATE]"
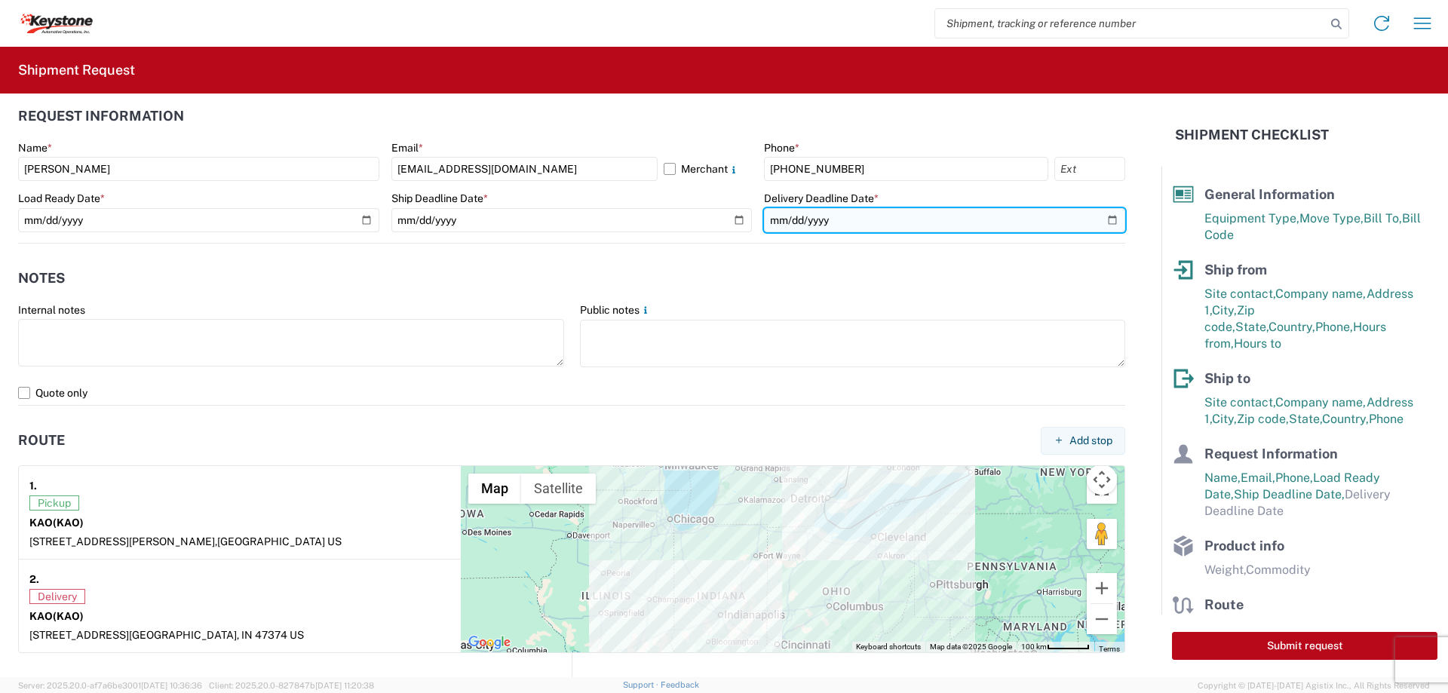
click at [1107, 222] on input "date" at bounding box center [944, 220] width 361 height 24
type input "[DATE]"
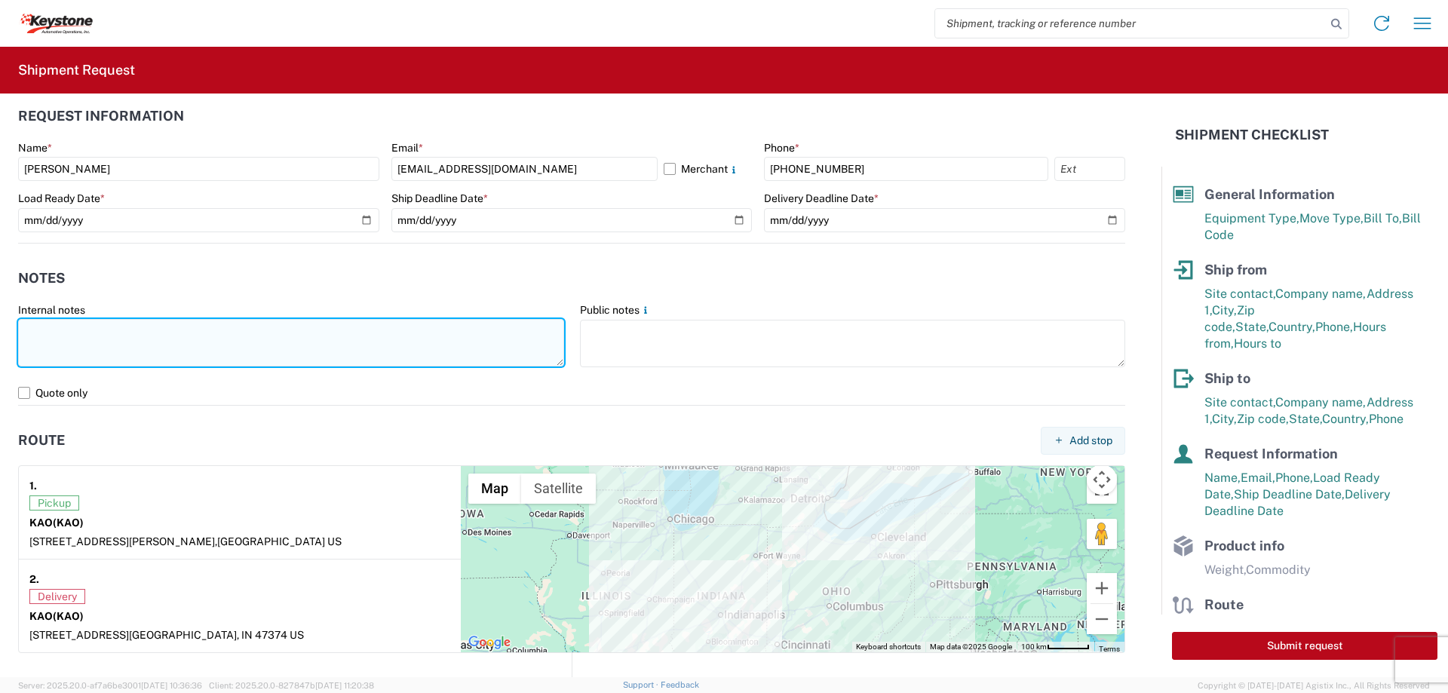
click at [159, 331] on textarea at bounding box center [291, 343] width 546 height 48
click at [152, 335] on textarea "Preplanned w/ R+L" at bounding box center [291, 343] width 546 height 48
click at [152, 335] on textarea "Preplanned w/ R+L load" at bounding box center [291, 343] width 546 height 48
paste textarea "2092675"
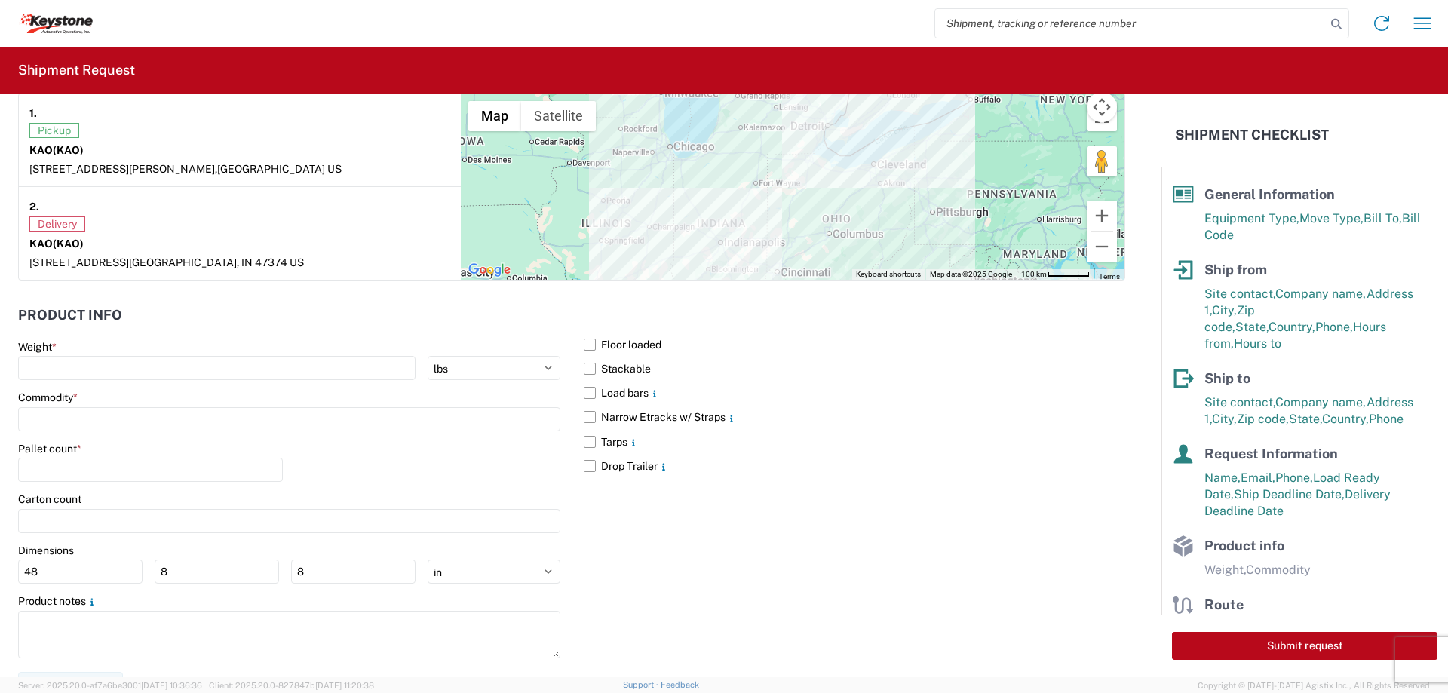
scroll to position [1206, 0]
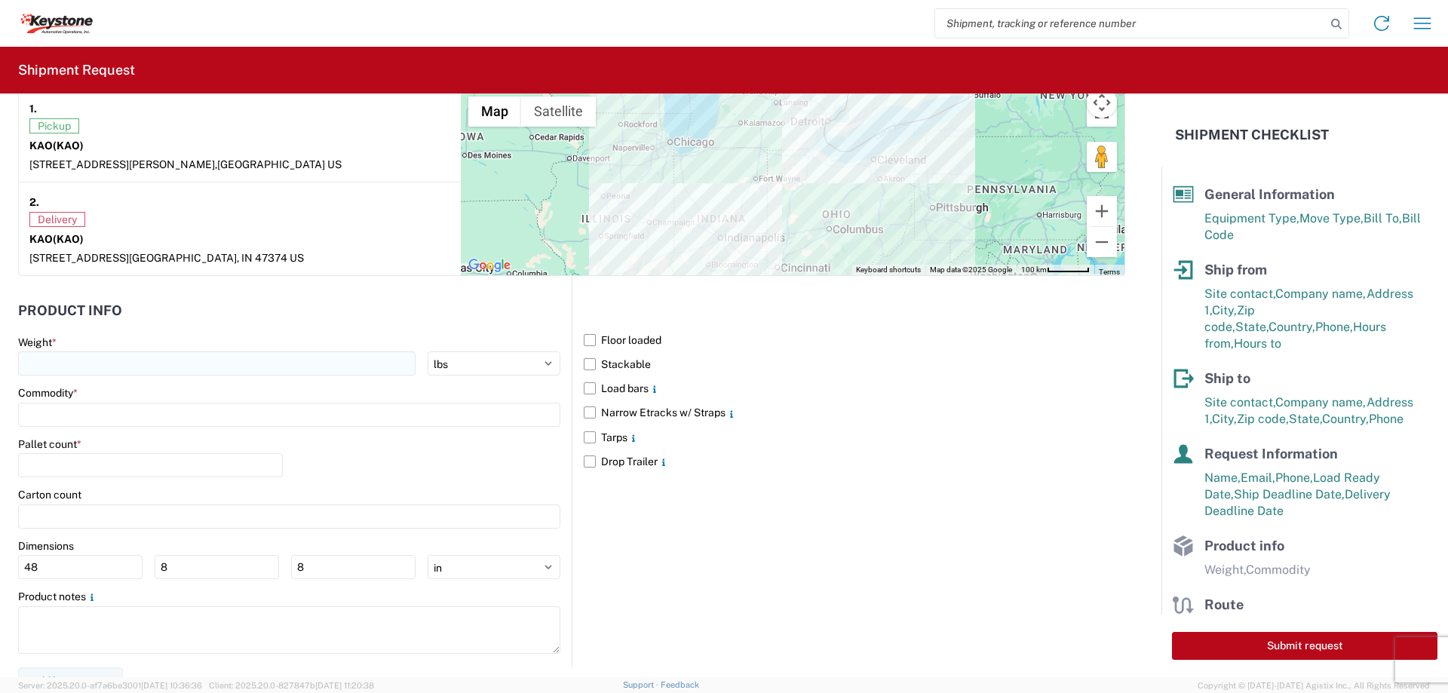
type textarea "Preplanned w/ R+L load 2092675 Picked up 9/25 / Del [DATE]"
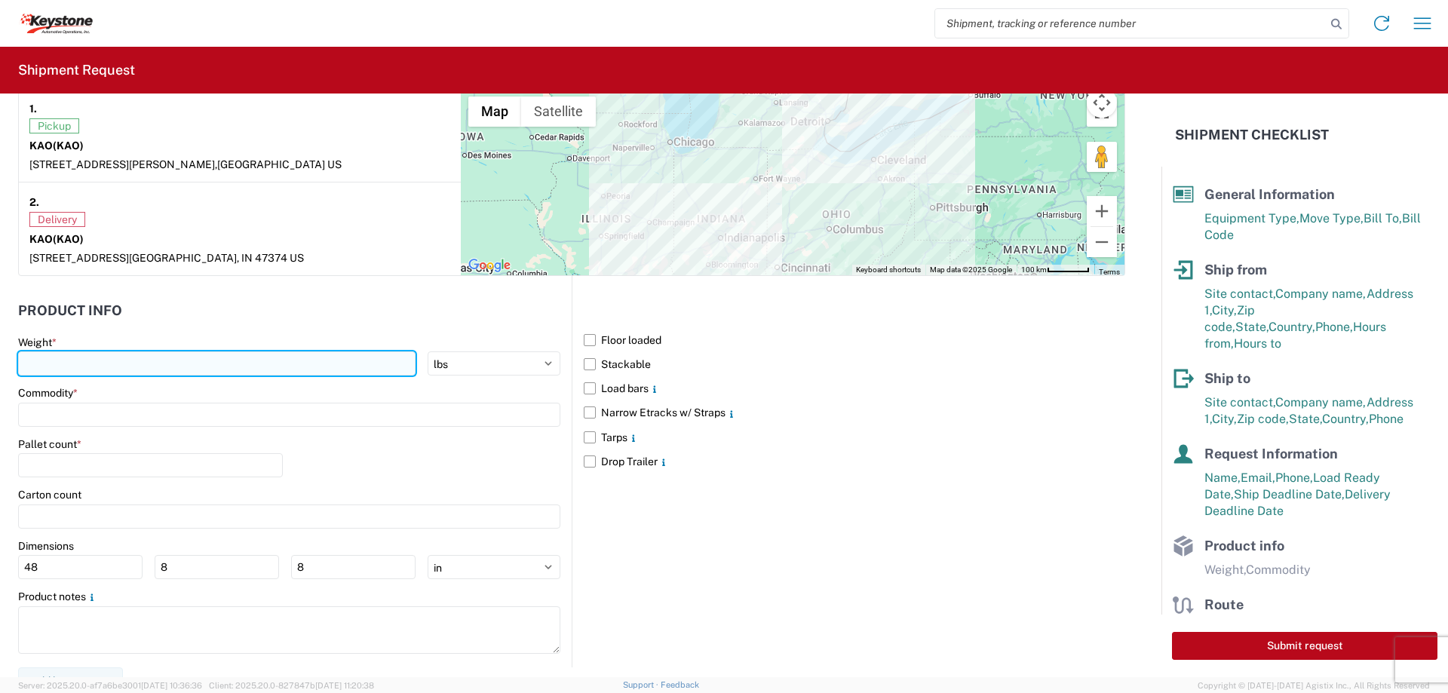
click at [62, 359] on input "number" at bounding box center [216, 363] width 397 height 24
type input "15000"
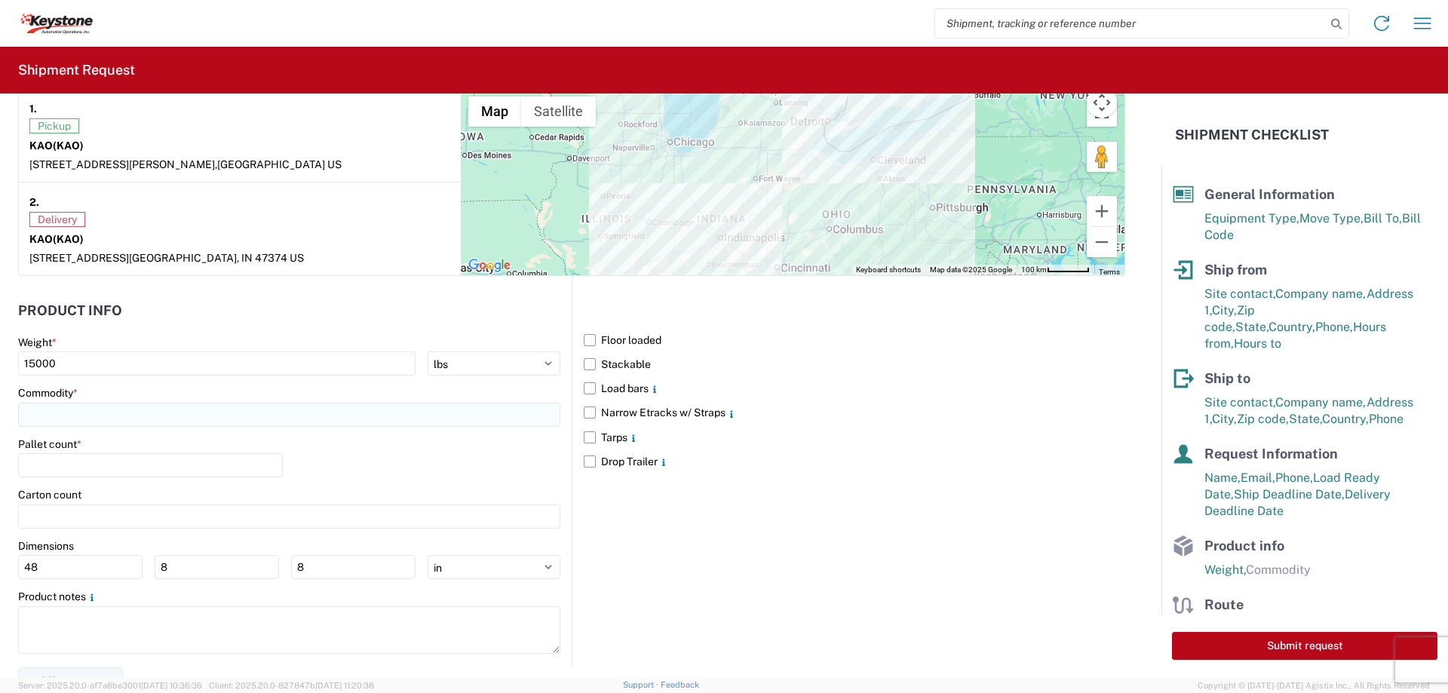
click at [54, 413] on input at bounding box center [289, 415] width 542 height 24
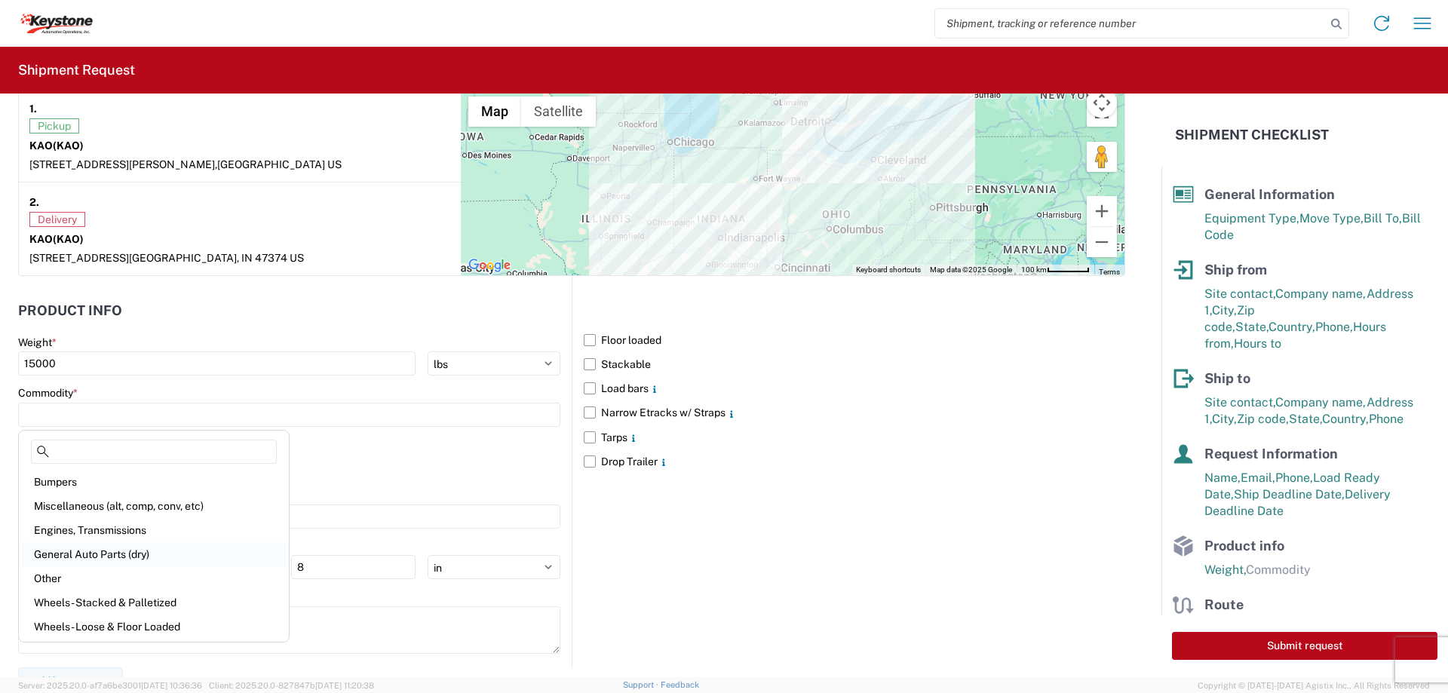
click at [50, 546] on div "General Auto Parts (dry)" at bounding box center [154, 554] width 264 height 24
type input "General Auto Parts (dry)"
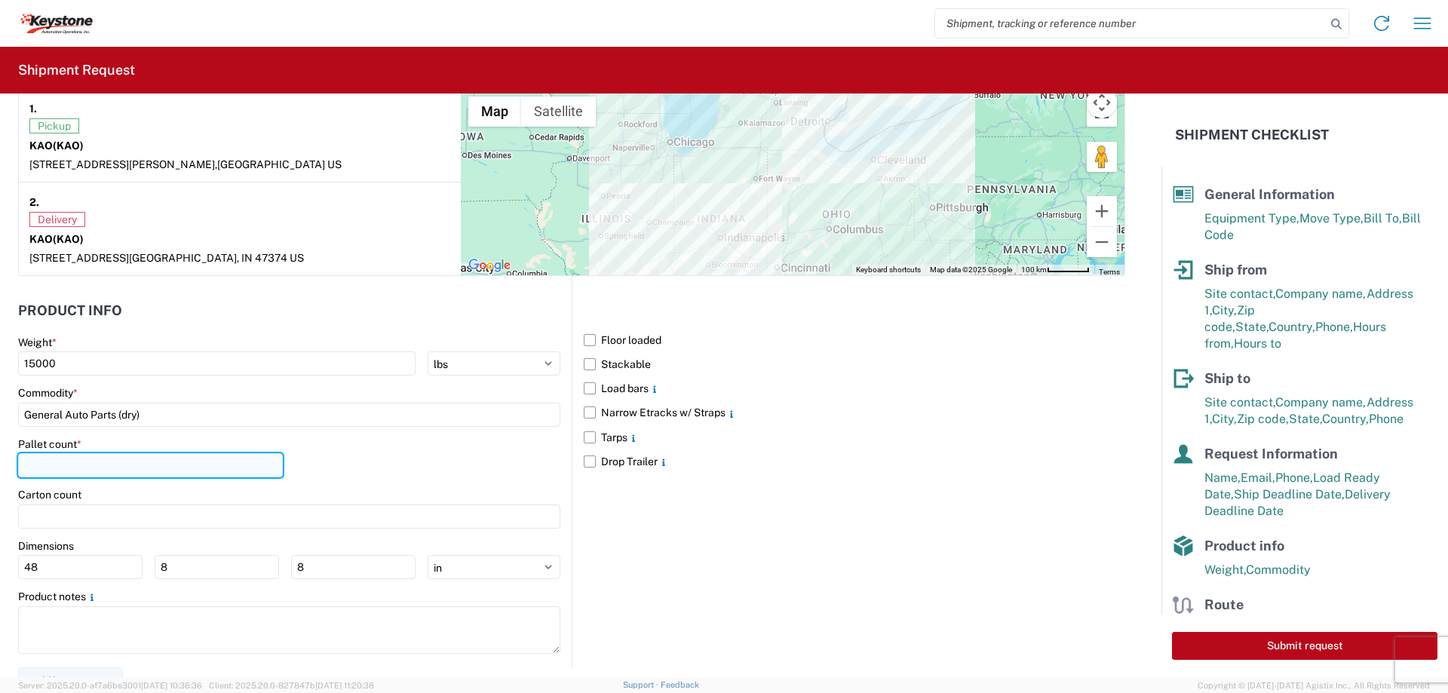
click at [51, 471] on input "number" at bounding box center [150, 465] width 265 height 24
type input "20"
click at [584, 415] on label "Narrow Etracks w/ Straps" at bounding box center [854, 412] width 541 height 24
click at [0, 0] on input "Narrow Etracks w/ Straps" at bounding box center [0, 0] width 0 height 0
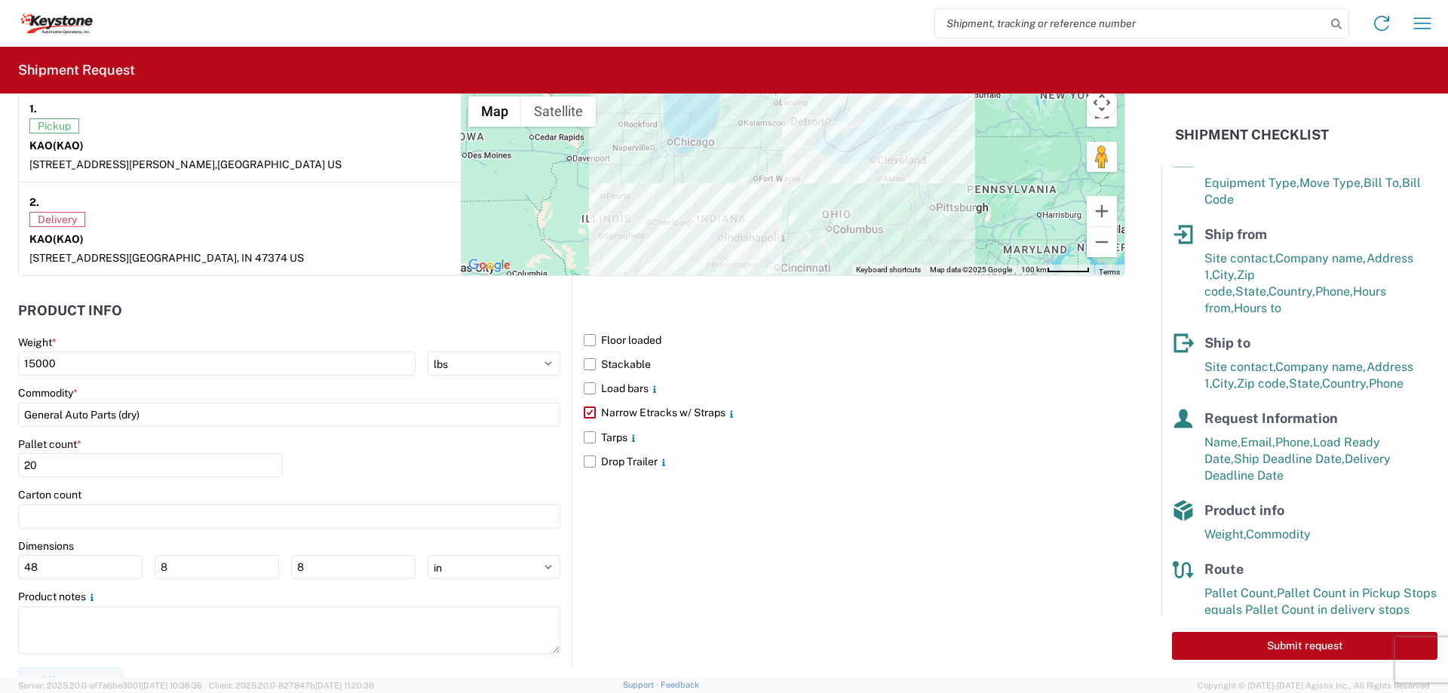
scroll to position [55, 0]
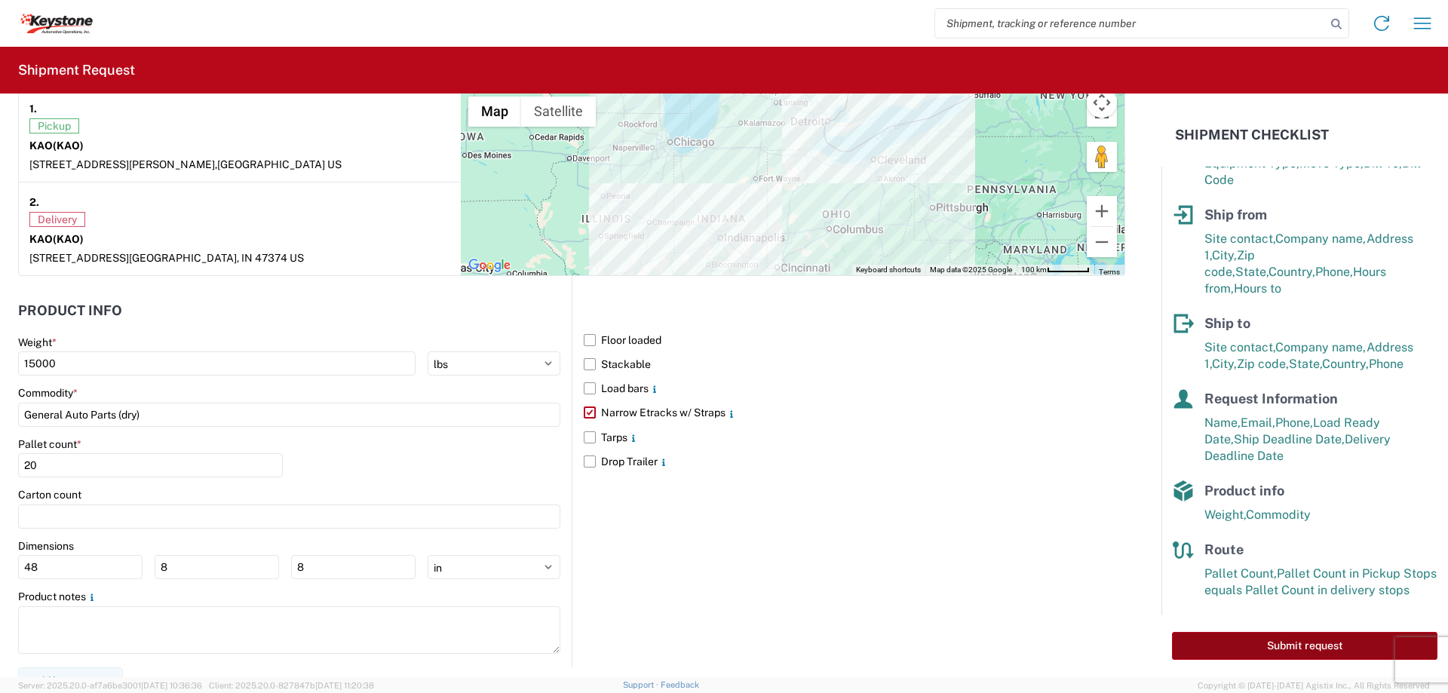
click at [1228, 645] on button "Submit request" at bounding box center [1304, 646] width 265 height 28
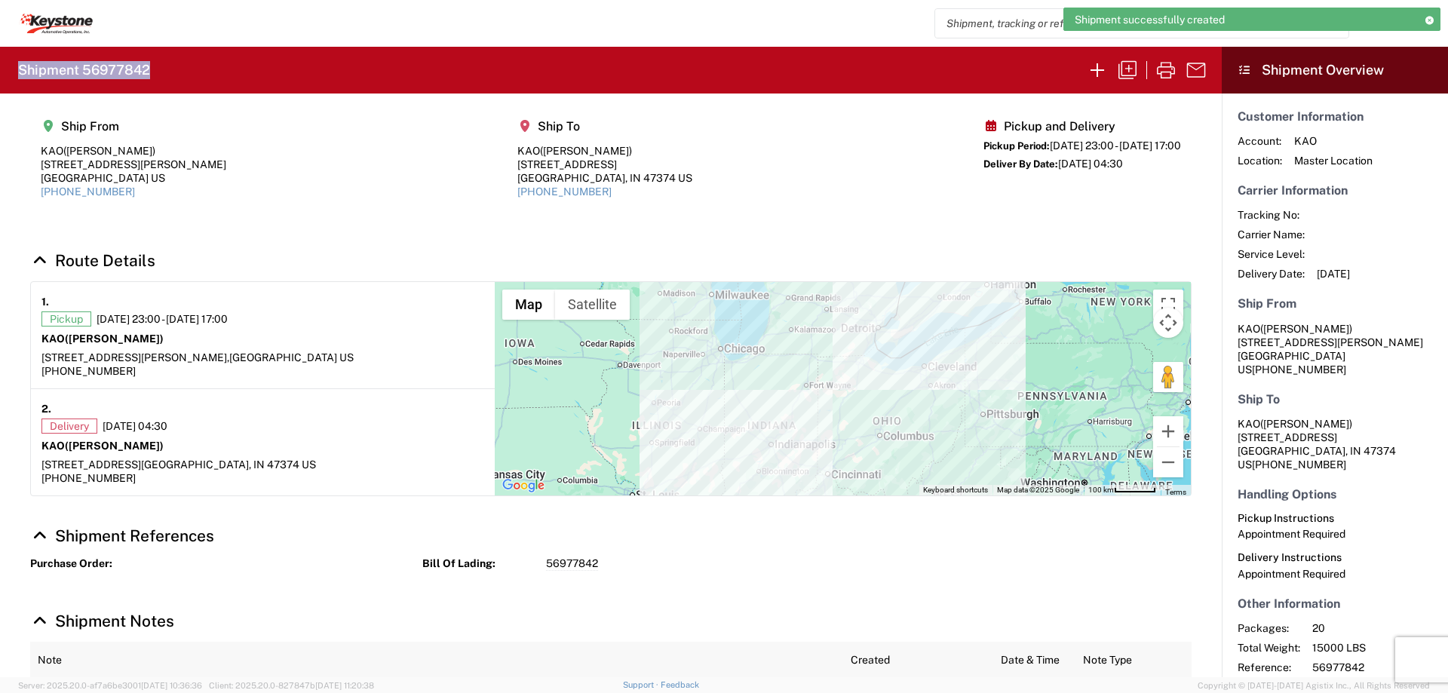
drag, startPoint x: 150, startPoint y: 69, endPoint x: 21, endPoint y: 74, distance: 129.1
click at [21, 74] on agx-form-header "Shipment 56977842" at bounding box center [611, 70] width 1222 height 47
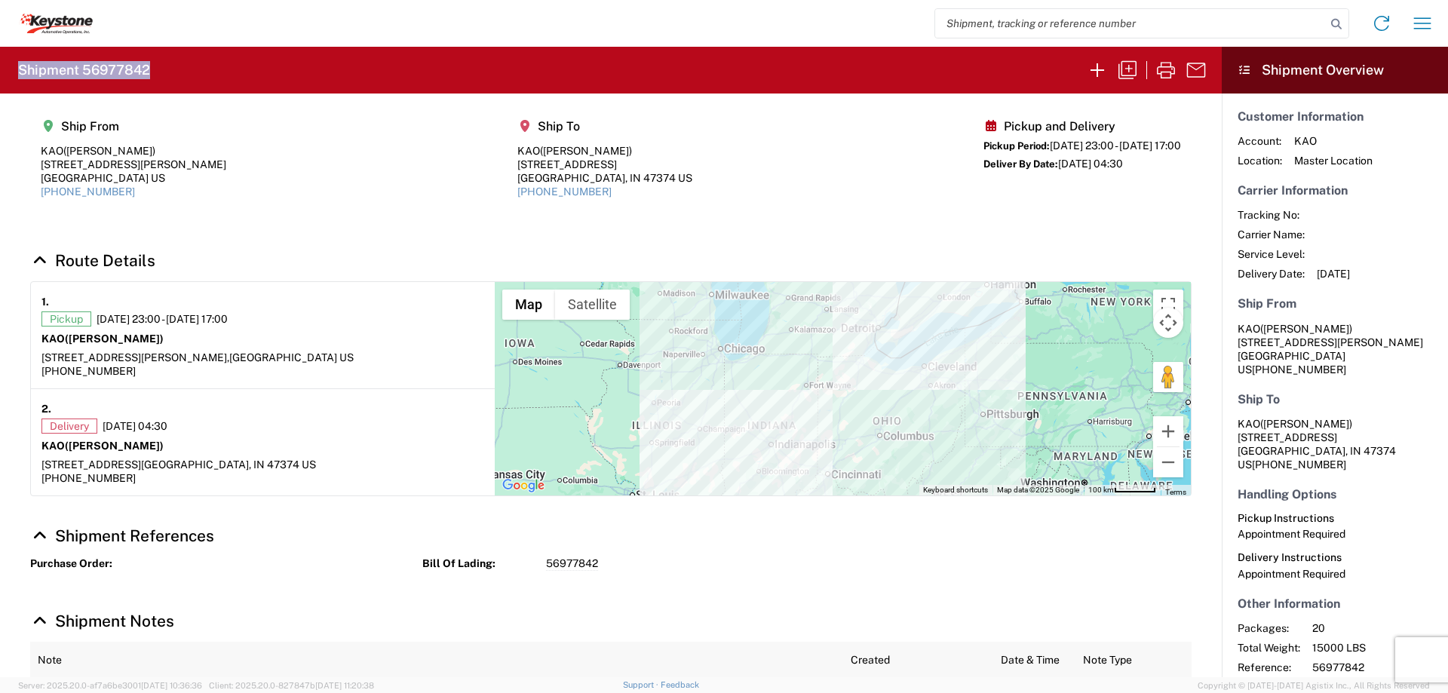
copy h2 "Shipment 56977842"
click at [1131, 69] on icon "button" at bounding box center [1127, 70] width 18 height 18
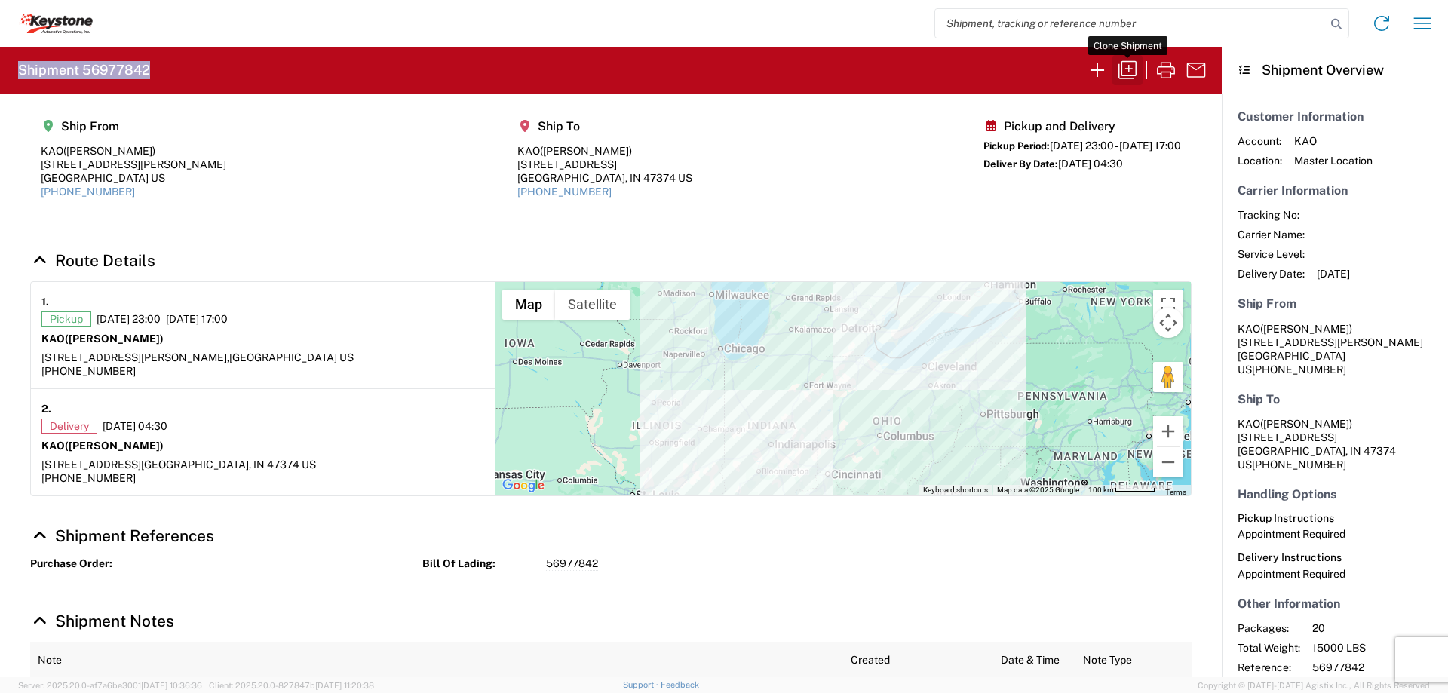
select select "FULL"
select select "US"
select select "LBS"
select select "IN"
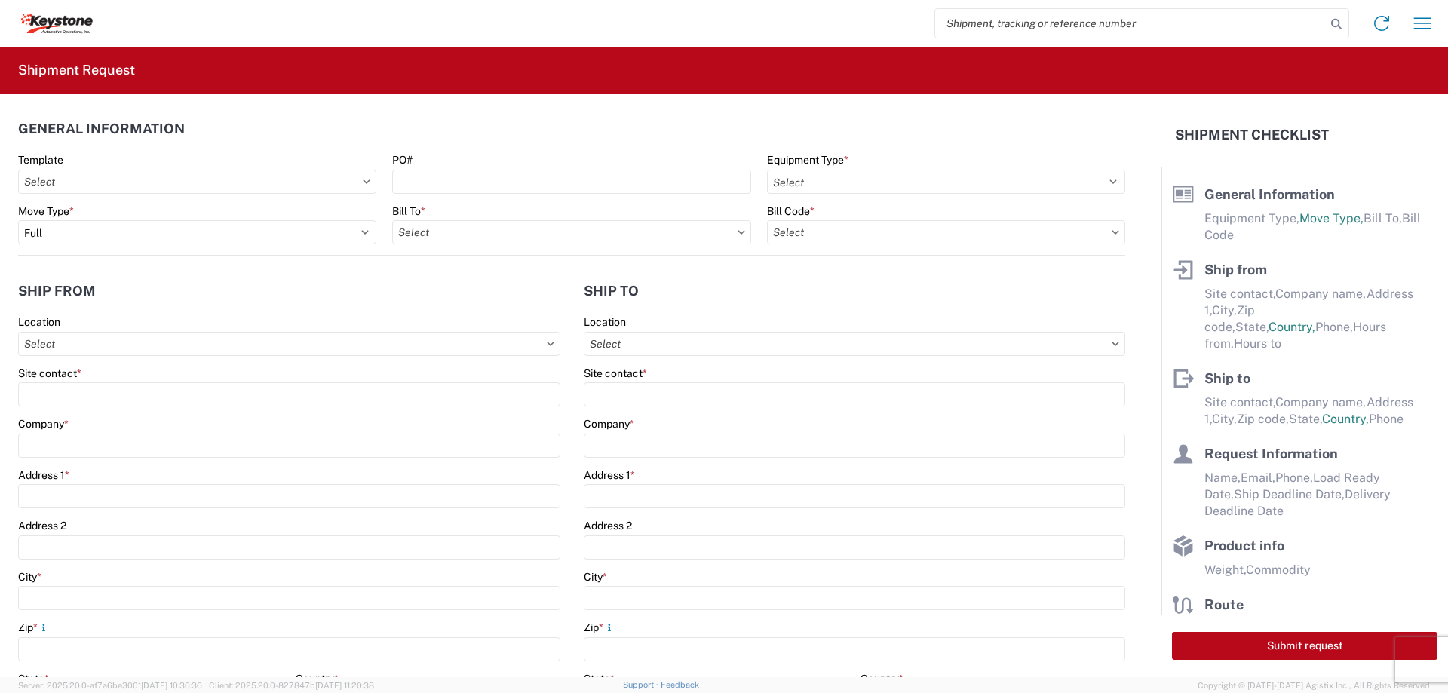
select select "STDV"
type input "[PERSON_NAME]"
type input "KAO"
type input "[STREET_ADDRESS][PERSON_NAME]"
type input "[GEOGRAPHIC_DATA]"
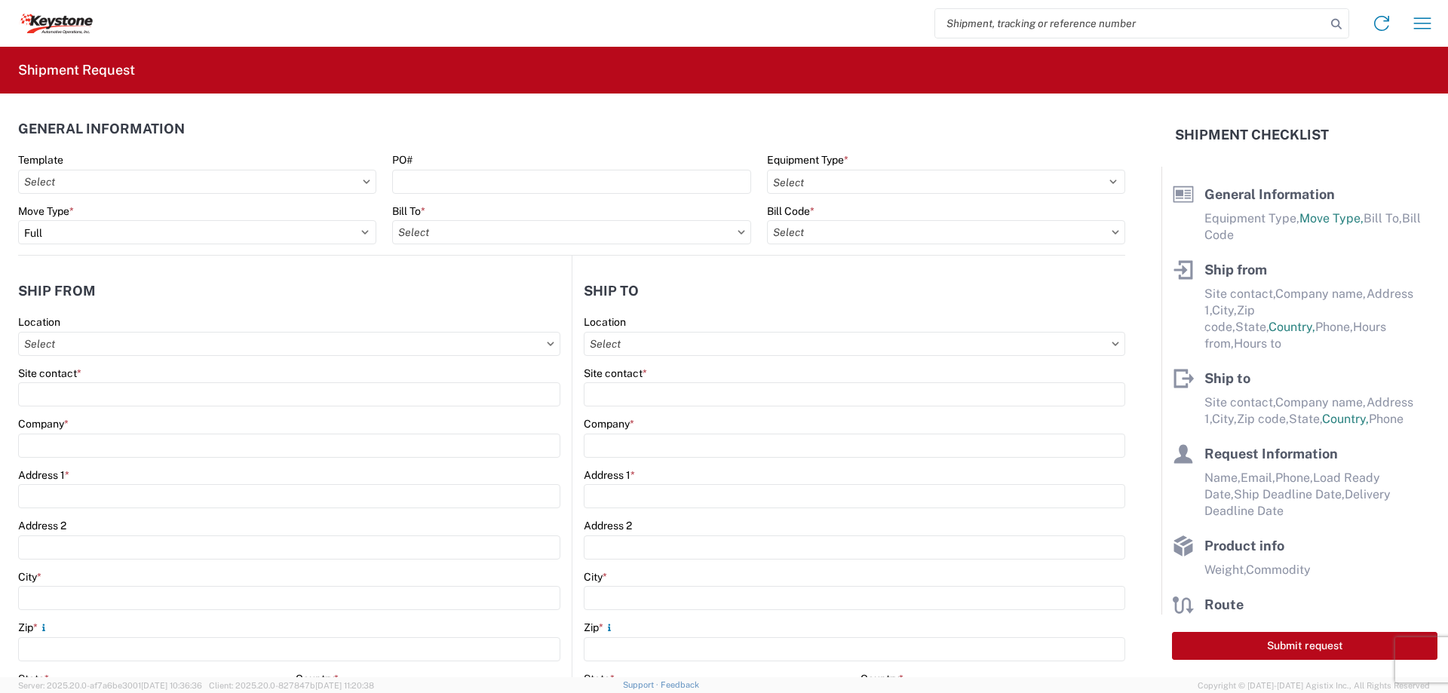
type input "48193"
type input "[PERSON_NAME]"
type input "KAO"
type input "[STREET_ADDRESS]"
type input "[GEOGRAPHIC_DATA]"
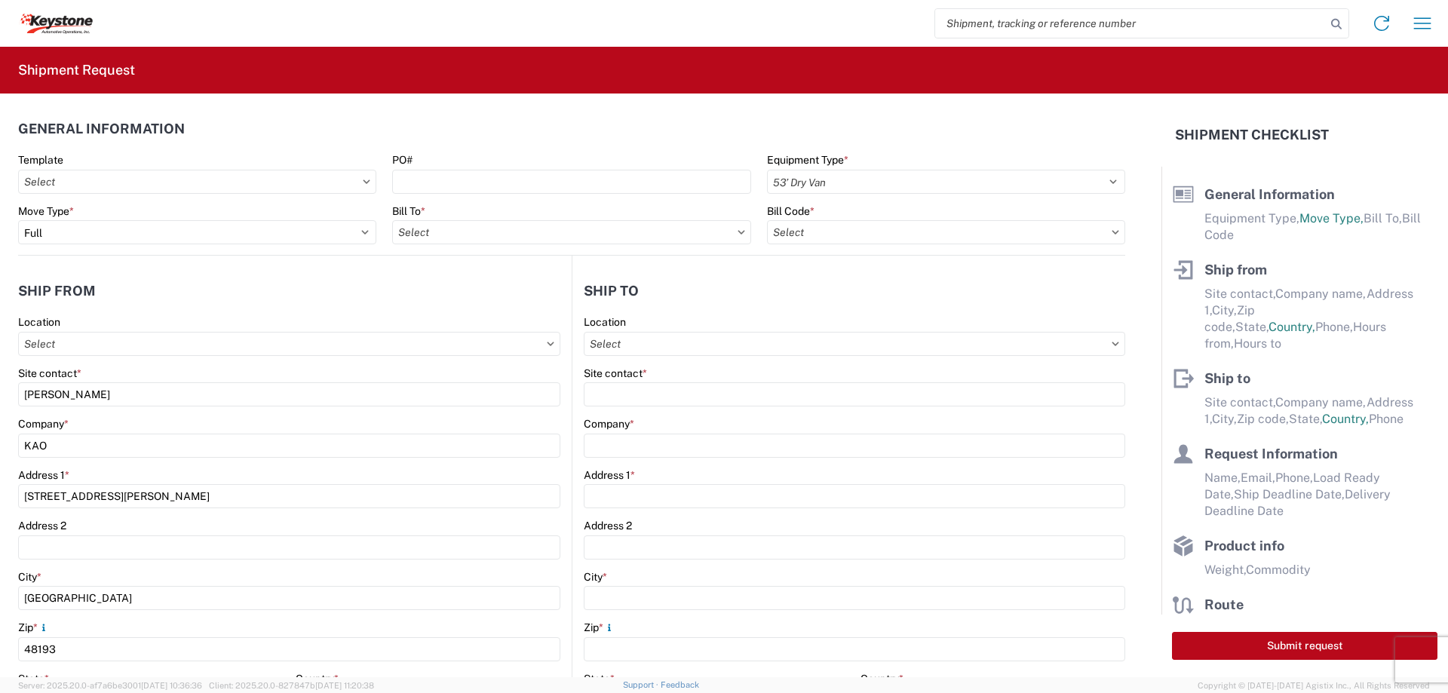
type input "47374"
type input "[PERSON_NAME]"
type input "[EMAIL_ADDRESS][DOMAIN_NAME]"
type input "[PHONE_NUMBER]"
type input "[DATE]"
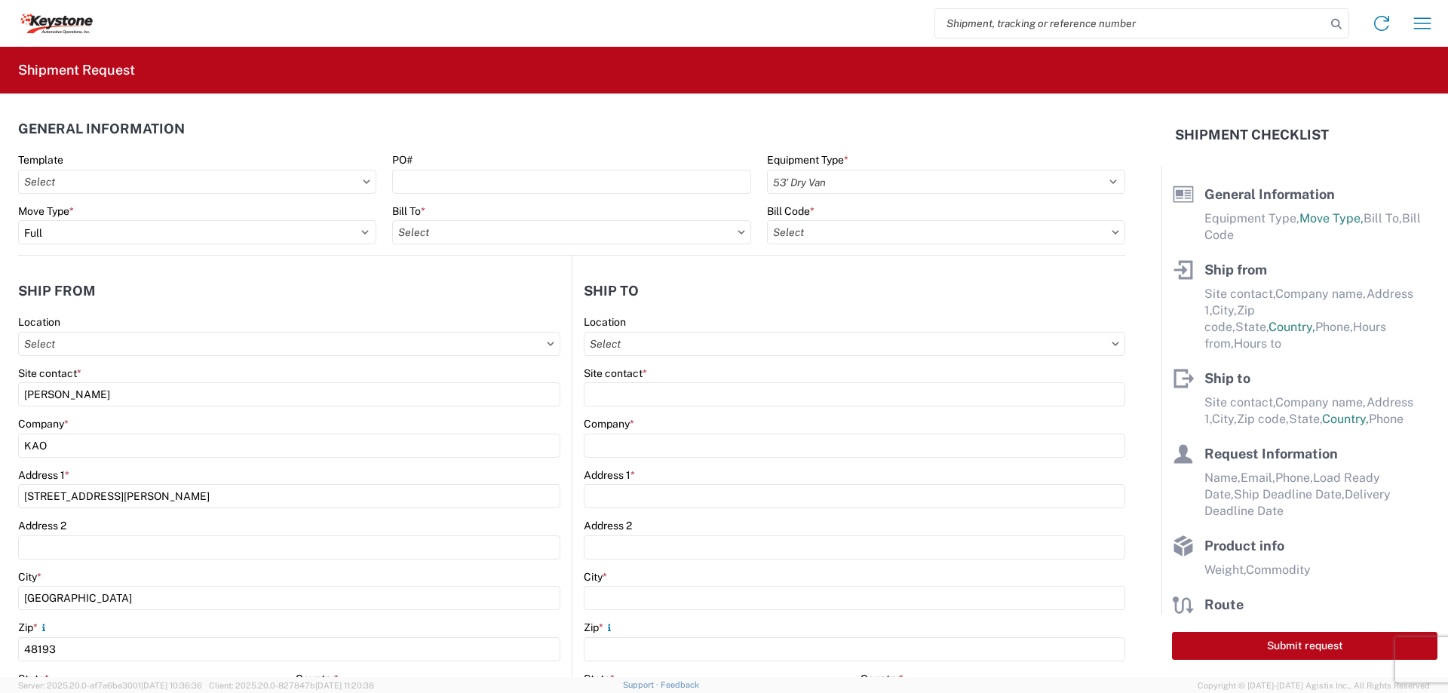
type input "[DATE]"
type textarea "Preplanned w/ R+L load 2092675 Picked up 9/25 / Del [DATE]"
type input "15000"
type input "General Auto Parts (dry)"
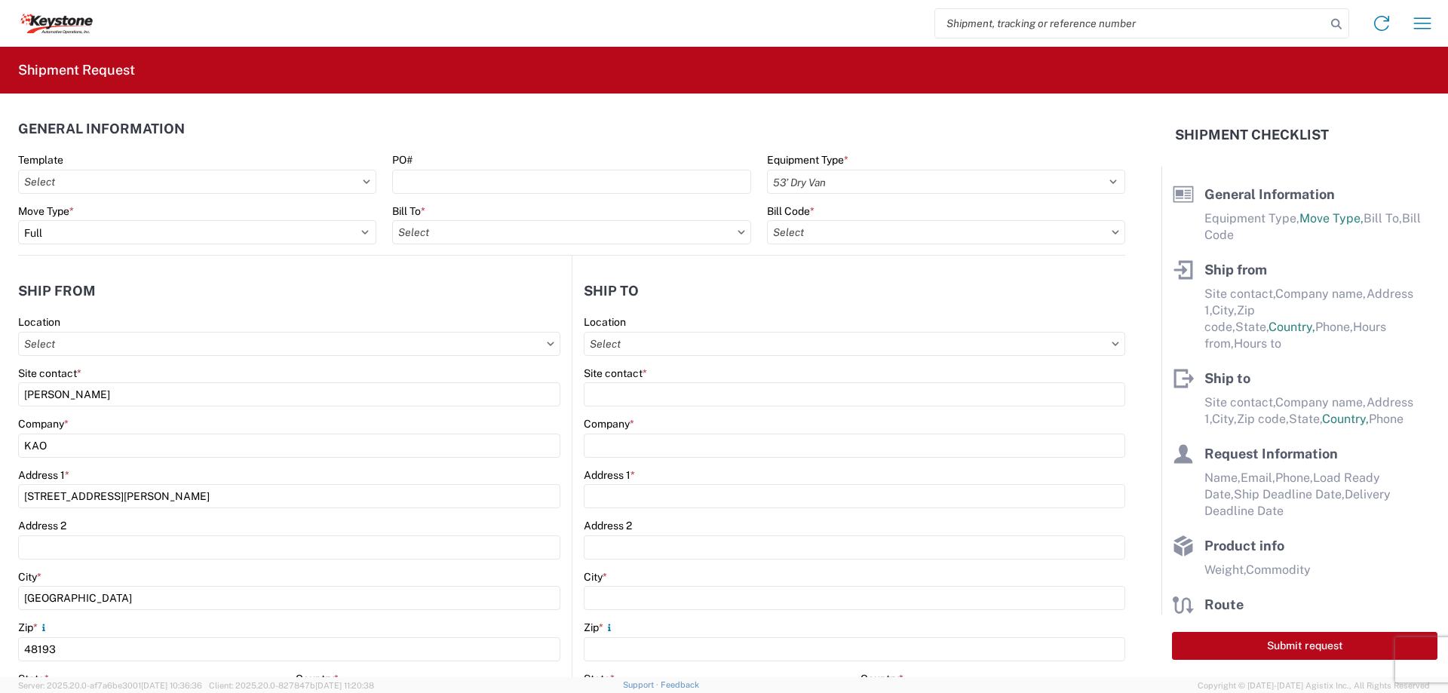
type input "20"
type input "0"
type input "8427 - KAO Logistics - [GEOGRAPHIC_DATA], [GEOGRAPHIC_DATA]"
select select "US"
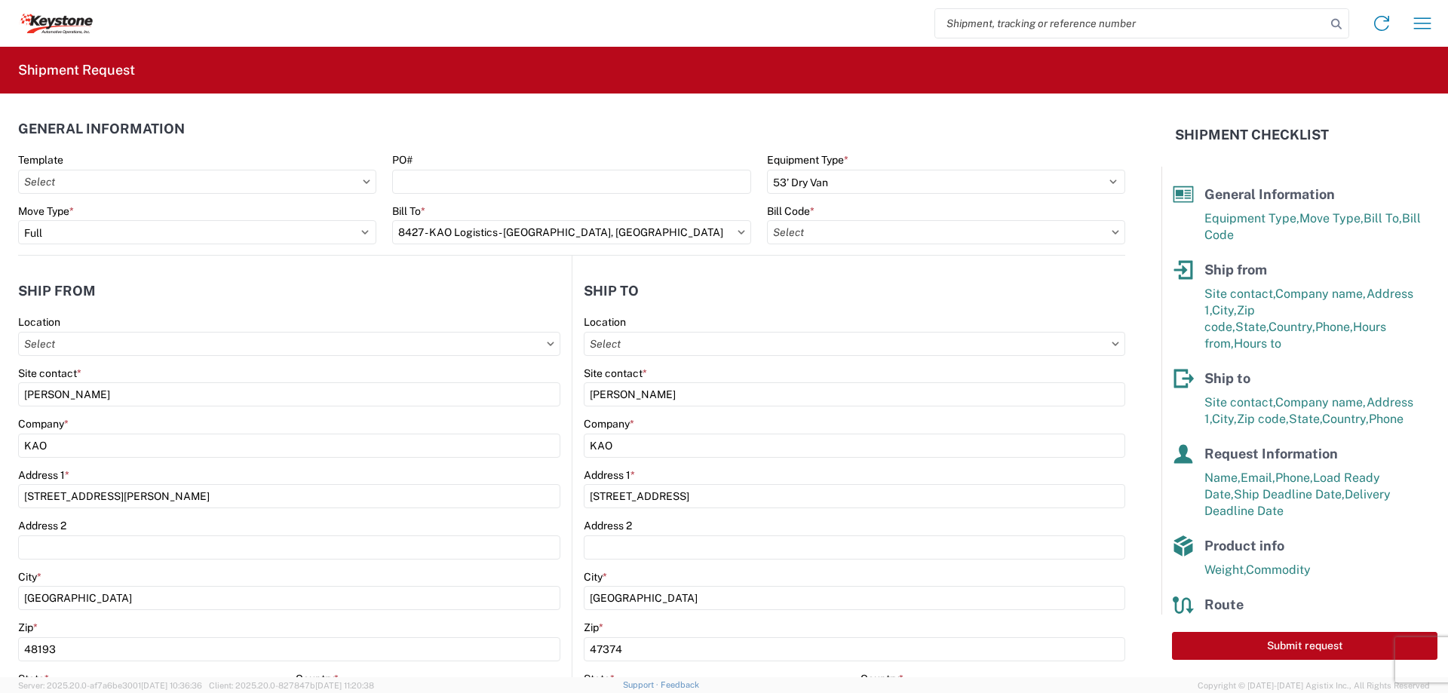
type input "8427-6300-66012-0000 - 8427 Transfers, 8427-6300-66012-0000 - 8427 Transfers"
type input "8424 - [GEOGRAPHIC_DATA][PERSON_NAME] Logistics"
type input "8427 - KAO Logistics - [GEOGRAPHIC_DATA], [GEOGRAPHIC_DATA]"
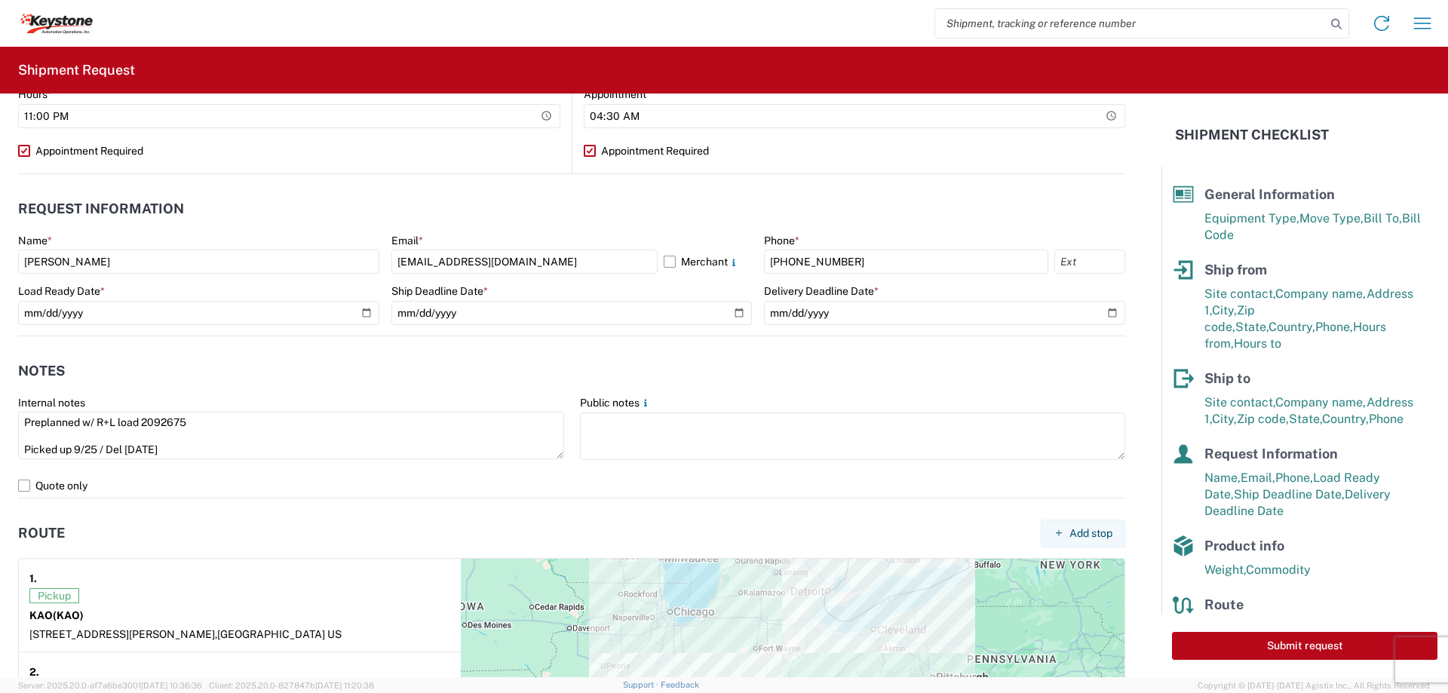
scroll to position [754, 0]
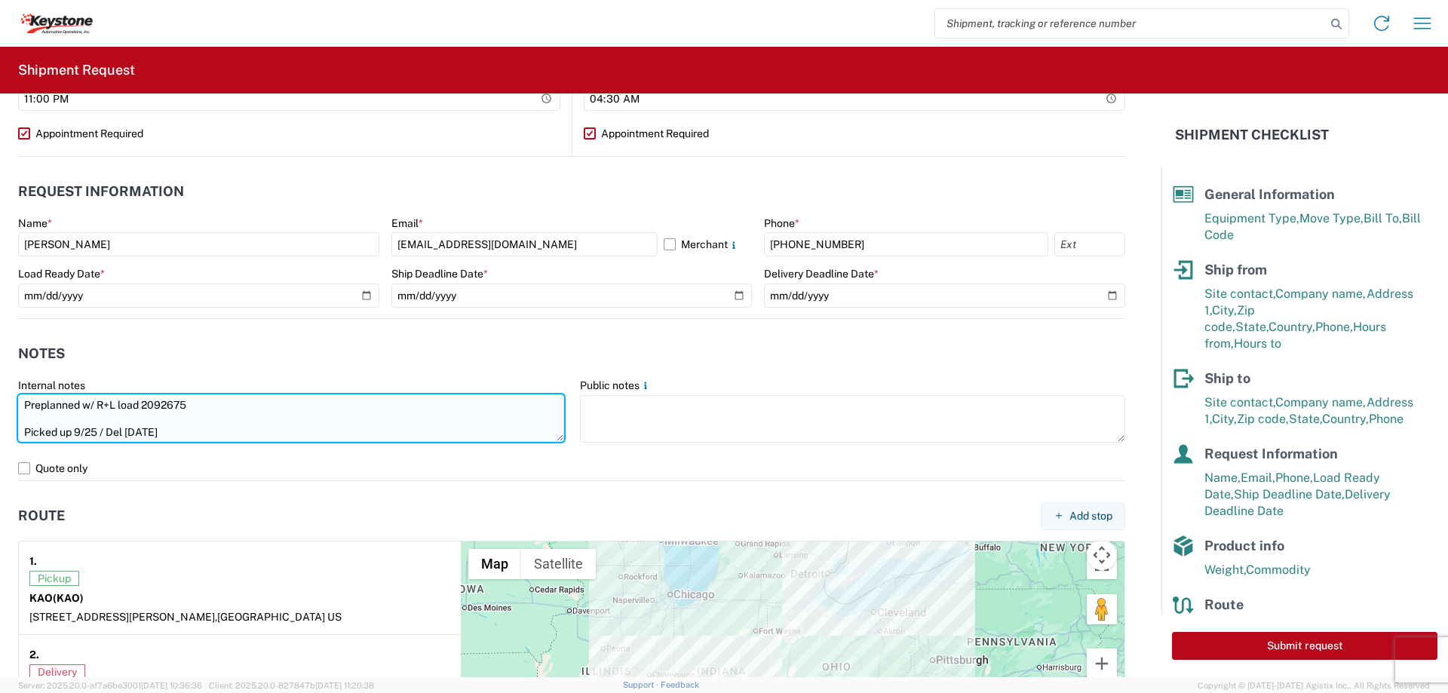
click at [164, 410] on textarea "Preplanned w/ R+L load 2092675 Picked up 9/25 / Del [DATE]" at bounding box center [291, 418] width 546 height 48
click at [164, 406] on textarea "Preplanned w/ R+L load 2092675 Picked up 9/25 / Del [DATE]" at bounding box center [291, 418] width 546 height 48
paste textarea "6"
click at [94, 431] on textarea "Preplanned w/ R+L load 2092676 Picked up 9/25 / Del [DATE]" at bounding box center [291, 418] width 546 height 48
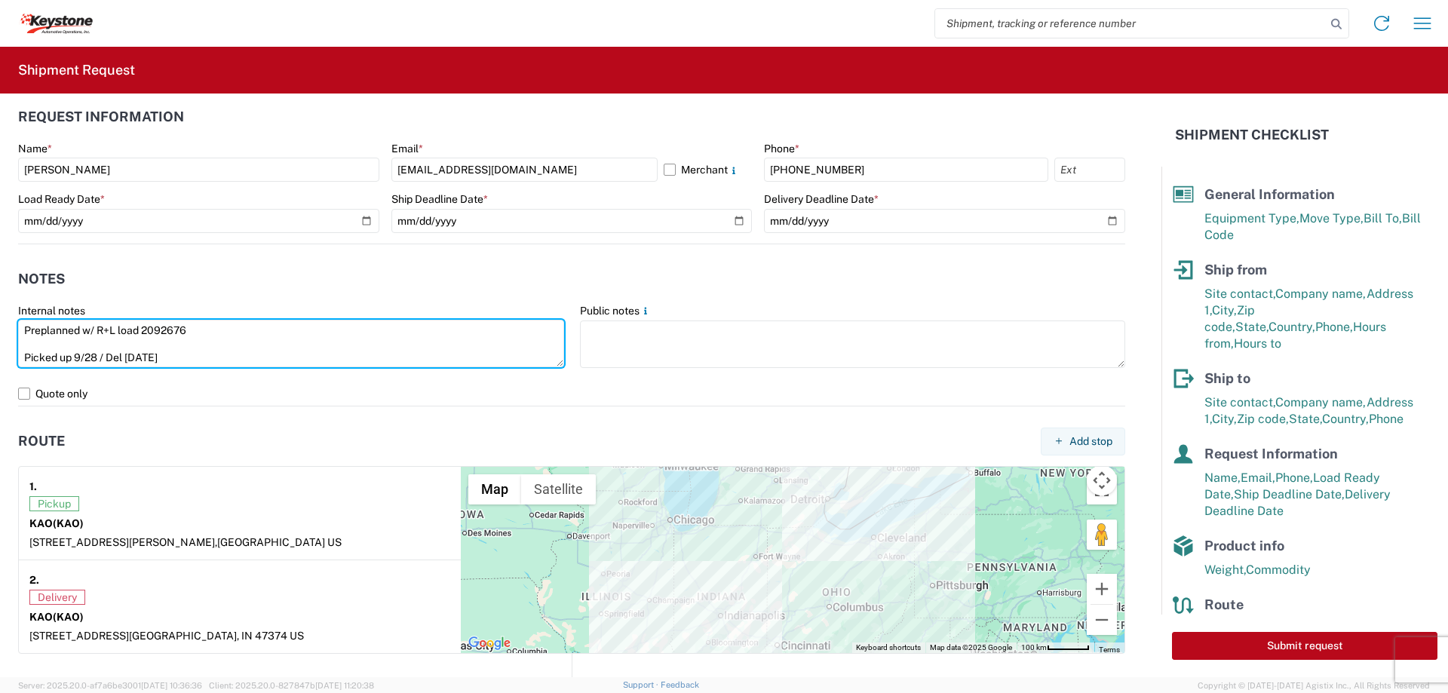
scroll to position [829, 0]
click at [210, 355] on textarea "Preplanned w/ R+L load 2092676 Picked up 9/28 / Del [DATE]" at bounding box center [291, 343] width 546 height 48
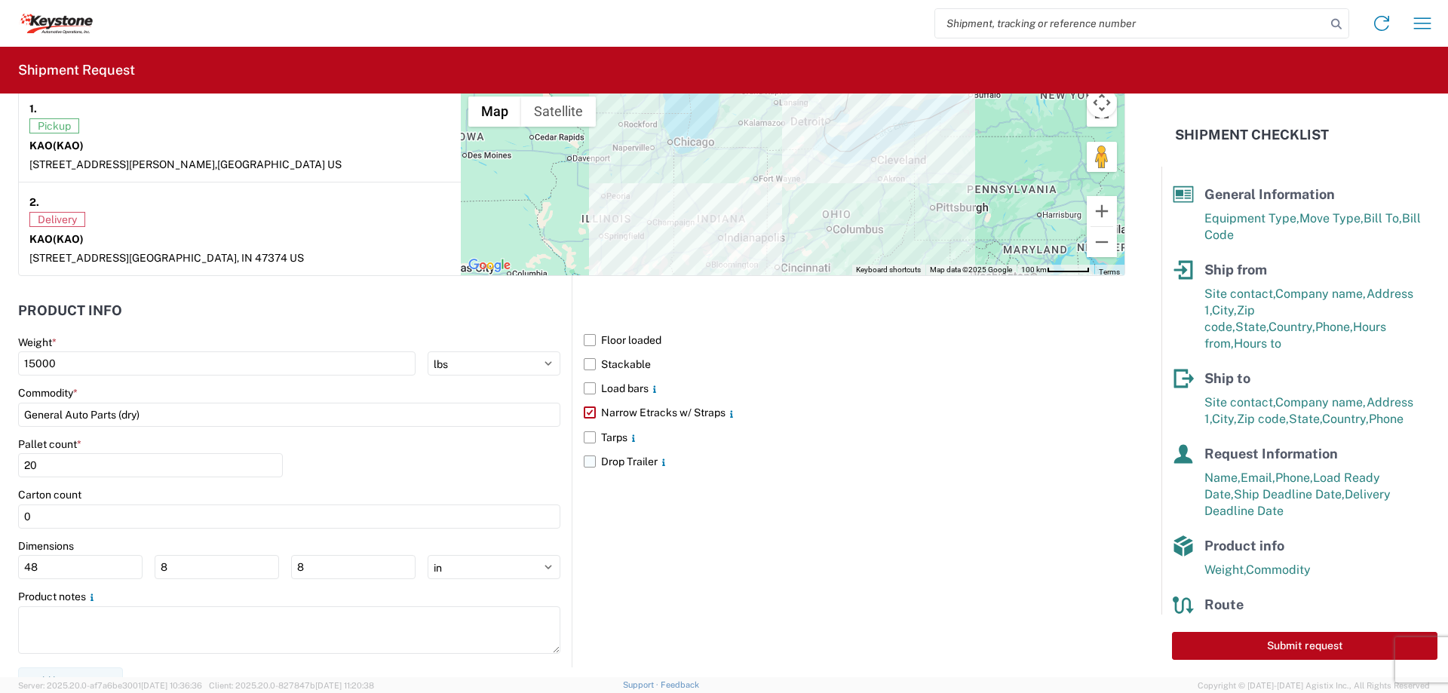
scroll to position [1225, 0]
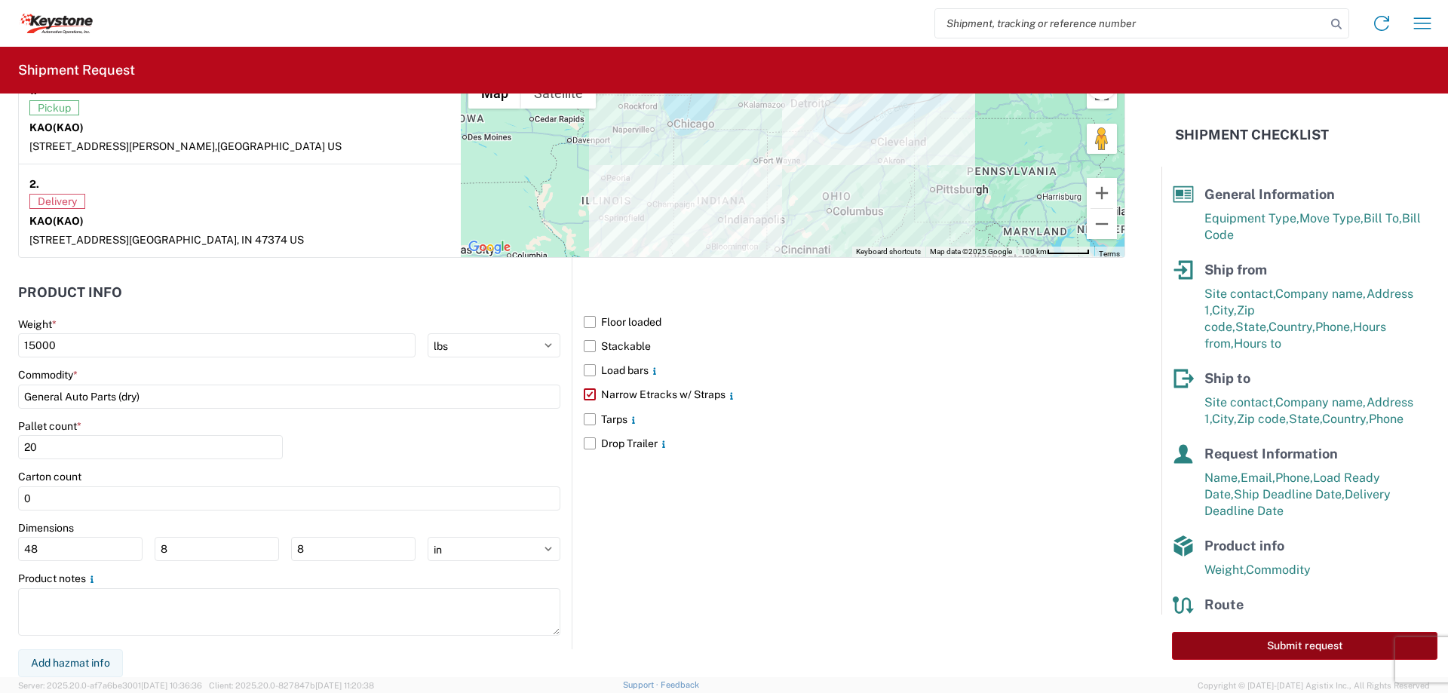
type textarea "Preplanned w/ R+L load 2092676 Picked up 9/28 / Del [DATE]"
click at [1311, 643] on button "Submit request" at bounding box center [1304, 646] width 265 height 28
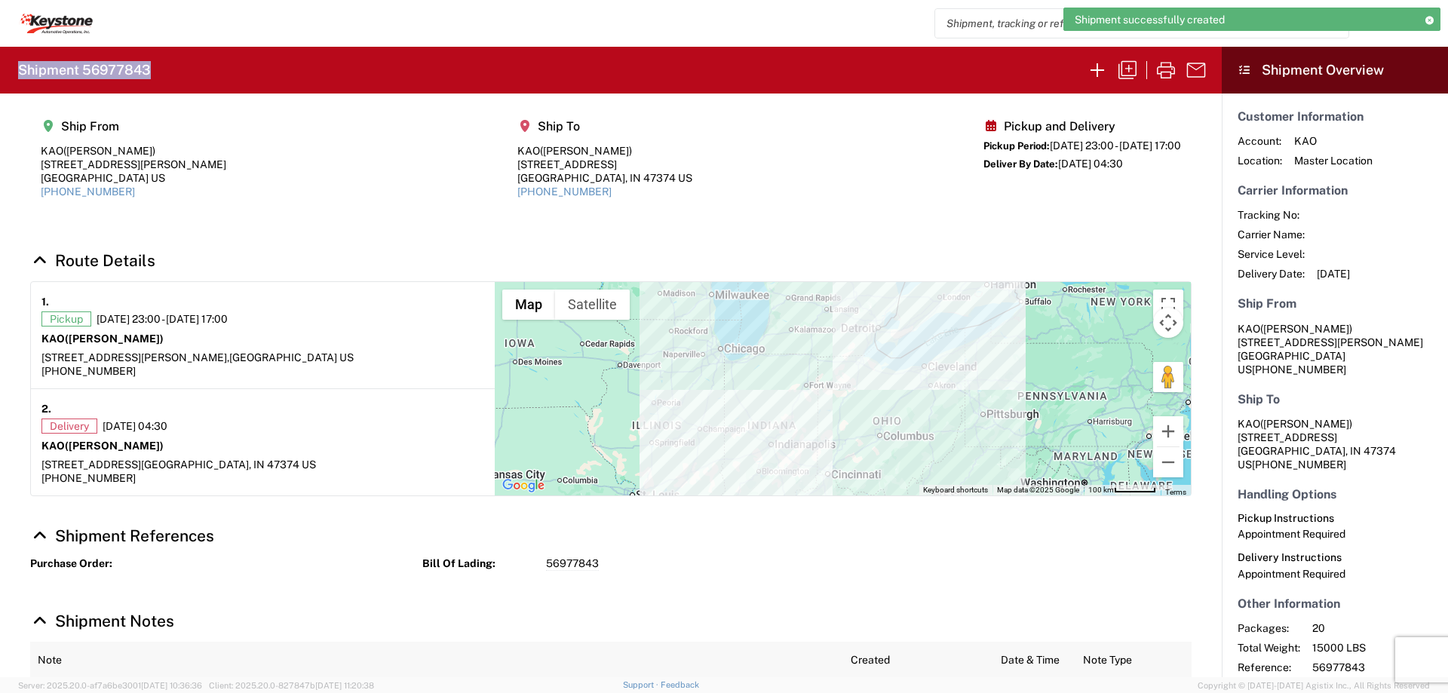
drag, startPoint x: 148, startPoint y: 69, endPoint x: 18, endPoint y: 74, distance: 129.8
click at [18, 74] on agx-form-header "Shipment 56977843" at bounding box center [611, 70] width 1222 height 47
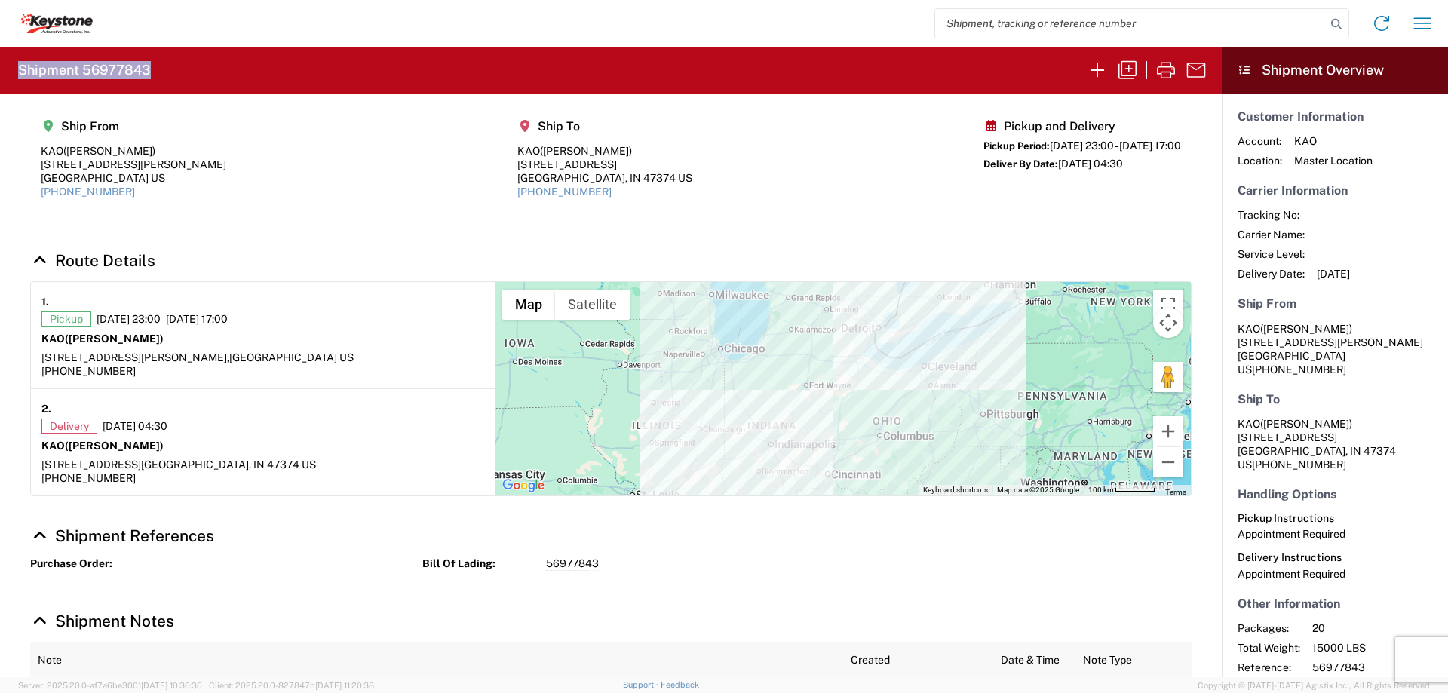
copy h2 "Shipment 56977843"
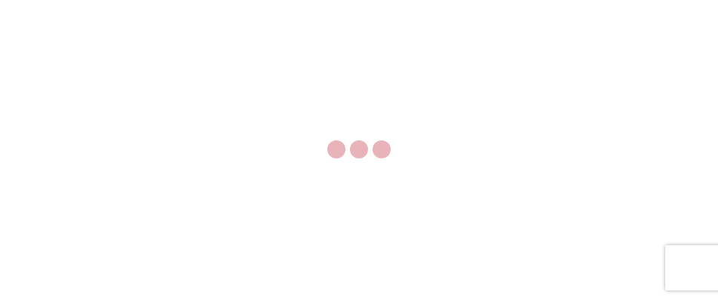
select select "FULL"
select select "LBS"
select select "IN"
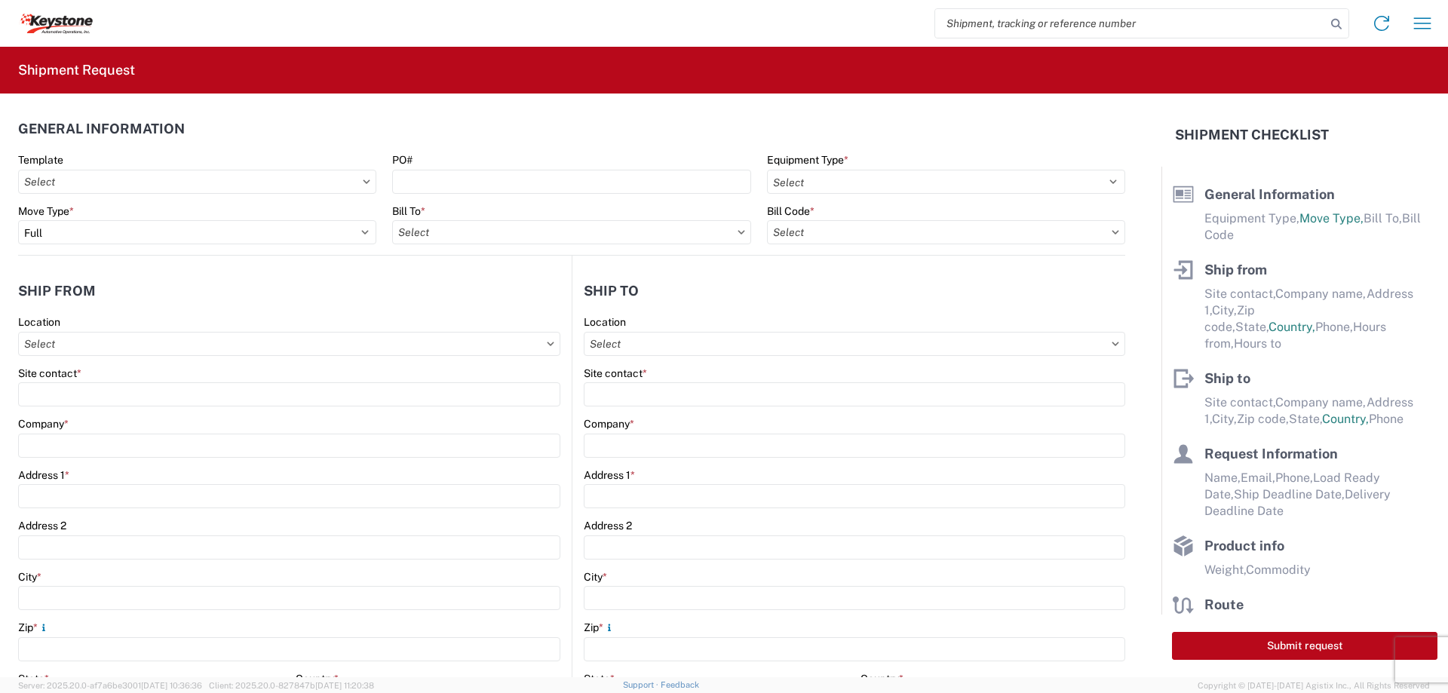
click at [1016, 20] on input "search" at bounding box center [1130, 23] width 391 height 29
type input "2095319"
click at [1335, 26] on icon at bounding box center [1336, 24] width 21 height 21
